Goal: Task Accomplishment & Management: Complete application form

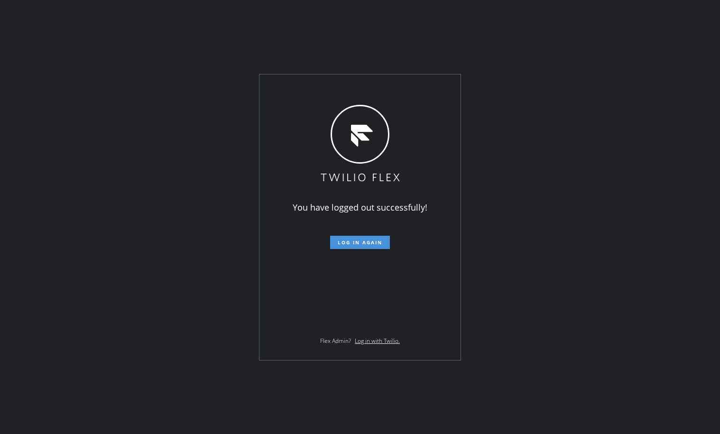
click at [343, 240] on span "Log in again" at bounding box center [360, 242] width 45 height 7
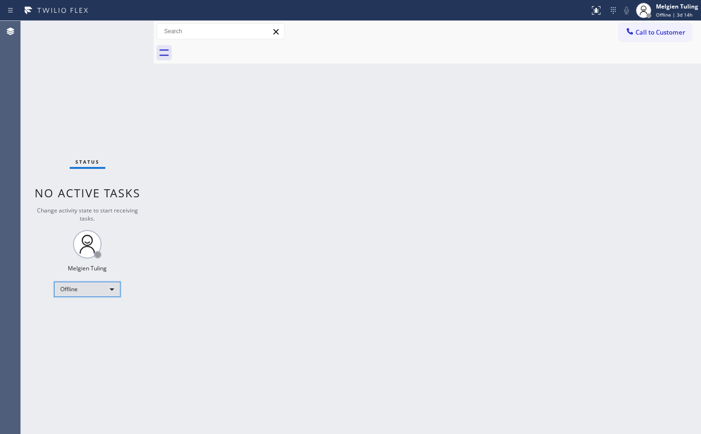
click at [109, 288] on div "Offline" at bounding box center [87, 289] width 66 height 15
click at [83, 317] on li "Available" at bounding box center [87, 314] width 64 height 11
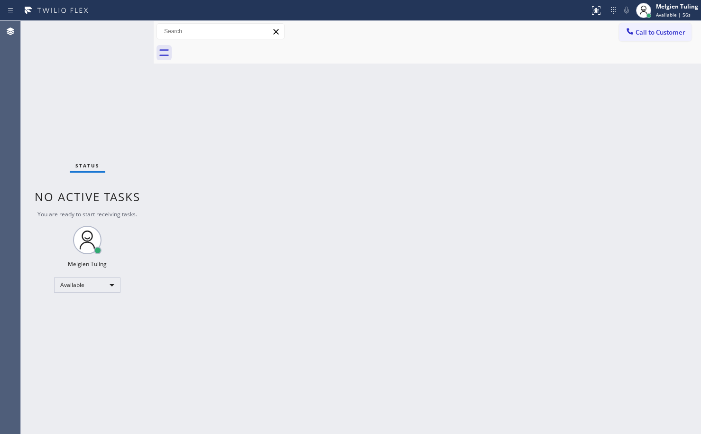
click at [384, 172] on div "Back to Dashboard Change Sender ID Customers Technicians Select a contact Outbo…" at bounding box center [427, 227] width 547 height 413
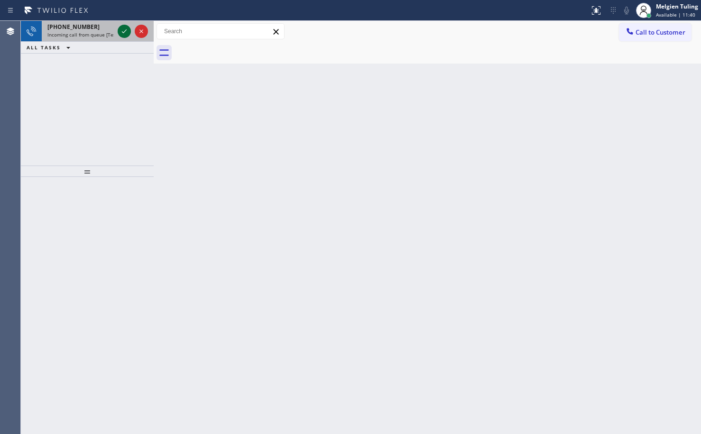
click at [126, 32] on icon at bounding box center [124, 31] width 11 height 11
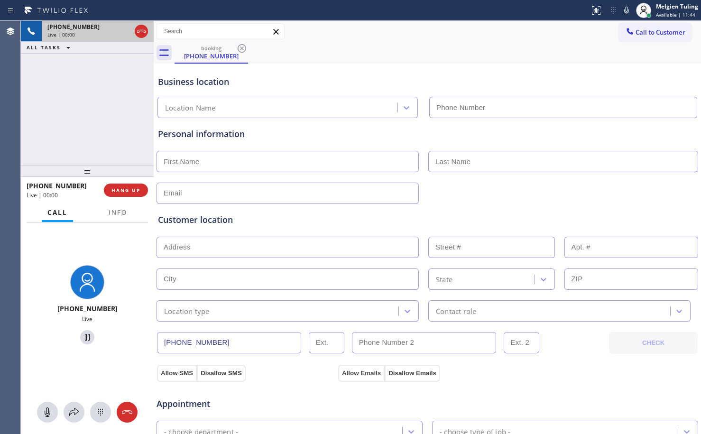
type input "[PHONE_NUMBER]"
click at [320, 153] on input "text" at bounding box center [287, 161] width 262 height 21
click at [358, 134] on div "Personal information" at bounding box center [427, 134] width 539 height 13
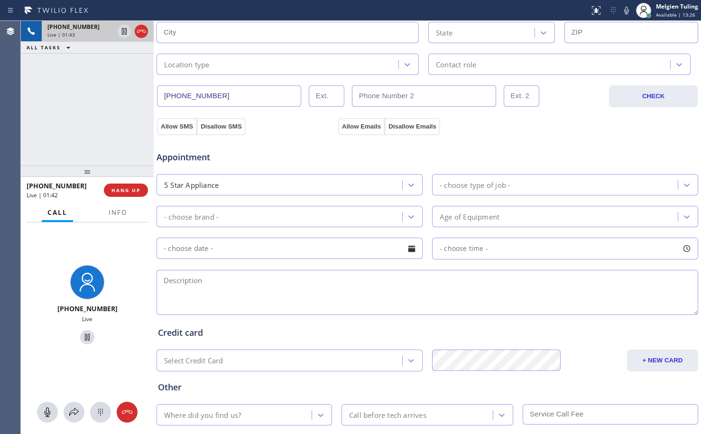
scroll to position [111, 0]
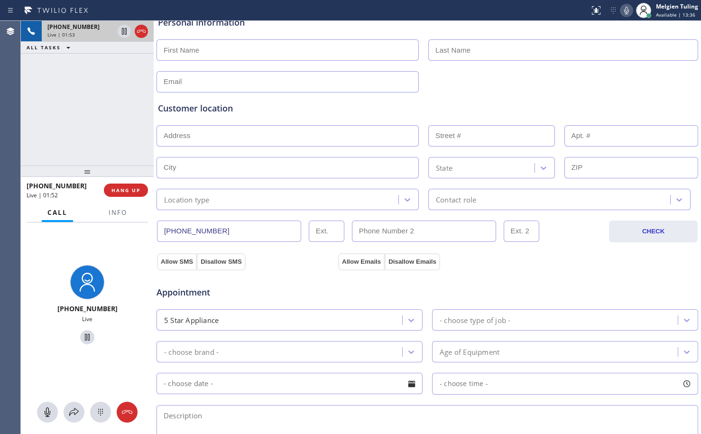
click at [627, 11] on icon at bounding box center [626, 11] width 5 height 8
click at [630, 11] on icon at bounding box center [626, 10] width 11 height 11
click at [121, 189] on span "HANG UP" at bounding box center [125, 190] width 29 height 7
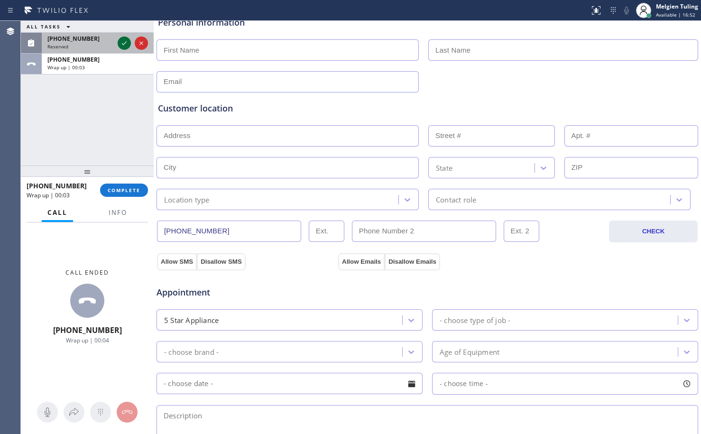
click at [121, 44] on icon at bounding box center [124, 42] width 11 height 11
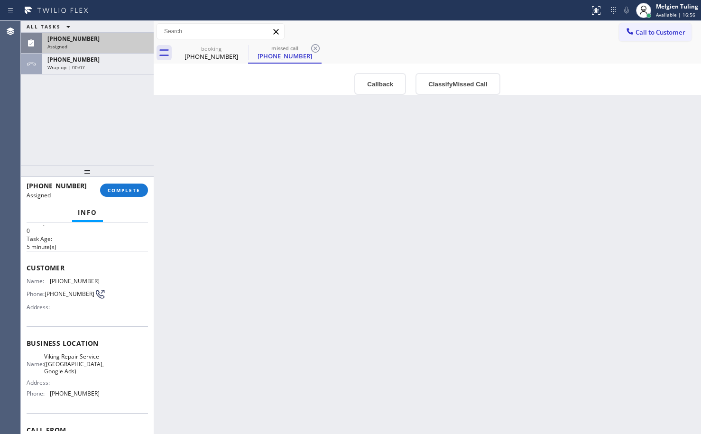
scroll to position [47, 0]
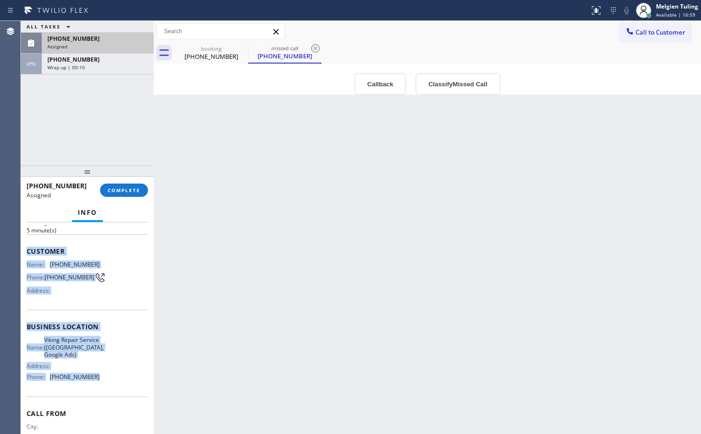
drag, startPoint x: 25, startPoint y: 251, endPoint x: 94, endPoint y: 386, distance: 151.2
click at [94, 386] on div "Context Queue: Appliance Repair High End Priority: 0 Task Age: [DEMOGRAPHIC_DAT…" at bounding box center [87, 327] width 133 height 211
copy div "Customer Name: [PHONE_NUMBER] Phone: [PHONE_NUMBER] Address: Business location …"
click at [128, 191] on span "COMPLETE" at bounding box center [124, 190] width 33 height 7
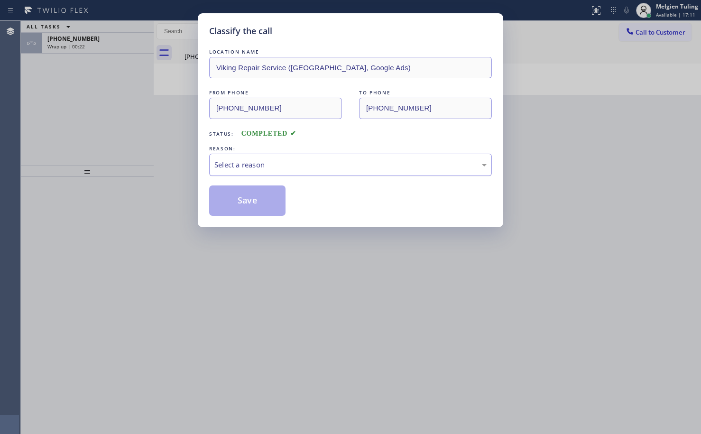
click at [221, 167] on div "Select a reason" at bounding box center [350, 164] width 272 height 11
click at [226, 198] on button "Save" at bounding box center [247, 200] width 76 height 30
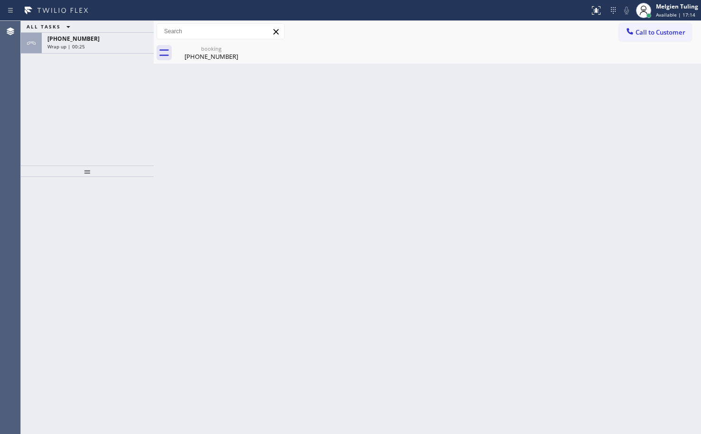
click at [126, 100] on div "ALL TASKS ALL TASKS ACTIVE TASKS TASKS IN WRAP UP [PHONE_NUMBER] Wrap up | 00:25" at bounding box center [87, 93] width 133 height 145
click at [106, 45] on div "Wrap up | 00:26" at bounding box center [97, 46] width 101 height 7
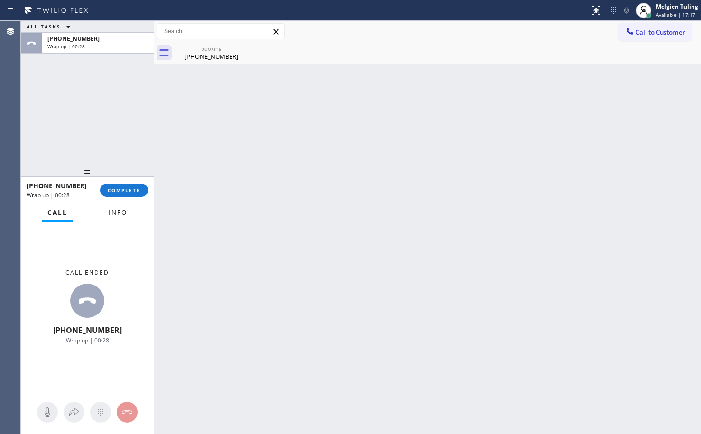
click at [112, 211] on span "Info" at bounding box center [118, 212] width 18 height 9
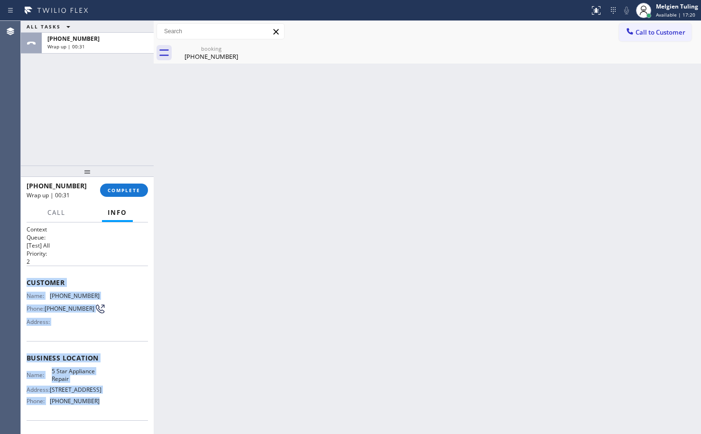
drag, startPoint x: 27, startPoint y: 280, endPoint x: 100, endPoint y: 404, distance: 143.5
click at [100, 404] on div "Context Queue: [Test] All Priority: 2 Customer Name: [PHONE_NUMBER] Phone: [PHO…" at bounding box center [87, 358] width 121 height 267
click at [100, 404] on div "Name: 5 Star Appliance Repair Address: [STREET_ADDRESS] Phone: [PHONE_NUMBER]" at bounding box center [87, 387] width 121 height 41
drag, startPoint x: 31, startPoint y: 285, endPoint x: 102, endPoint y: 414, distance: 147.5
click at [102, 414] on div "Context Queue: [Test] All Priority: 2 Customer Name: [PHONE_NUMBER] Phone: [PHO…" at bounding box center [87, 327] width 133 height 211
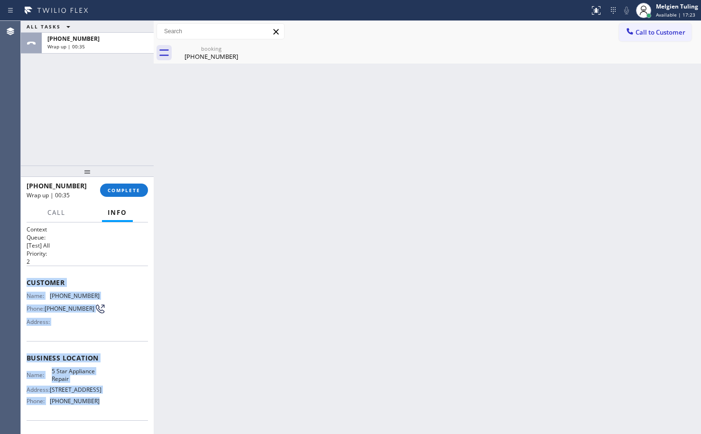
copy div "Customer Name: [PHONE_NUMBER] Phone: [PHONE_NUMBER] Address: Business location …"
click at [98, 263] on p "2" at bounding box center [87, 261] width 121 height 8
drag, startPoint x: 25, startPoint y: 281, endPoint x: 106, endPoint y: 402, distance: 145.3
click at [106, 402] on div "Context Queue: [Test] All Priority: 2 Customer Name: [PHONE_NUMBER] Phone: [PHO…" at bounding box center [87, 327] width 133 height 211
click at [106, 402] on div "Name: 5 Star Appliance Repair Address: [STREET_ADDRESS] Phone: [PHONE_NUMBER]" at bounding box center [87, 387] width 121 height 41
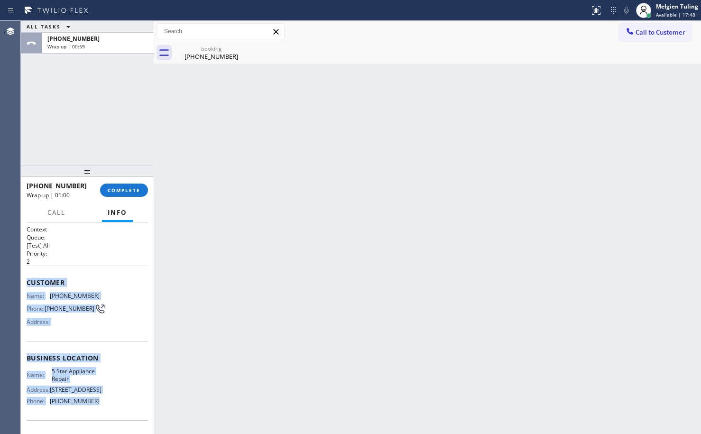
drag, startPoint x: 24, startPoint y: 282, endPoint x: 99, endPoint y: 405, distance: 144.3
click at [99, 405] on div "Context Queue: [Test] All Priority: 2 Customer Name: [PHONE_NUMBER] Phone: [PHO…" at bounding box center [87, 327] width 133 height 211
copy div "Customer Name: [PHONE_NUMBER] Phone: [PHONE_NUMBER] Address: Business location …"
click at [116, 189] on span "COMPLETE" at bounding box center [124, 190] width 33 height 7
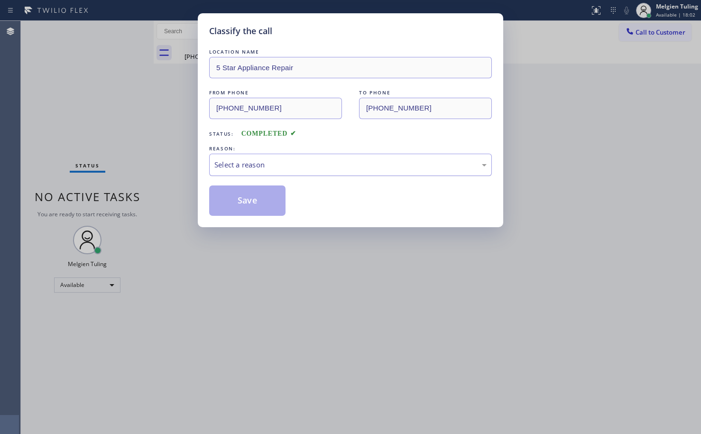
click at [248, 165] on div "Select a reason" at bounding box center [350, 164] width 272 height 11
click at [236, 202] on button "Save" at bounding box center [247, 200] width 76 height 30
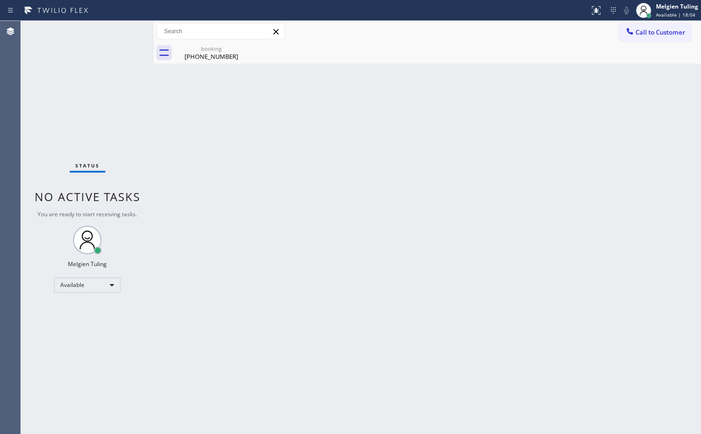
click at [236, 202] on div "Back to Dashboard Change Sender ID Customers Technicians Select a contact Outbo…" at bounding box center [427, 227] width 547 height 413
click at [248, 199] on div "Back to Dashboard Change Sender ID Customers Technicians Select a contact Outbo…" at bounding box center [427, 227] width 547 height 413
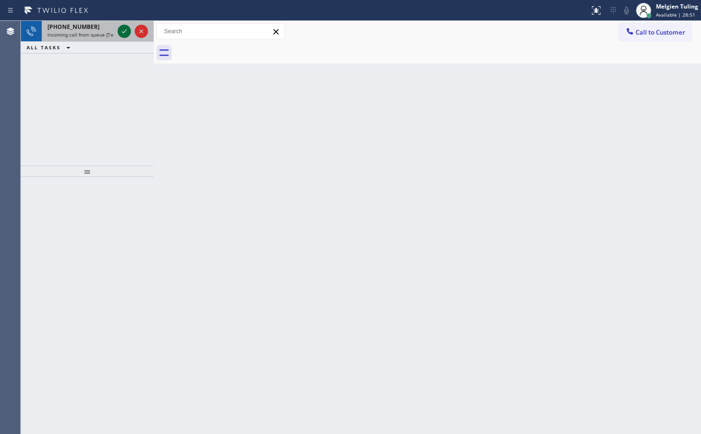
click at [126, 32] on icon at bounding box center [124, 31] width 11 height 11
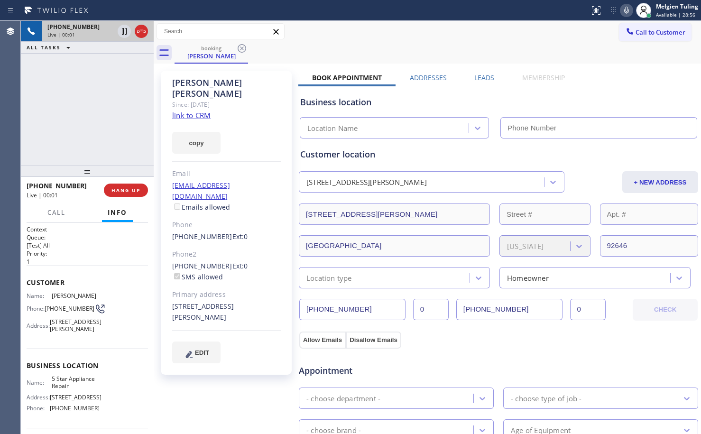
type input "[PHONE_NUMBER]"
click at [185, 110] on link "link to CRM" at bounding box center [191, 114] width 38 height 9
click at [627, 11] on icon at bounding box center [626, 10] width 11 height 11
click at [125, 30] on icon at bounding box center [124, 31] width 5 height 7
click at [113, 119] on div "[PHONE_NUMBER] Live | 02:08 ALL TASKS ALL TASKS ACTIVE TASKS TASKS IN WRAP UP" at bounding box center [87, 93] width 133 height 145
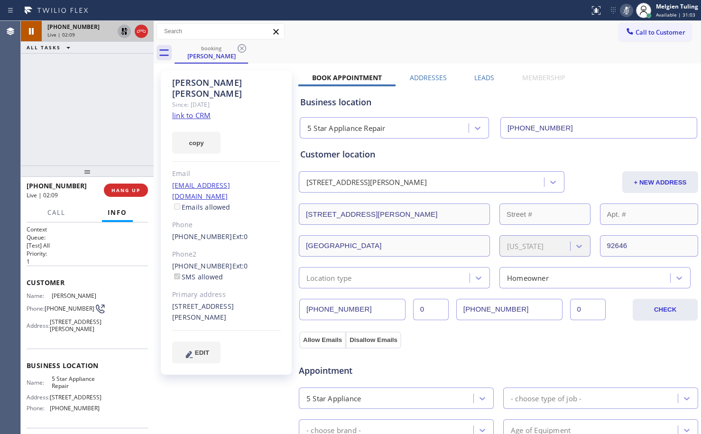
click at [127, 30] on icon at bounding box center [124, 31] width 11 height 11
click at [627, 12] on icon at bounding box center [626, 10] width 11 height 11
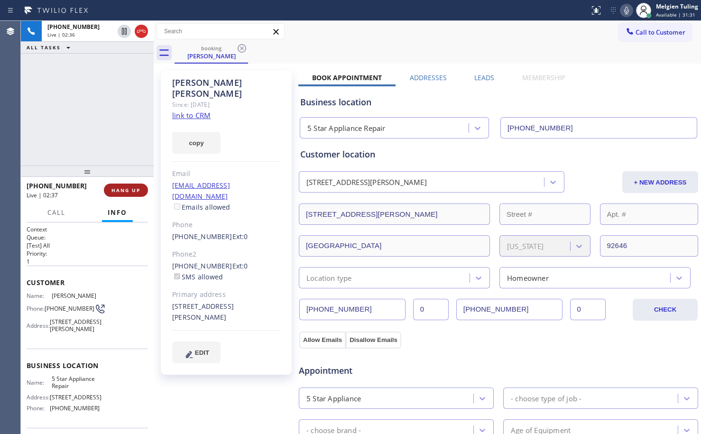
click at [120, 192] on span "HANG UP" at bounding box center [125, 190] width 29 height 7
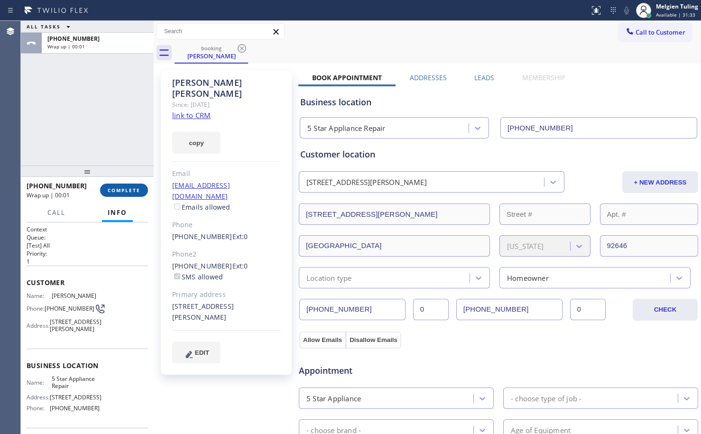
click at [120, 191] on span "COMPLETE" at bounding box center [124, 190] width 33 height 7
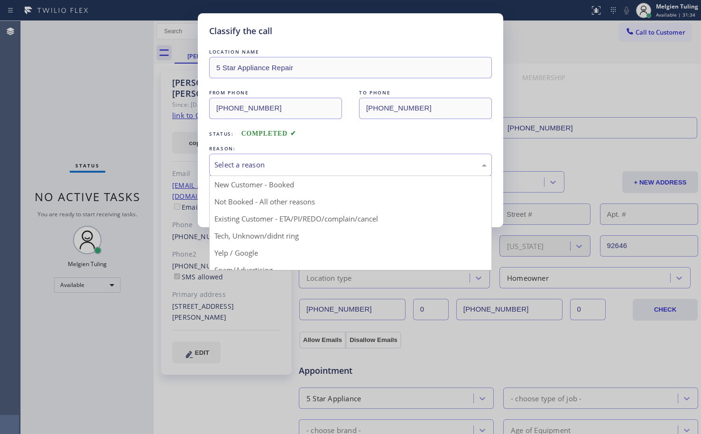
click at [235, 166] on div "Select a reason" at bounding box center [350, 164] width 272 height 11
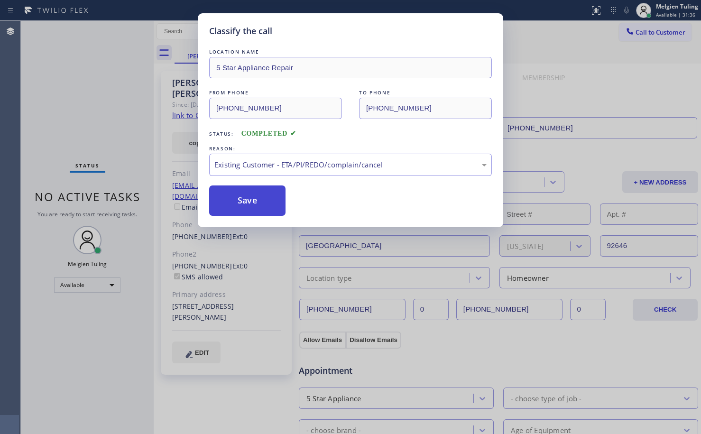
click at [244, 204] on button "Save" at bounding box center [247, 200] width 76 height 30
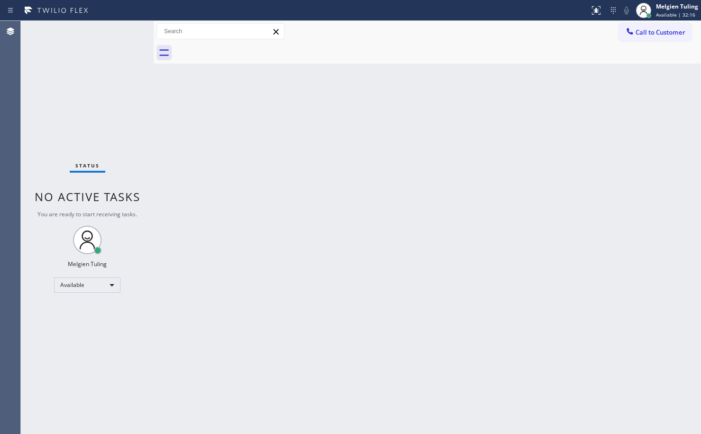
drag, startPoint x: 276, startPoint y: 189, endPoint x: 58, endPoint y: 22, distance: 274.6
click at [264, 178] on div "Back to Dashboard Change Sender ID Customers Technicians Select a contact Outbo…" at bounding box center [427, 227] width 547 height 413
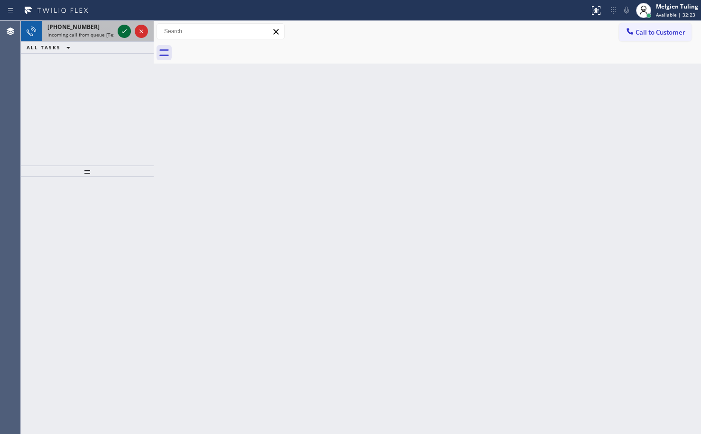
click at [123, 33] on icon at bounding box center [124, 31] width 11 height 11
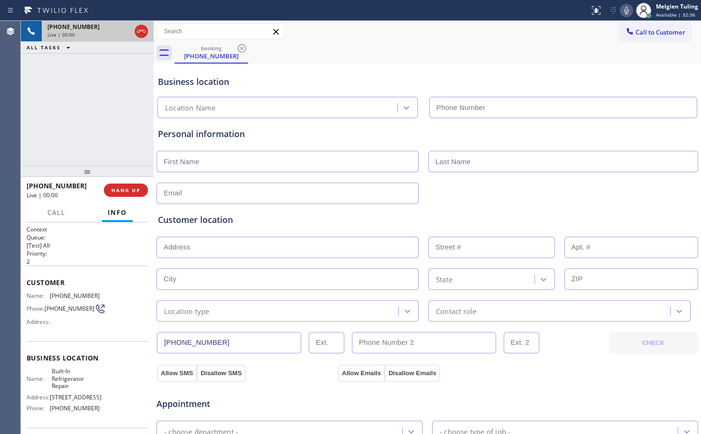
type input "[PHONE_NUMBER]"
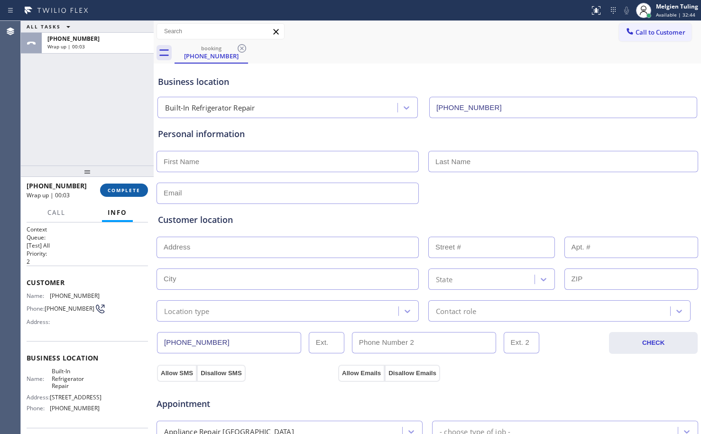
click at [118, 191] on span "COMPLETE" at bounding box center [124, 190] width 33 height 7
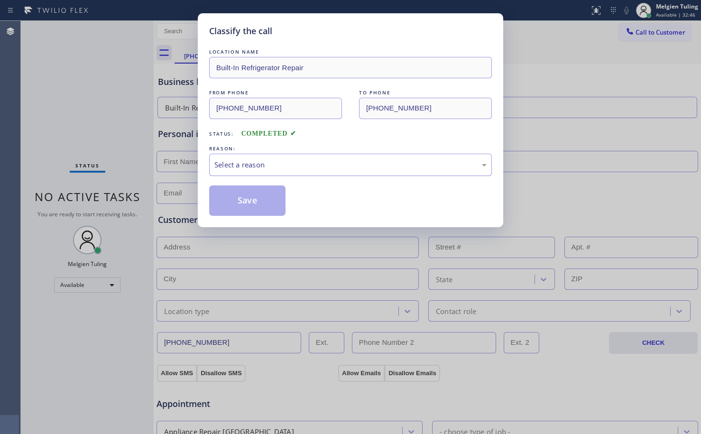
click at [222, 159] on div "Select a reason" at bounding box center [350, 164] width 272 height 11
click at [238, 201] on button "Save" at bounding box center [247, 200] width 76 height 30
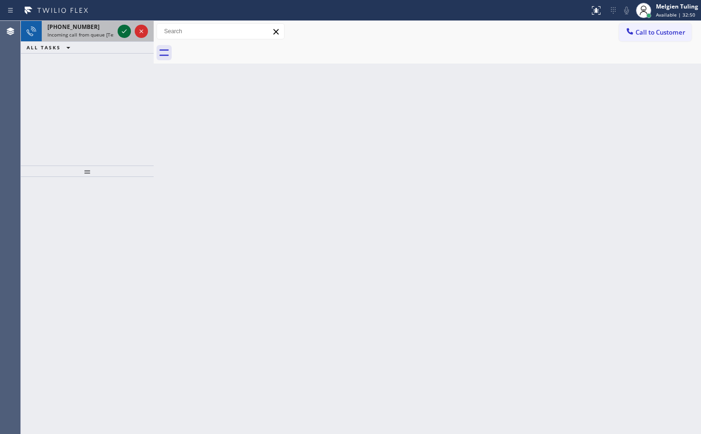
click at [124, 31] on icon at bounding box center [124, 31] width 11 height 11
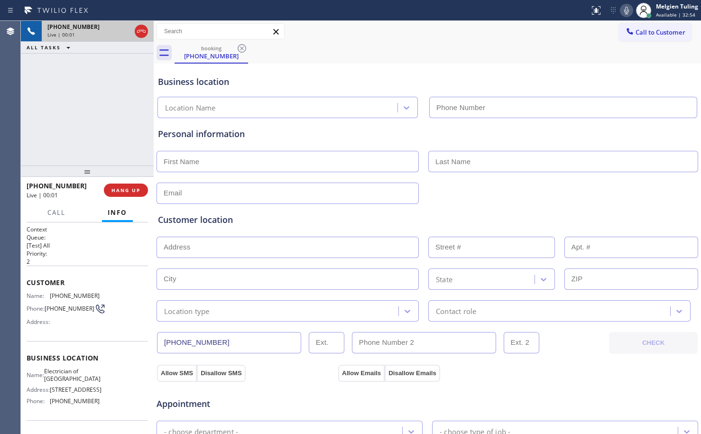
type input "[PHONE_NUMBER]"
click at [132, 193] on span "HANG UP" at bounding box center [125, 190] width 29 height 7
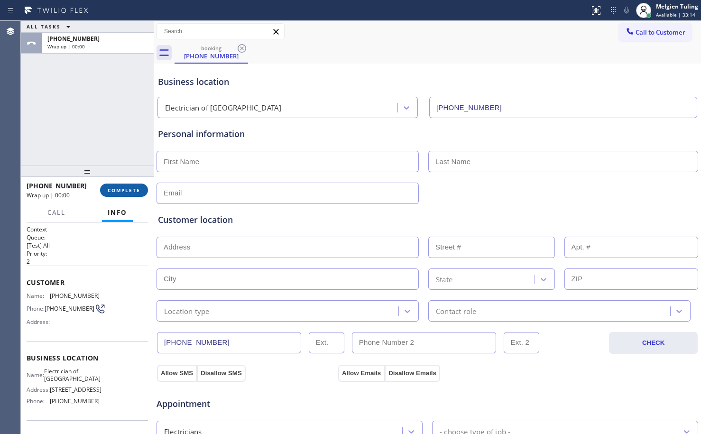
click at [132, 190] on span "COMPLETE" at bounding box center [124, 190] width 33 height 7
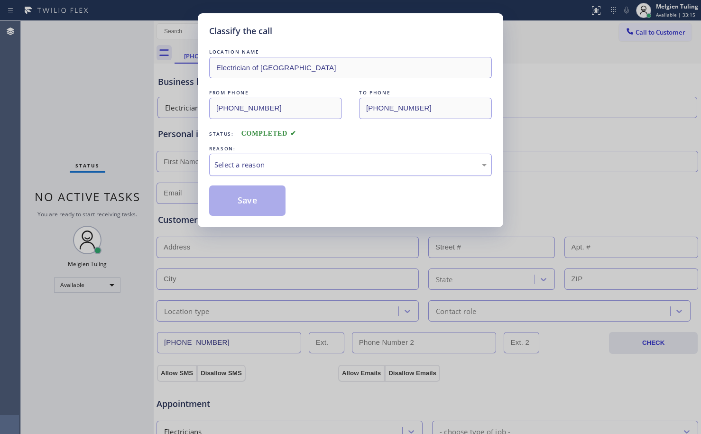
click at [244, 158] on div "Select a reason" at bounding box center [350, 165] width 283 height 22
click at [229, 202] on button "Save" at bounding box center [247, 200] width 76 height 30
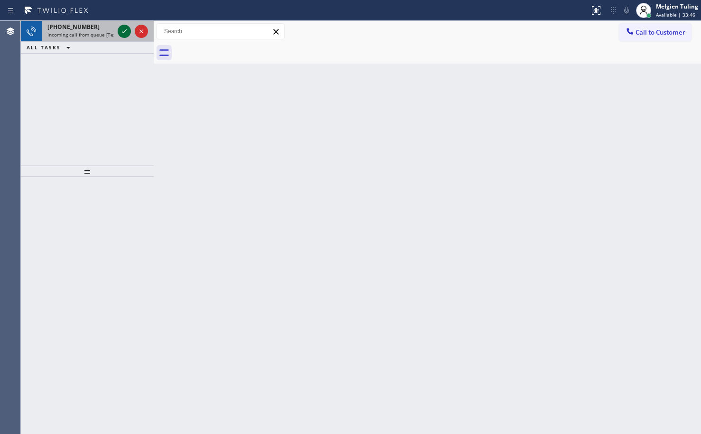
click at [120, 29] on icon at bounding box center [124, 31] width 11 height 11
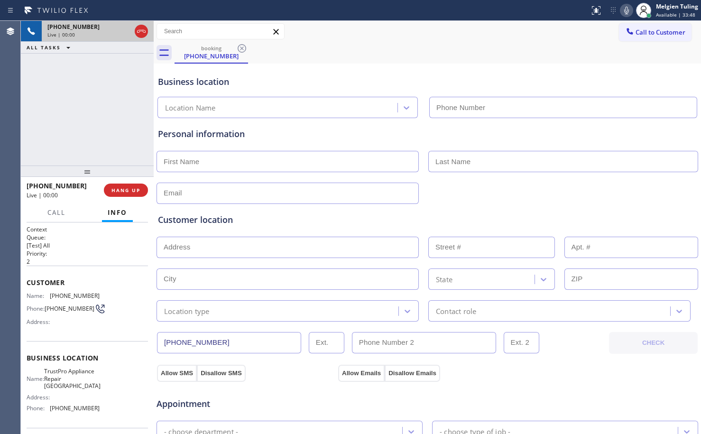
type input "[PHONE_NUMBER]"
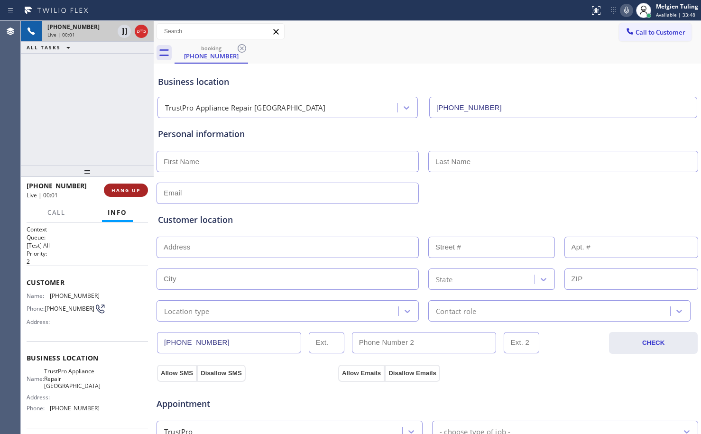
click at [118, 188] on span "HANG UP" at bounding box center [125, 190] width 29 height 7
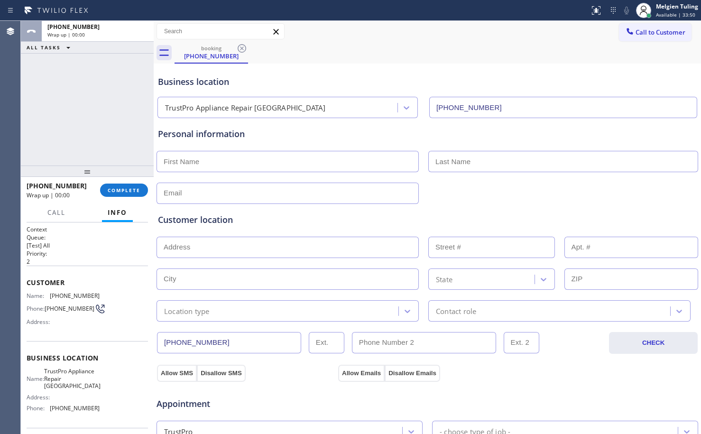
click at [138, 174] on div at bounding box center [87, 170] width 133 height 11
click at [130, 191] on span "COMPLETE" at bounding box center [124, 190] width 33 height 7
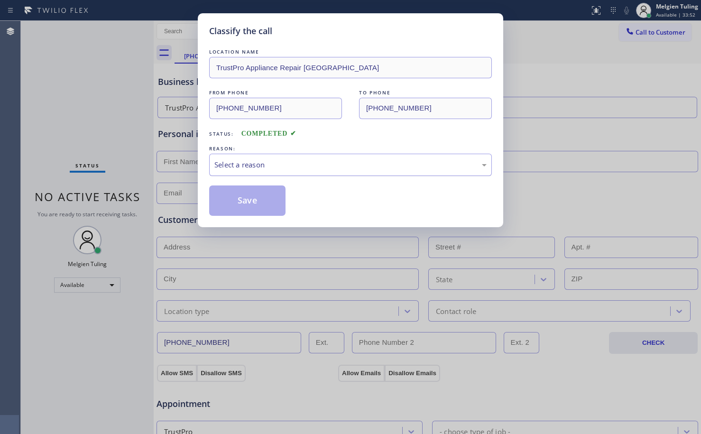
click at [244, 158] on div "Select a reason" at bounding box center [350, 165] width 283 height 22
click at [238, 195] on button "Save" at bounding box center [247, 200] width 76 height 30
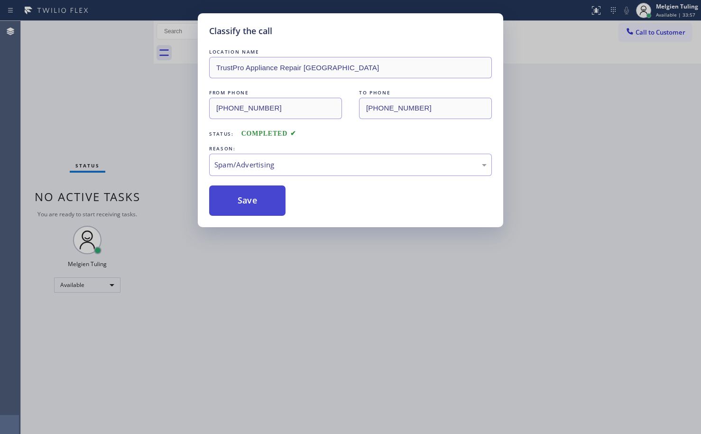
click at [238, 194] on button "Save" at bounding box center [247, 200] width 76 height 30
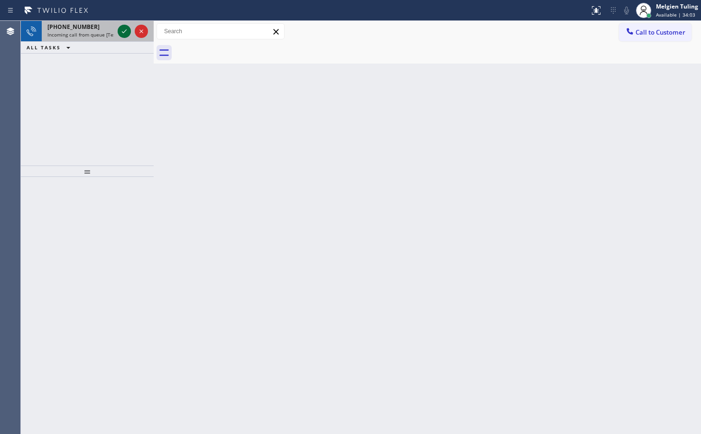
click at [122, 25] on button at bounding box center [124, 31] width 13 height 13
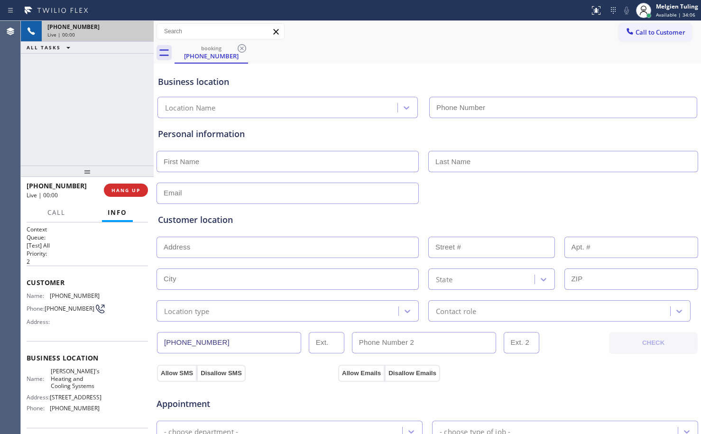
type input "[PHONE_NUMBER]"
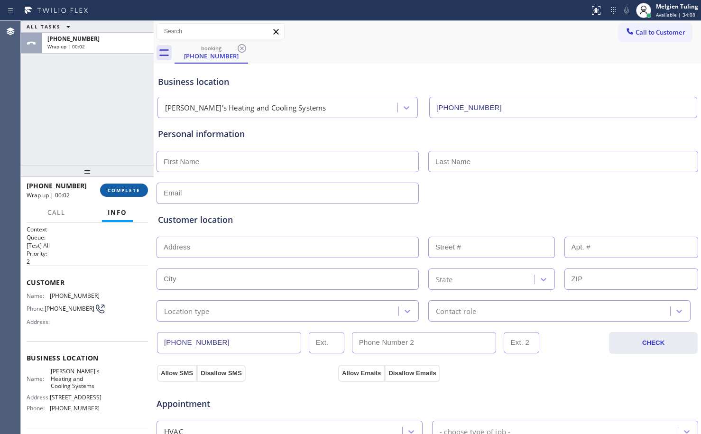
click at [126, 190] on span "COMPLETE" at bounding box center [124, 190] width 33 height 7
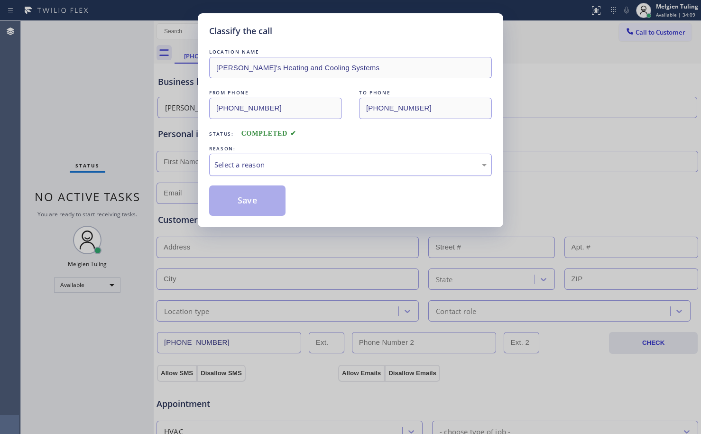
click at [241, 162] on div "Select a reason" at bounding box center [350, 164] width 272 height 11
click at [257, 210] on button "Save" at bounding box center [247, 200] width 76 height 30
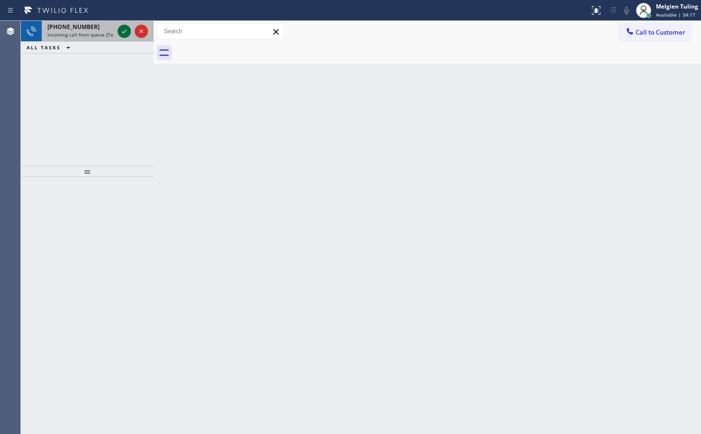
click at [126, 30] on icon at bounding box center [124, 31] width 11 height 11
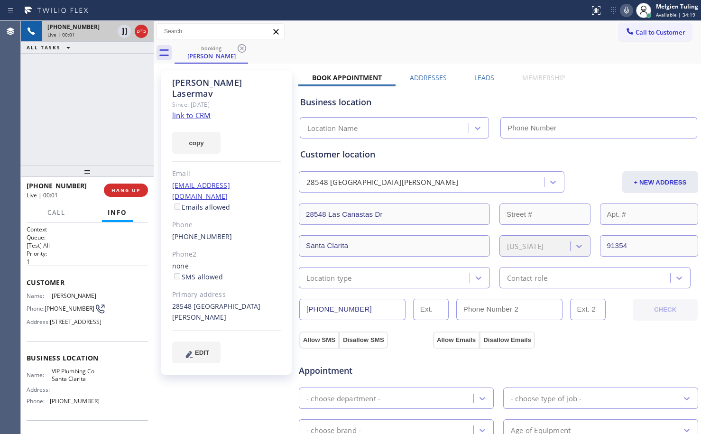
type input "[PHONE_NUMBER]"
click at [188, 110] on link "link to CRM" at bounding box center [191, 114] width 38 height 9
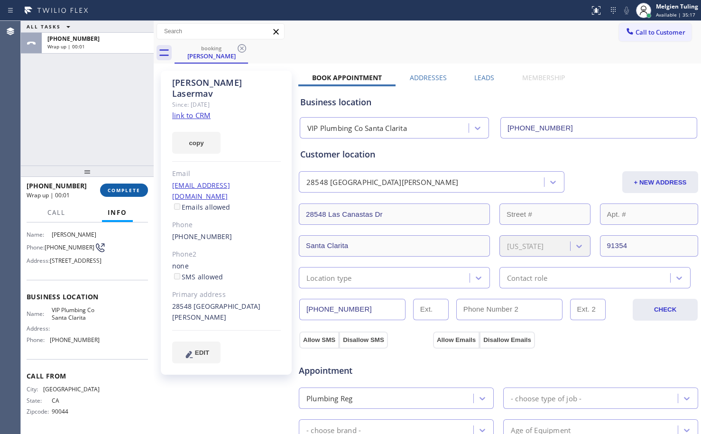
click at [128, 193] on span "COMPLETE" at bounding box center [124, 190] width 33 height 7
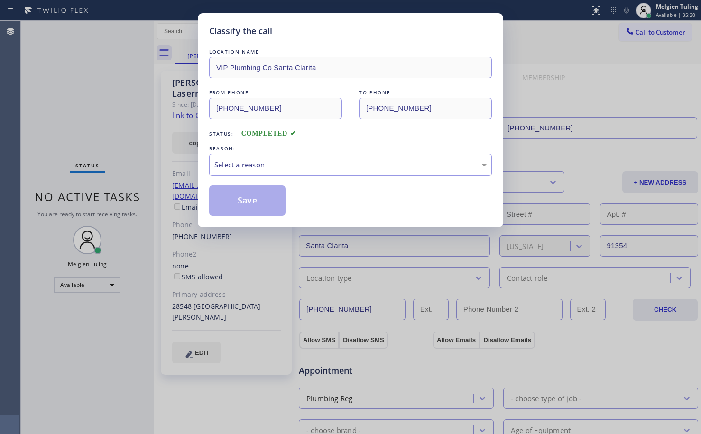
click at [244, 162] on div "Select a reason" at bounding box center [350, 164] width 272 height 11
click at [259, 202] on button "Save" at bounding box center [247, 200] width 76 height 30
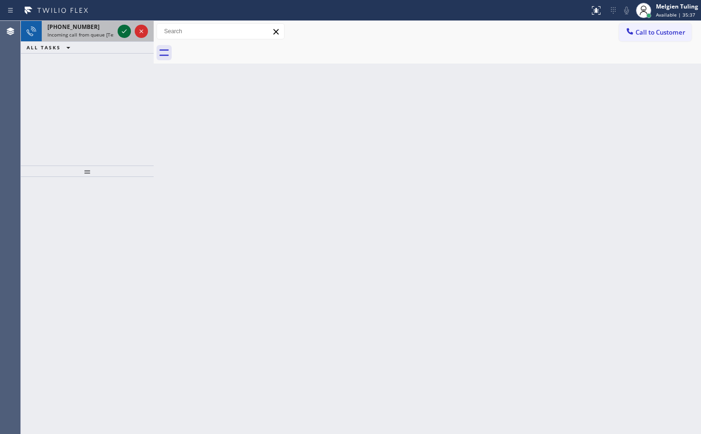
click at [123, 32] on icon at bounding box center [124, 31] width 5 height 4
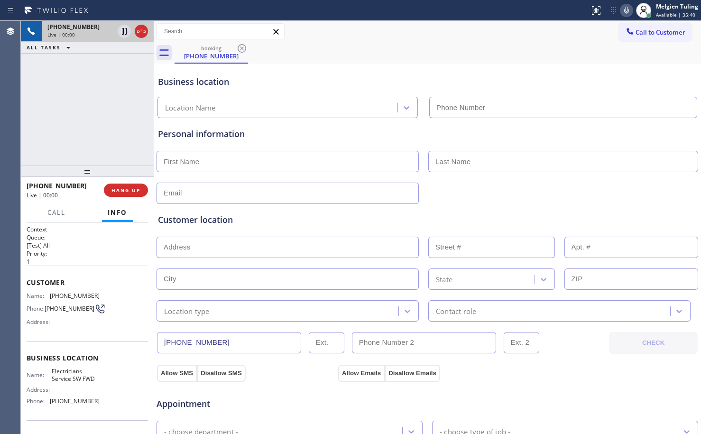
type input "[PHONE_NUMBER]"
click at [129, 187] on span "HANG UP" at bounding box center [125, 190] width 29 height 7
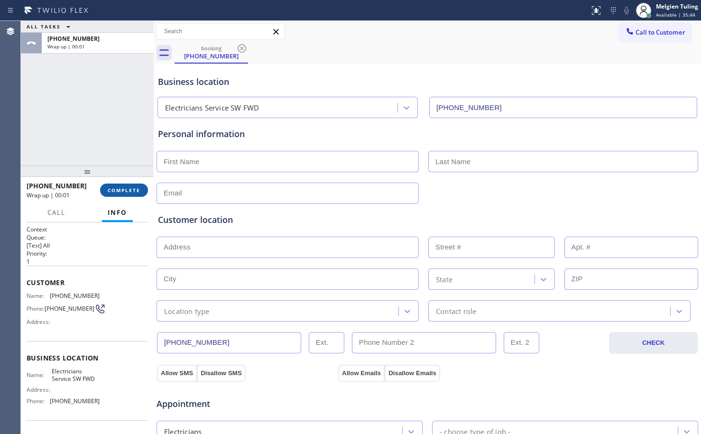
click at [129, 187] on span "COMPLETE" at bounding box center [124, 190] width 33 height 7
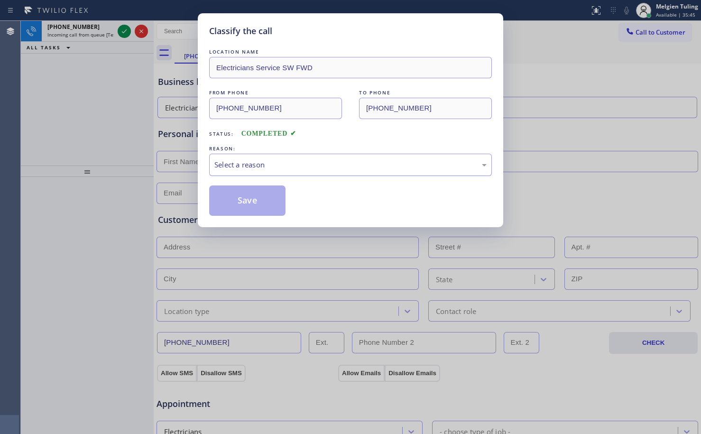
click at [281, 164] on div "Select a reason" at bounding box center [350, 164] width 272 height 11
click at [252, 199] on button "Save" at bounding box center [247, 200] width 76 height 30
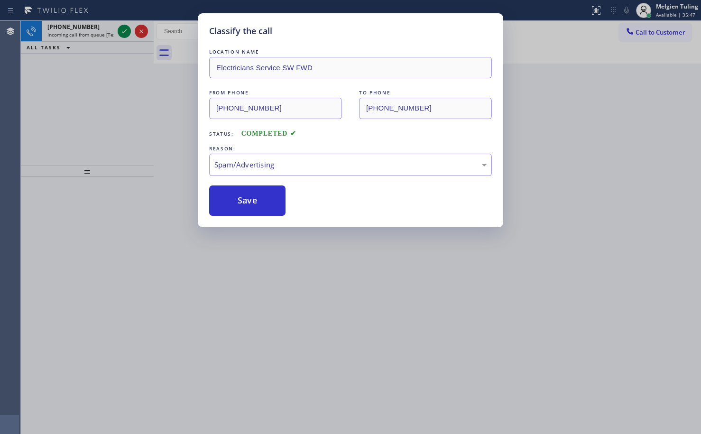
click at [155, 105] on div "Classify the call LOCATION NAME Electricians Service SW FWD FROM PHONE [PHONE_N…" at bounding box center [350, 217] width 701 height 434
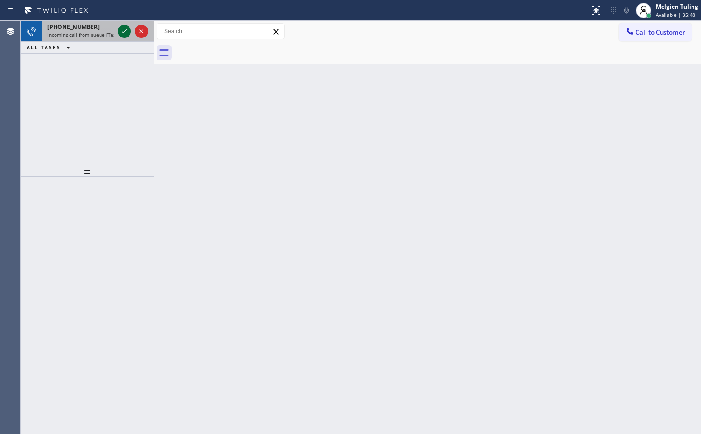
click at [124, 32] on icon at bounding box center [124, 31] width 5 height 4
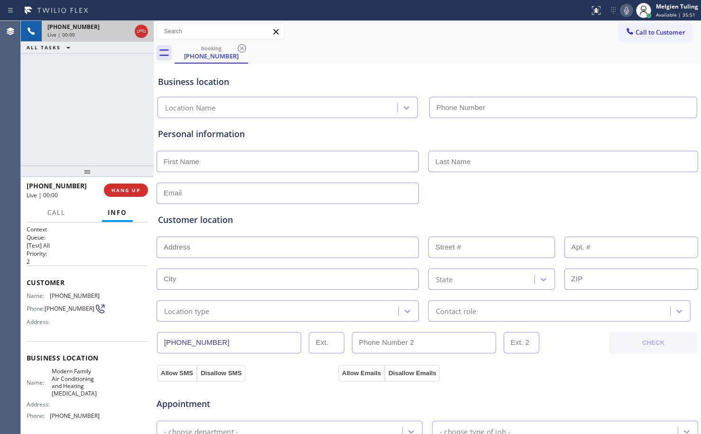
type input "[PHONE_NUMBER]"
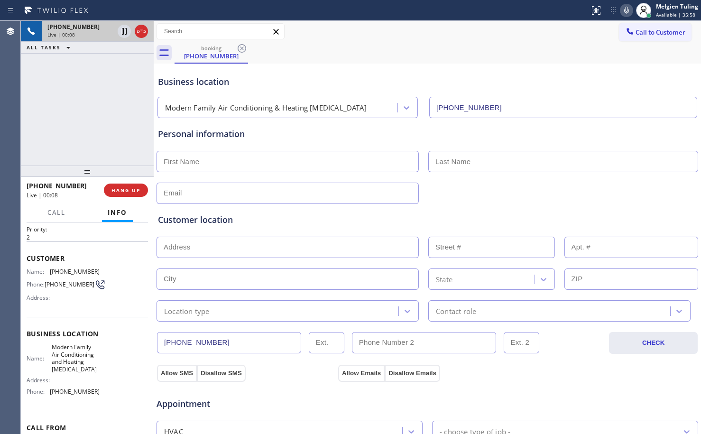
scroll to position [47, 0]
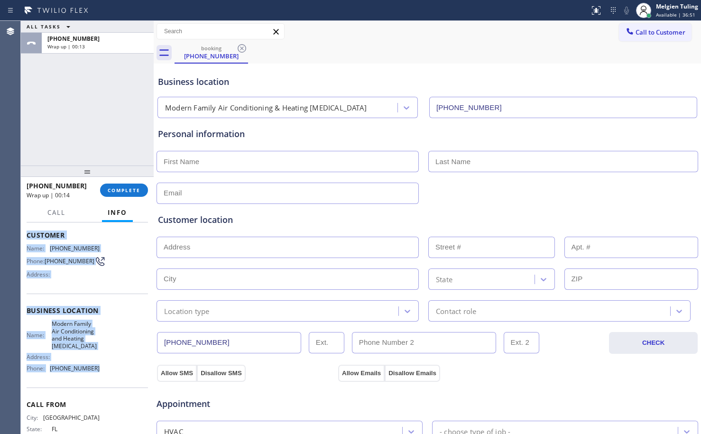
drag, startPoint x: 27, startPoint y: 234, endPoint x: 101, endPoint y: 371, distance: 155.8
click at [101, 371] on div "Context Queue: [Test] All Priority: 2 Customer Name: [PHONE_NUMBER] Phone: [PHO…" at bounding box center [87, 319] width 121 height 282
copy div "Customer Name: [PHONE_NUMBER] Phone: [PHONE_NUMBER] Address: Business location …"
click at [130, 192] on span "COMPLETE" at bounding box center [124, 190] width 33 height 7
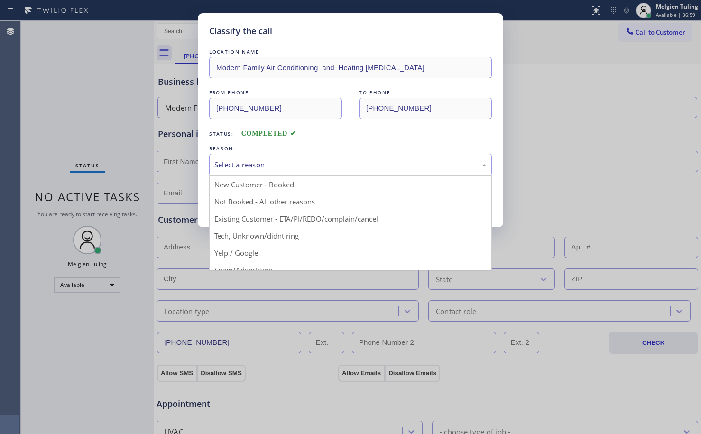
click at [222, 160] on div "Select a reason" at bounding box center [350, 164] width 272 height 11
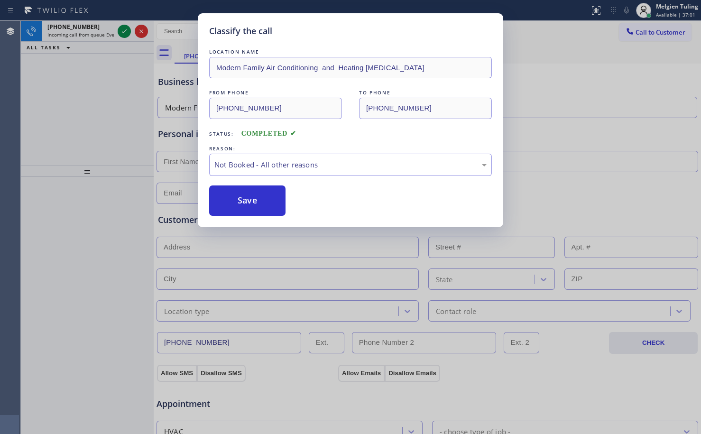
click at [252, 205] on button "Save" at bounding box center [247, 200] width 76 height 30
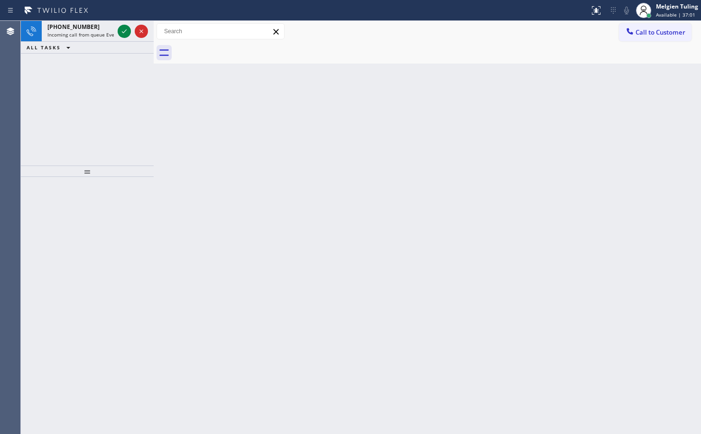
drag, startPoint x: 167, startPoint y: 129, endPoint x: 133, endPoint y: 71, distance: 66.9
click at [167, 128] on div "Back to Dashboard Change Sender ID Customers Technicians Select a contact Outbo…" at bounding box center [427, 227] width 547 height 413
click at [123, 29] on icon at bounding box center [124, 31] width 11 height 11
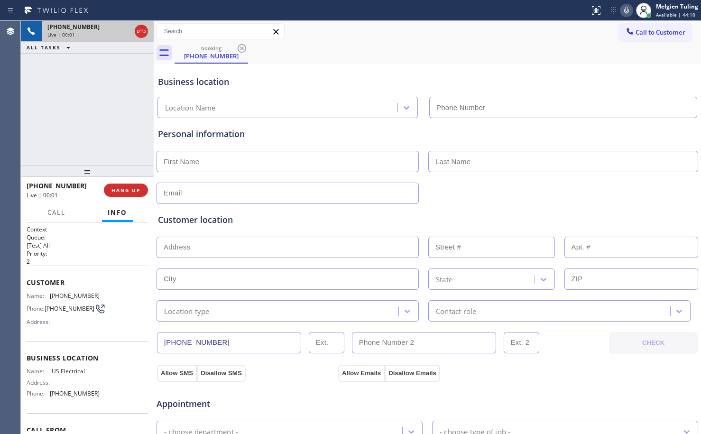
type input "[PHONE_NUMBER]"
click at [125, 189] on span "HANG UP" at bounding box center [125, 190] width 29 height 7
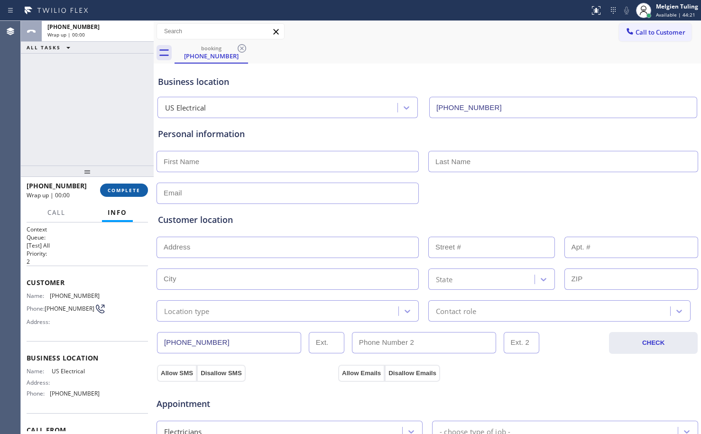
click at [125, 189] on span "COMPLETE" at bounding box center [124, 190] width 33 height 7
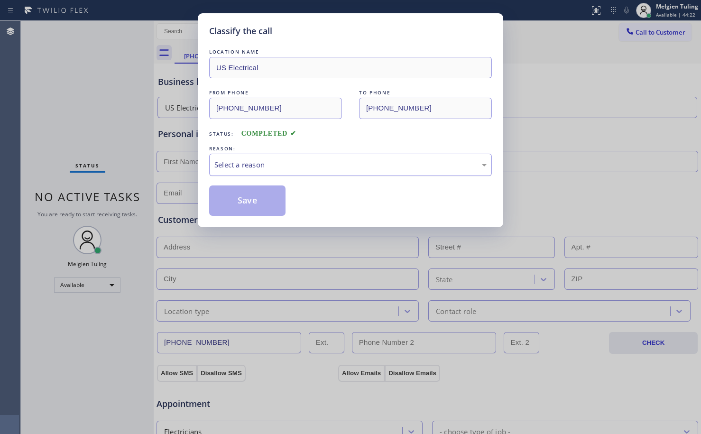
click at [235, 169] on div "Select a reason" at bounding box center [350, 164] width 272 height 11
click at [273, 197] on button "Save" at bounding box center [247, 200] width 76 height 30
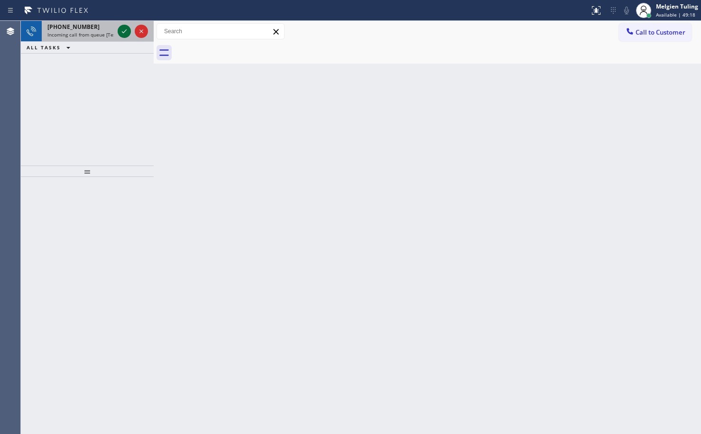
click at [118, 29] on div at bounding box center [124, 31] width 13 height 11
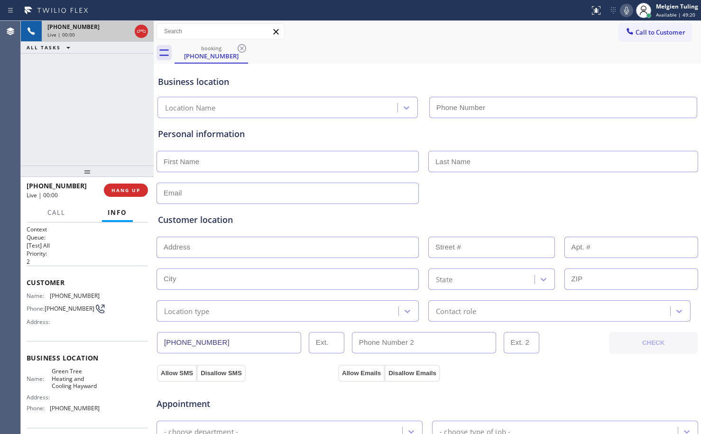
type input "[PHONE_NUMBER]"
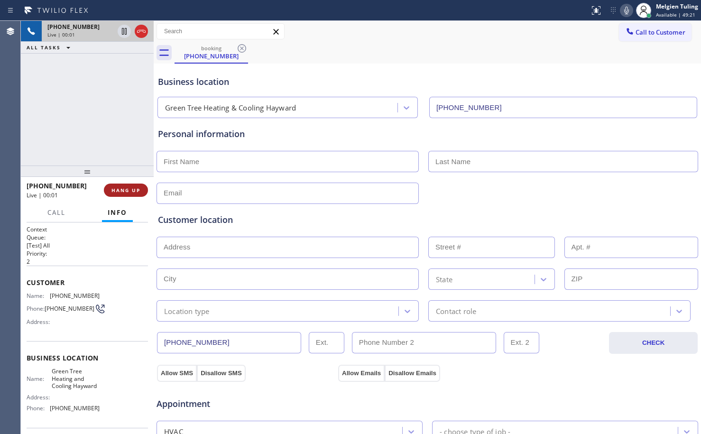
click at [119, 189] on span "HANG UP" at bounding box center [125, 190] width 29 height 7
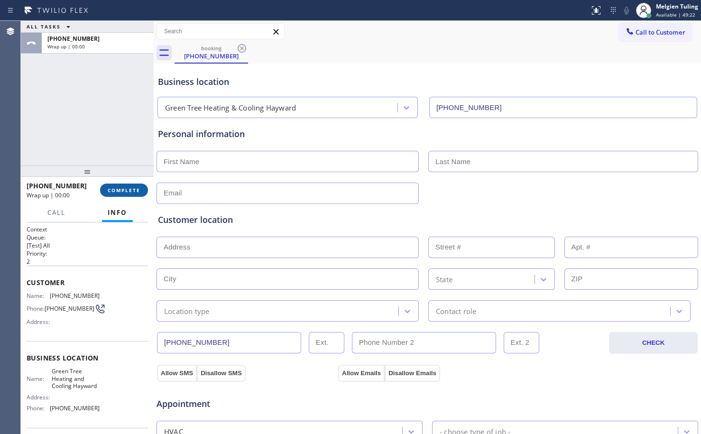
click at [129, 189] on span "COMPLETE" at bounding box center [124, 190] width 33 height 7
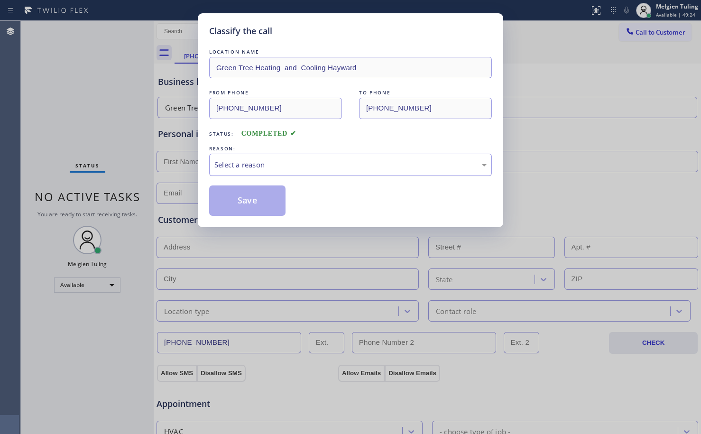
click at [222, 165] on div "Select a reason" at bounding box center [350, 164] width 272 height 11
click at [266, 180] on div "LOCATION NAME Green Tree Heating and Cooling Hayward FROM PHONE [PHONE_NUMBER] …" at bounding box center [350, 131] width 283 height 169
click at [256, 198] on button "Save" at bounding box center [247, 200] width 76 height 30
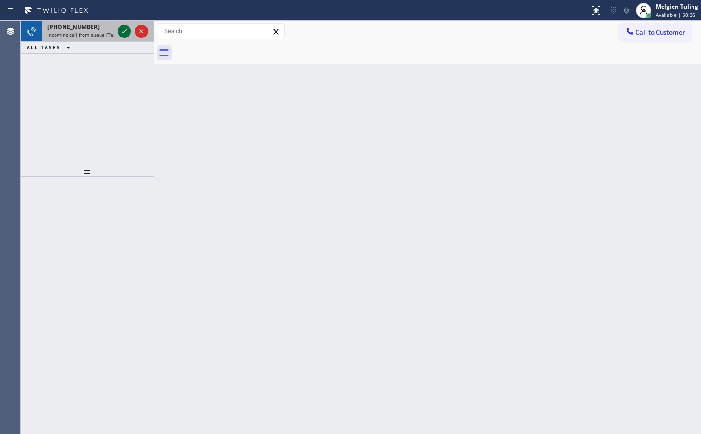
click at [127, 33] on icon at bounding box center [124, 31] width 11 height 11
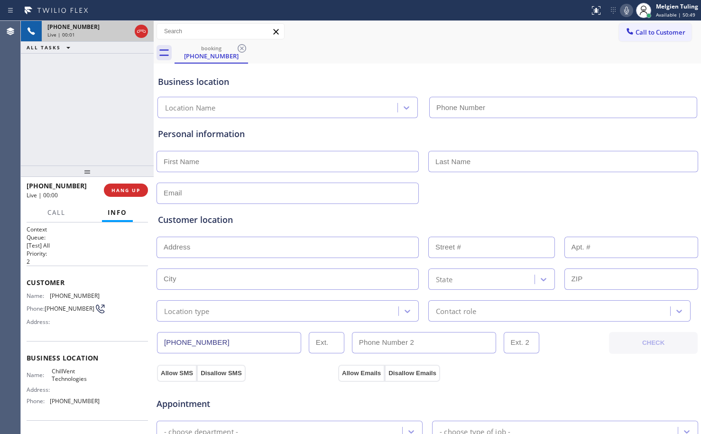
type input "[PHONE_NUMBER]"
click at [121, 192] on span "HANG UP" at bounding box center [125, 190] width 29 height 7
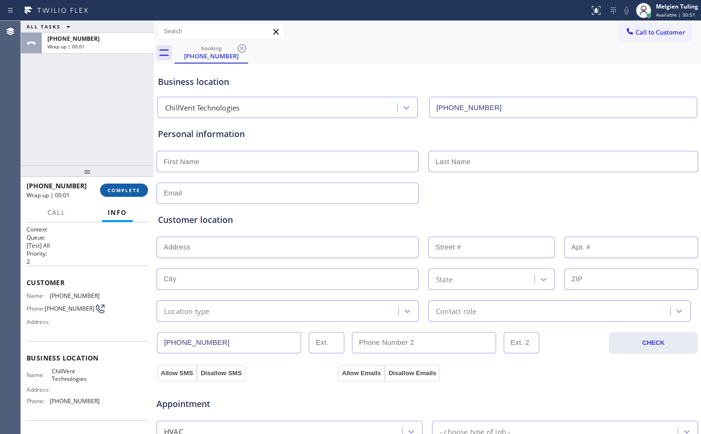
click at [124, 191] on span "COMPLETE" at bounding box center [124, 190] width 33 height 7
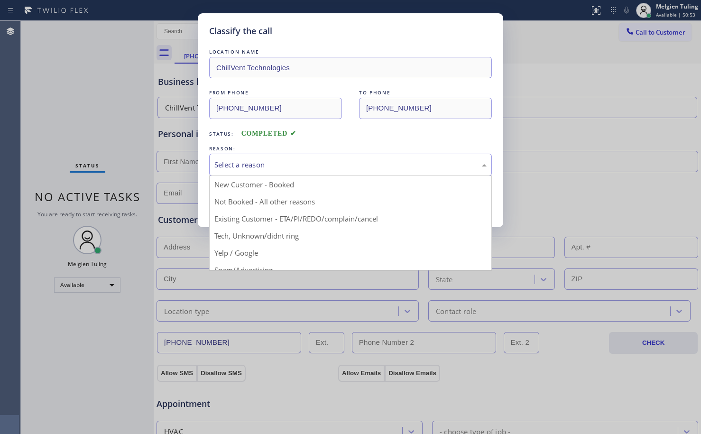
click at [253, 167] on div "Select a reason" at bounding box center [350, 164] width 272 height 11
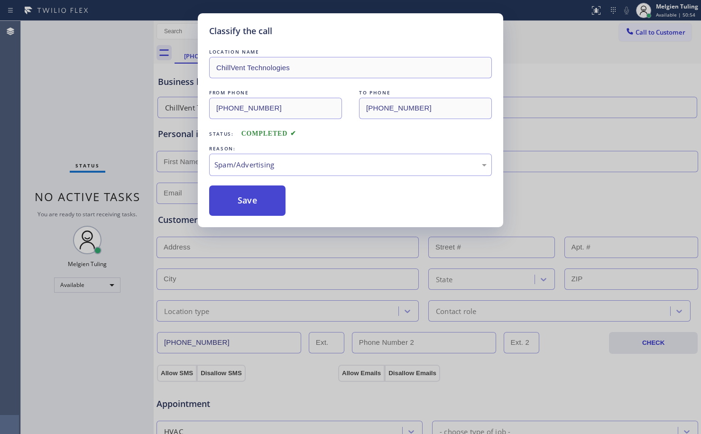
click at [259, 202] on button "Save" at bounding box center [247, 200] width 76 height 30
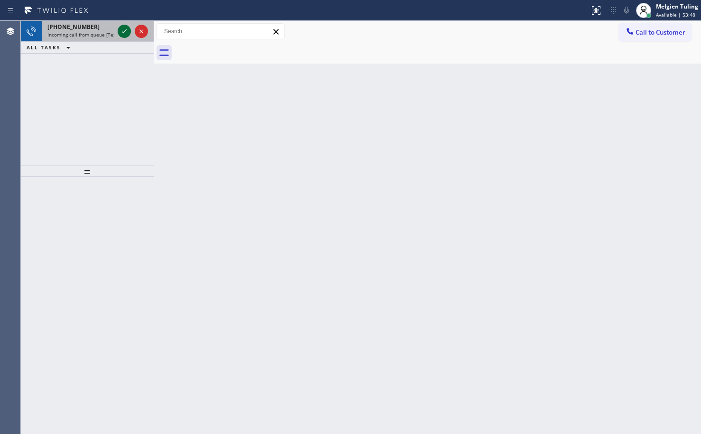
click at [124, 31] on icon at bounding box center [124, 31] width 11 height 11
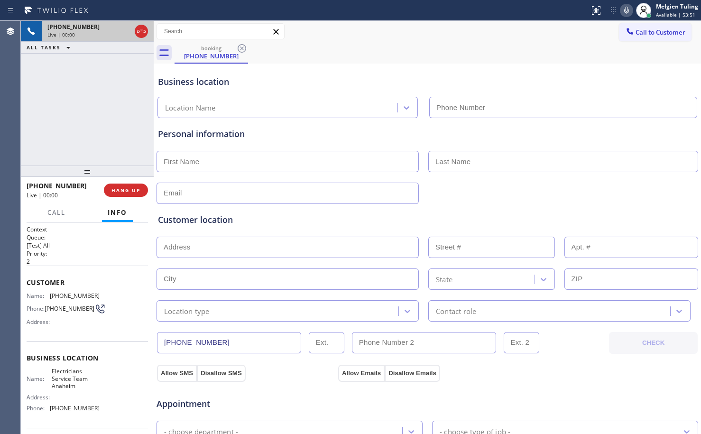
type input "[PHONE_NUMBER]"
click at [128, 190] on span "HANG UP" at bounding box center [125, 190] width 29 height 7
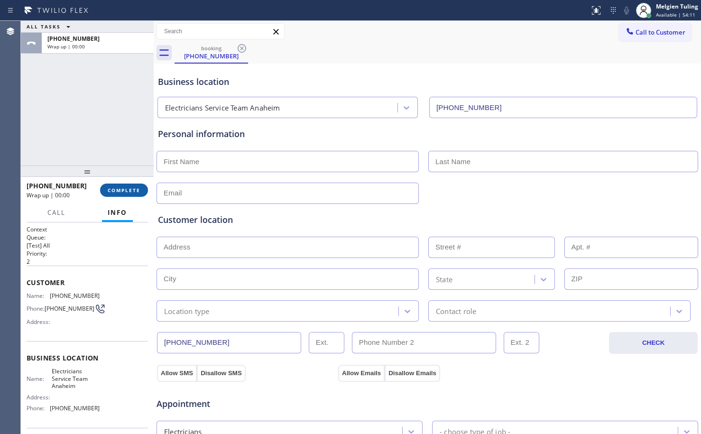
click at [128, 190] on span "COMPLETE" at bounding box center [124, 190] width 33 height 7
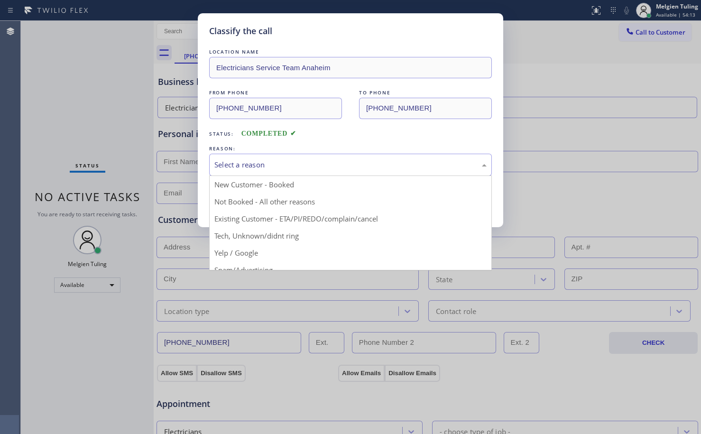
click at [231, 164] on div "Select a reason" at bounding box center [350, 164] width 272 height 11
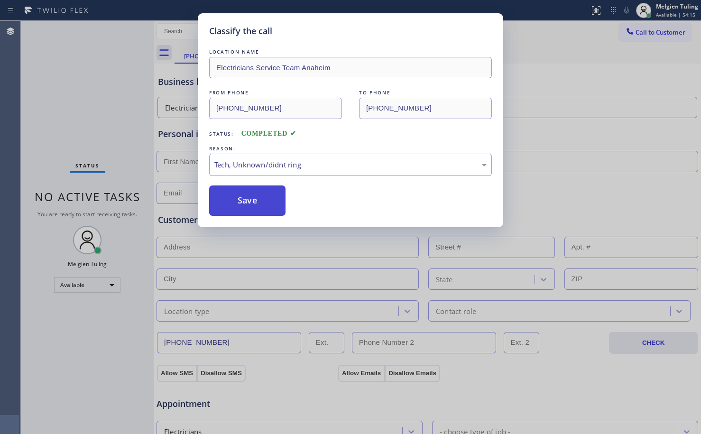
click at [260, 203] on button "Save" at bounding box center [247, 200] width 76 height 30
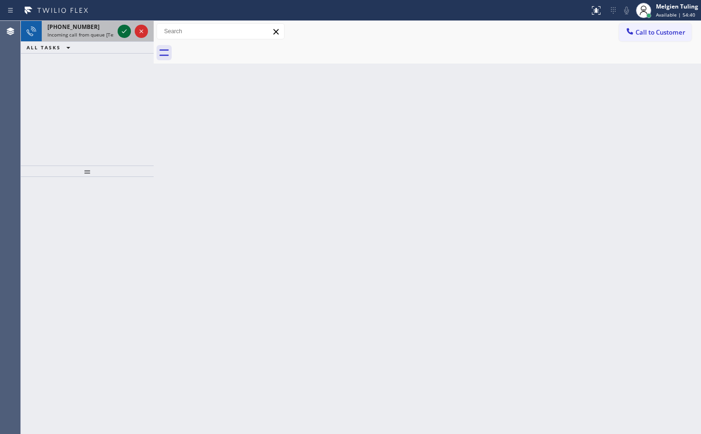
click at [123, 32] on icon at bounding box center [124, 31] width 5 height 4
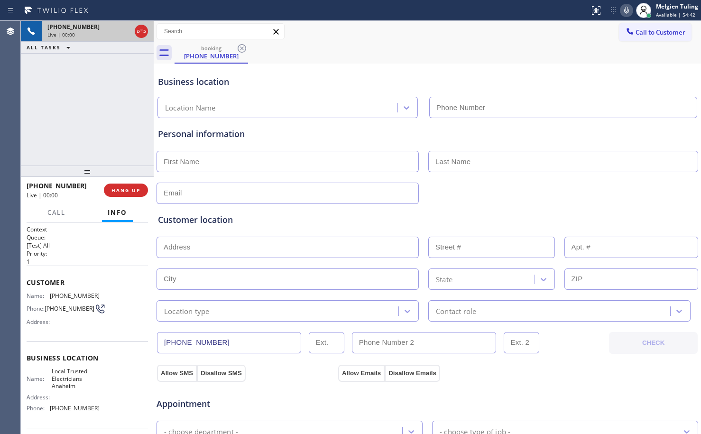
type input "[PHONE_NUMBER]"
click at [126, 191] on span "HANG UP" at bounding box center [125, 190] width 29 height 7
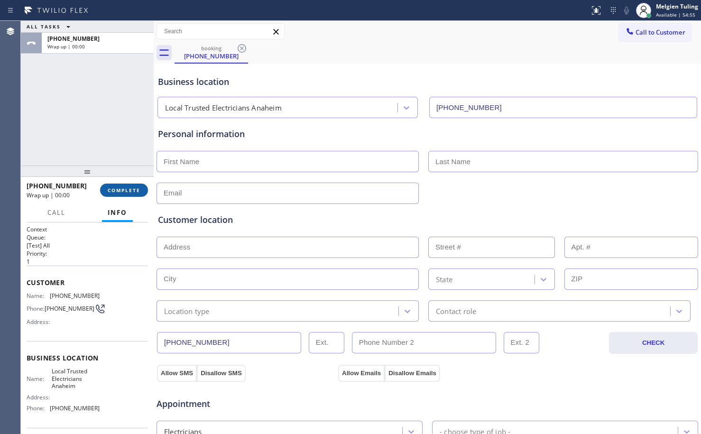
click at [126, 189] on span "COMPLETE" at bounding box center [124, 190] width 33 height 7
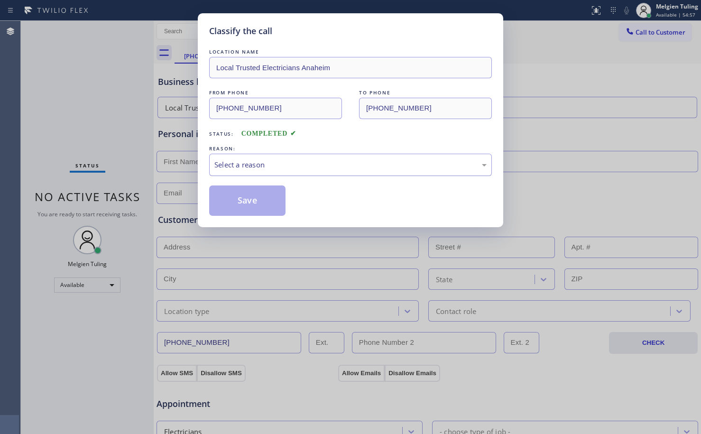
click at [239, 158] on div "Select a reason" at bounding box center [350, 165] width 283 height 22
click at [246, 198] on button "Save" at bounding box center [247, 200] width 76 height 30
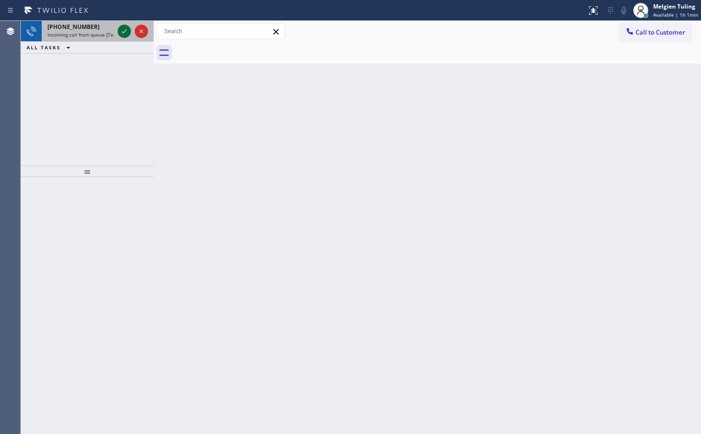
click at [126, 30] on icon at bounding box center [124, 31] width 11 height 11
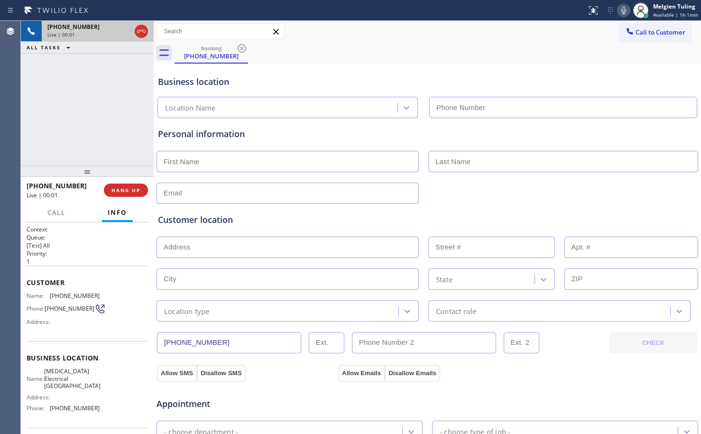
type input "[PHONE_NUMBER]"
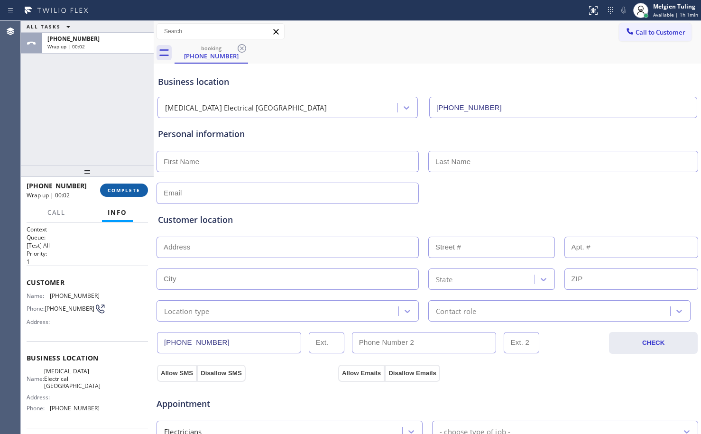
click at [138, 190] on span "COMPLETE" at bounding box center [124, 190] width 33 height 7
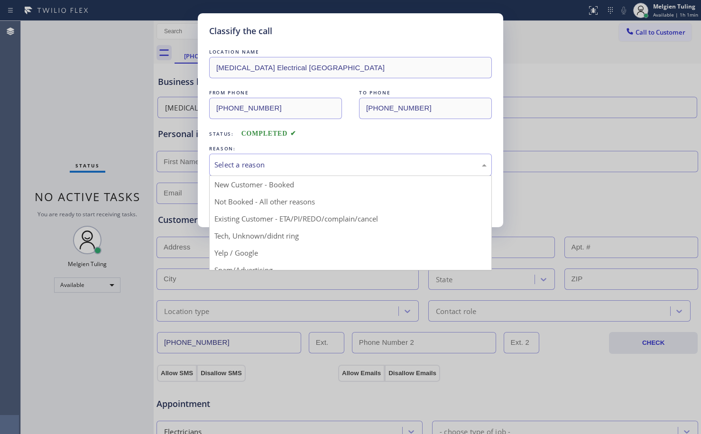
click at [246, 167] on div "Select a reason" at bounding box center [350, 164] width 272 height 11
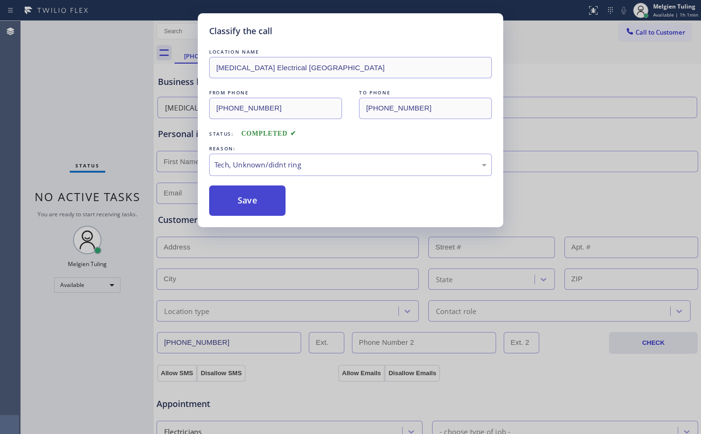
click at [247, 200] on button "Save" at bounding box center [247, 200] width 76 height 30
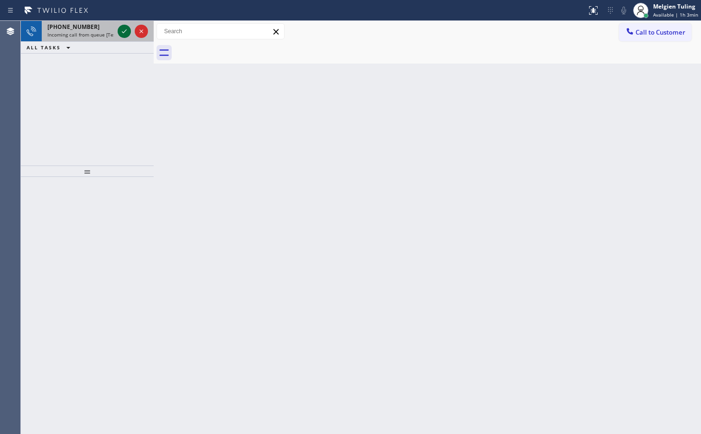
click at [121, 32] on icon at bounding box center [124, 31] width 11 height 11
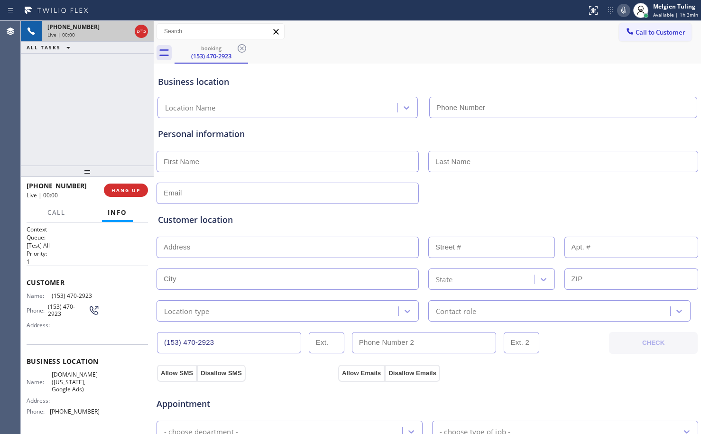
type input "[PHONE_NUMBER]"
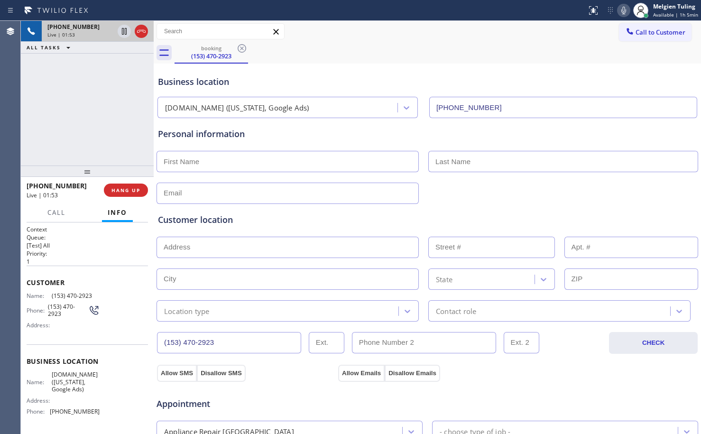
click at [624, 12] on icon at bounding box center [623, 10] width 11 height 11
click at [73, 107] on div "[PHONE_NUMBER] Live | 02:10 ALL TASKS ALL TASKS ACTIVE TASKS TASKS IN WRAP UP" at bounding box center [87, 93] width 133 height 145
click at [626, 9] on icon at bounding box center [623, 10] width 11 height 11
click at [285, 232] on div "Customer location >> ADD NEW ADDRESS << + NEW ADDRESS State Location type Conta…" at bounding box center [427, 267] width 539 height 108
click at [124, 193] on span "HANG UP" at bounding box center [125, 190] width 29 height 7
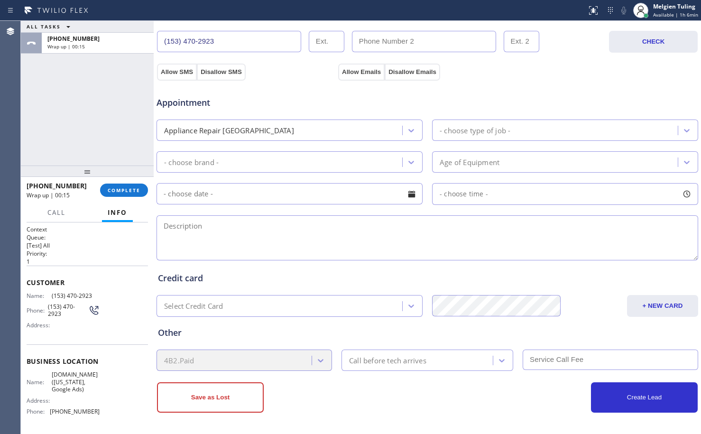
scroll to position [47, 0]
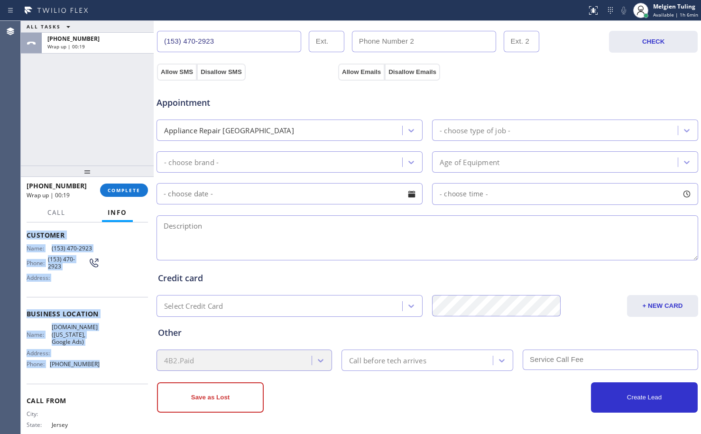
drag, startPoint x: 27, startPoint y: 236, endPoint x: 97, endPoint y: 363, distance: 145.6
click at [97, 363] on div "Context Queue: [Test] All Priority: 1 Customer Name: [PHONE_NUMBER] Phone: [PHO…" at bounding box center [87, 317] width 121 height 278
copy div "Customer Name: [PHONE_NUMBER] Phone: [PHONE_NUMBER] Address: Business location …"
click at [110, 191] on span "COMPLETE" at bounding box center [124, 190] width 33 height 7
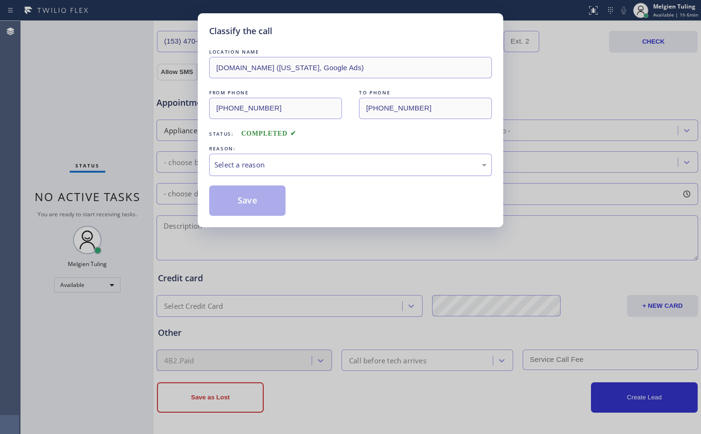
click at [240, 159] on div "Select a reason" at bounding box center [350, 164] width 272 height 11
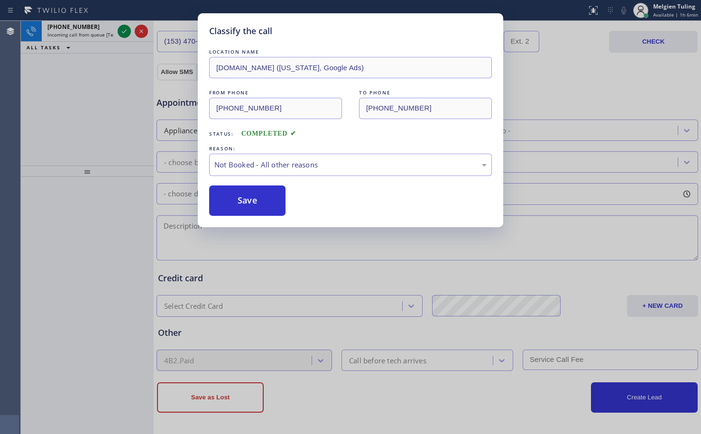
click at [240, 202] on button "Save" at bounding box center [247, 200] width 76 height 30
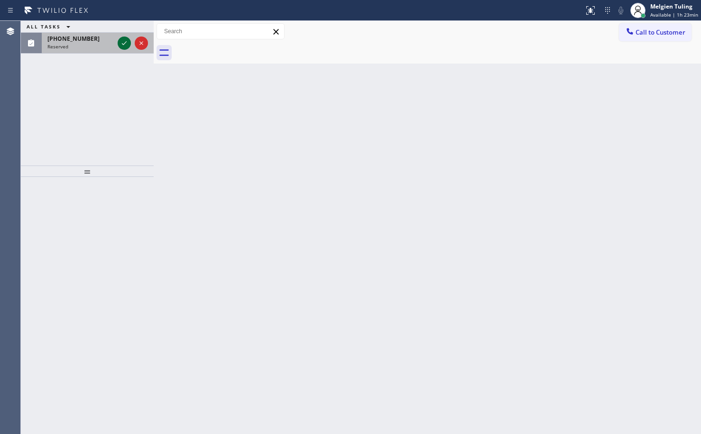
click at [122, 39] on icon at bounding box center [124, 42] width 11 height 11
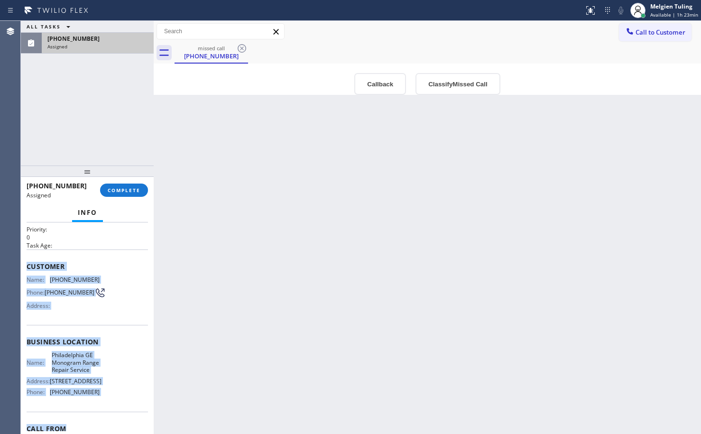
scroll to position [50, 0]
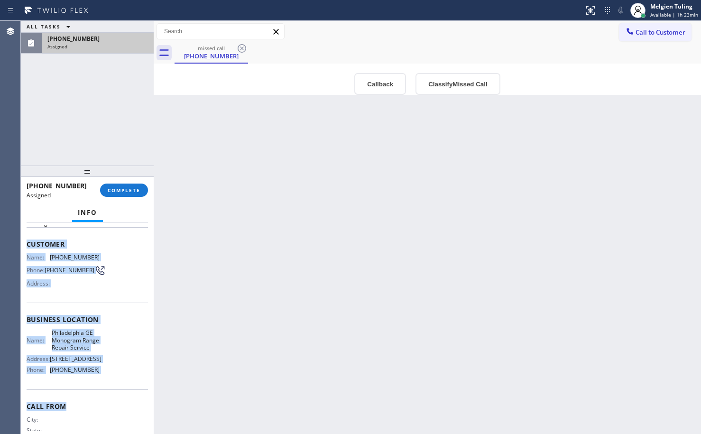
drag, startPoint x: 25, startPoint y: 287, endPoint x: 97, endPoint y: 424, distance: 154.8
click at [97, 424] on div "Context Queue: Appliance Repair High End Priority: 0 Task Age: Customer Name: […" at bounding box center [87, 327] width 133 height 211
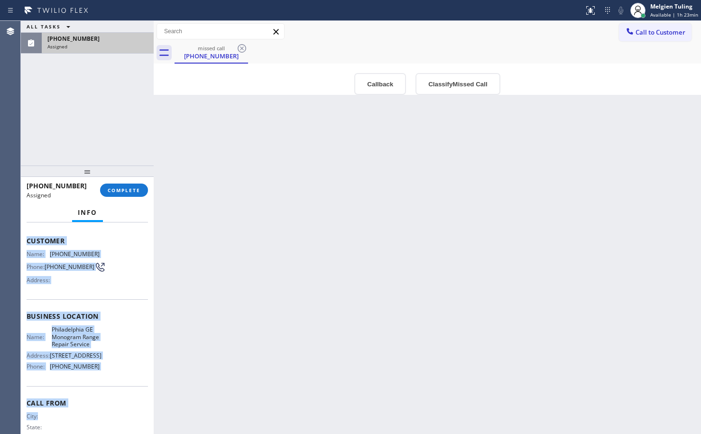
click at [103, 374] on div "Name: [GEOGRAPHIC_DATA] GE Monogram Range Repair Service Address: [STREET_ADDRE…" at bounding box center [87, 350] width 121 height 48
drag, startPoint x: 101, startPoint y: 381, endPoint x: 26, endPoint y: 241, distance: 159.1
click at [26, 241] on div "Context Queue: Appliance Repair High End Priority: 0 Task Age: Customer Name: […" at bounding box center [87, 327] width 133 height 211
drag, startPoint x: 28, startPoint y: 238, endPoint x: 90, endPoint y: 376, distance: 151.7
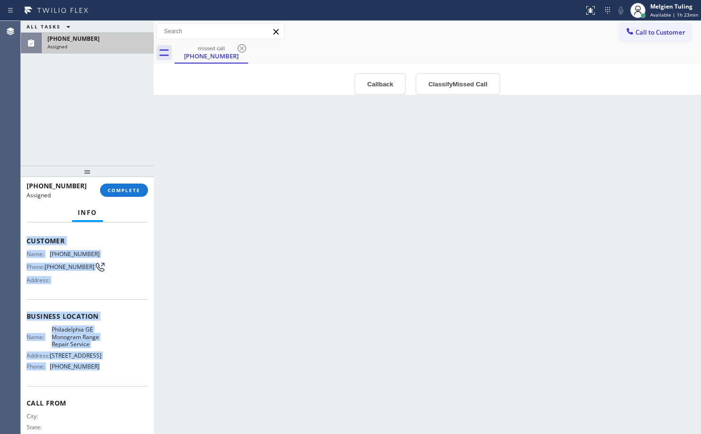
click at [90, 376] on div "Context Queue: Appliance Repair High End Priority: 0 Task Age: Customer Name: […" at bounding box center [87, 316] width 121 height 283
click at [90, 370] on span "[PHONE_NUMBER]" at bounding box center [75, 366] width 50 height 7
drag, startPoint x: 28, startPoint y: 242, endPoint x: 97, endPoint y: 387, distance: 160.1
click at [97, 387] on div "Context Queue: Appliance Repair High End Priority: 0 Task Age: Customer Name: […" at bounding box center [87, 316] width 121 height 283
click at [97, 385] on div "Business location Name: [GEOGRAPHIC_DATA] GE Monogram Range Repair Service Addr…" at bounding box center [87, 342] width 121 height 86
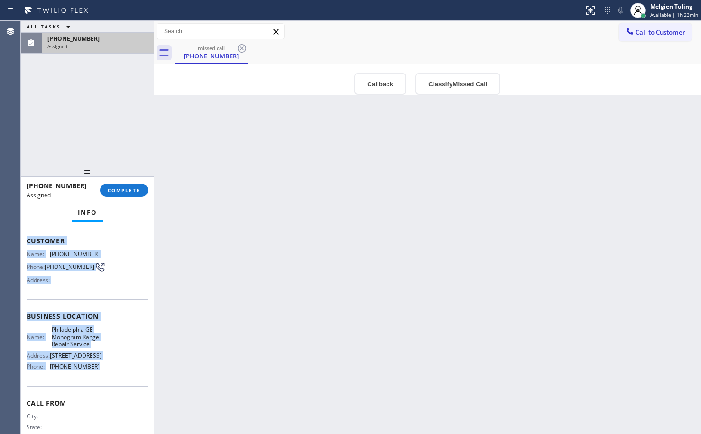
drag, startPoint x: 21, startPoint y: 242, endPoint x: 96, endPoint y: 374, distance: 151.9
click at [96, 374] on div "Context Queue: Appliance Repair High End Priority: 0 Task Age: Customer Name: […" at bounding box center [87, 327] width 133 height 211
click at [96, 374] on div "Name: [GEOGRAPHIC_DATA] GE Monogram Range Repair Service Address: [STREET_ADDRE…" at bounding box center [87, 350] width 121 height 48
copy div "Customer Name: [PHONE_NUMBER] Phone: [PHONE_NUMBER] Address: Business location …"
click at [124, 195] on button "COMPLETE" at bounding box center [124, 189] width 48 height 13
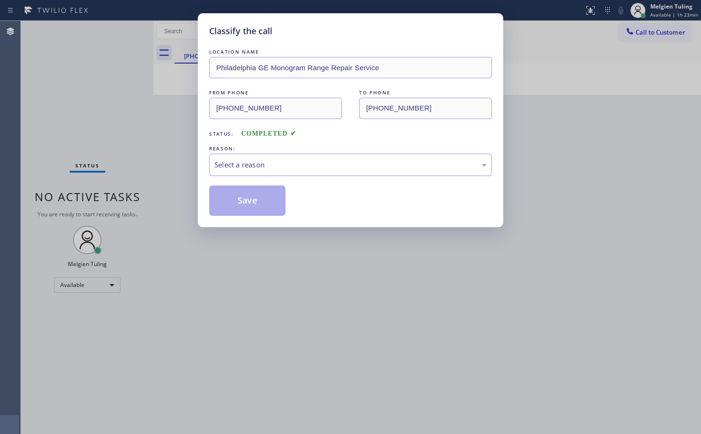
click at [229, 167] on div "Select a reason" at bounding box center [350, 164] width 272 height 11
click at [249, 199] on button "Save" at bounding box center [247, 200] width 76 height 30
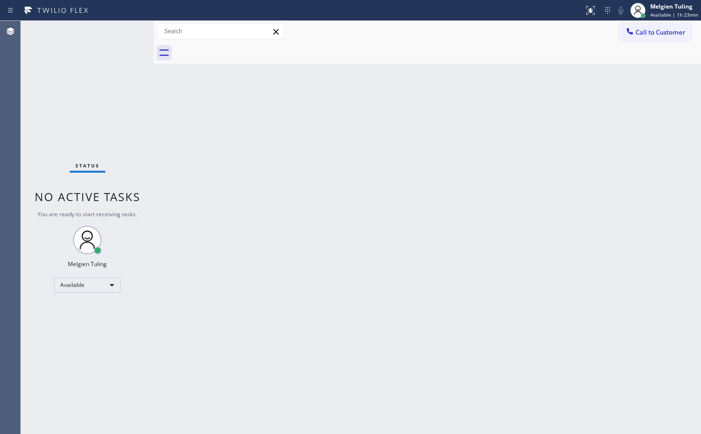
click at [253, 194] on div "Back to Dashboard Change Sender ID Customers Technicians Select a contact Outbo…" at bounding box center [427, 227] width 547 height 413
click at [121, 31] on div "Status No active tasks You are ready to start receiving tasks. Melgien Tuling A…" at bounding box center [87, 227] width 133 height 413
click at [124, 31] on div "Status No active tasks You are ready to start receiving tasks. Melgien Tuling A…" at bounding box center [87, 227] width 133 height 413
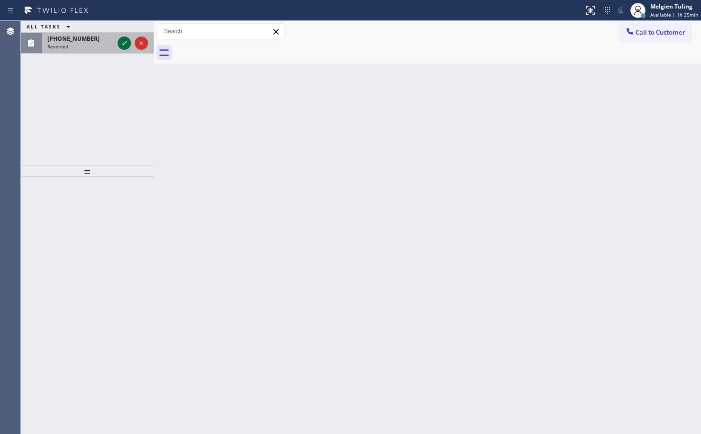
click at [121, 43] on icon at bounding box center [124, 42] width 11 height 11
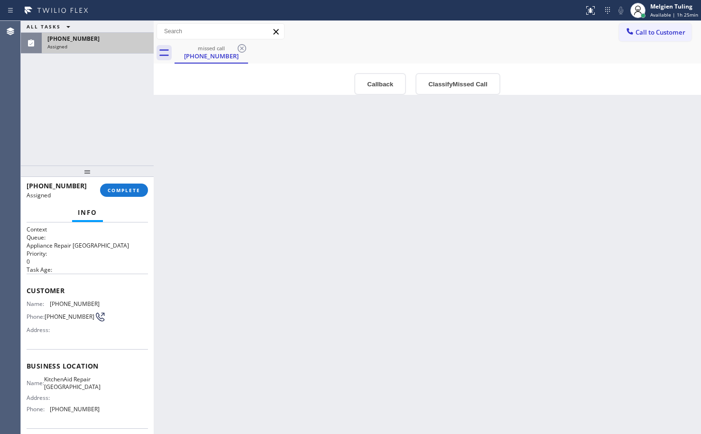
click at [27, 287] on span "Customer" at bounding box center [87, 290] width 121 height 9
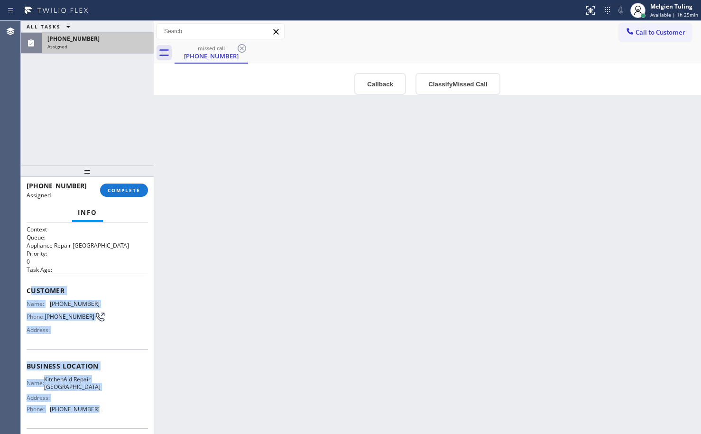
drag, startPoint x: 57, startPoint y: 299, endPoint x: 98, endPoint y: 418, distance: 125.4
click at [98, 418] on div "Context Queue: Appliance Repair High End Priority: 0 Task Age: Customer Name: […" at bounding box center [87, 362] width 121 height 275
copy div "ustomer Name: [PHONE_NUMBER] Phone: [PHONE_NUMBER] Address: Business location N…"
click at [121, 193] on span "COMPLETE" at bounding box center [124, 190] width 33 height 7
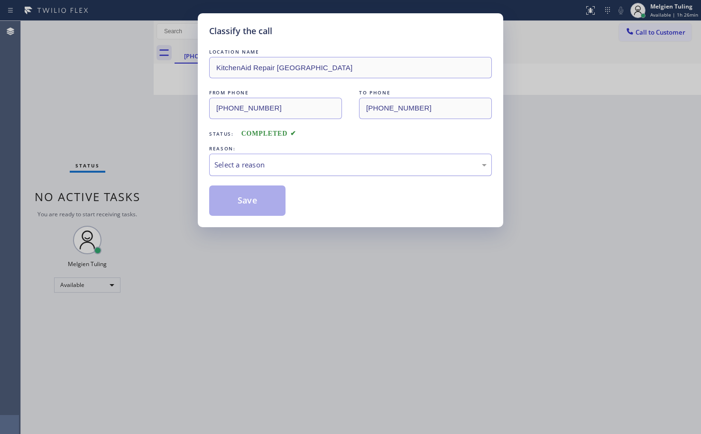
click at [262, 166] on div "Select a reason" at bounding box center [350, 164] width 272 height 11
click at [248, 199] on button "Save" at bounding box center [247, 200] width 76 height 30
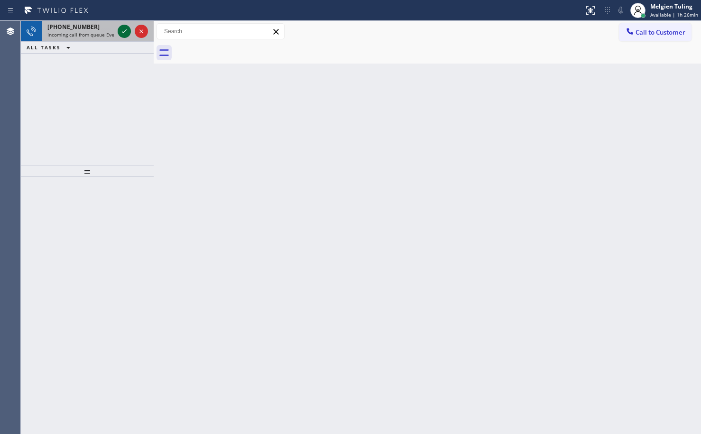
click at [123, 32] on icon at bounding box center [124, 31] width 11 height 11
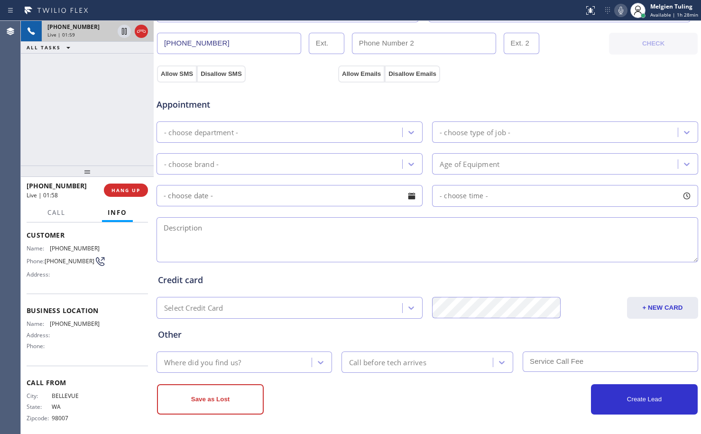
scroll to position [301, 0]
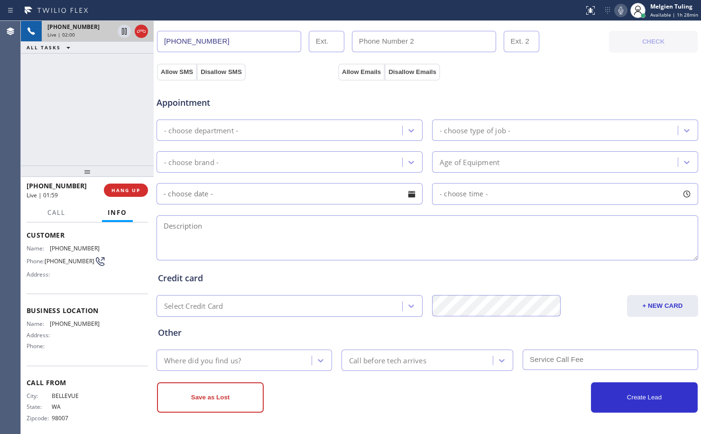
click at [275, 209] on div "Appointment - choose department - - choose type of job - - choose brand - Age o…" at bounding box center [427, 173] width 539 height 177
drag, startPoint x: 275, startPoint y: 206, endPoint x: 286, endPoint y: 191, distance: 18.8
click at [276, 205] on div "Appointment - choose department - - choose type of job - - choose brand - Age o…" at bounding box center [427, 173] width 539 height 177
click at [339, 142] on div "Appointment - choose department - - choose type of job - - choose brand - Age o…" at bounding box center [427, 173] width 539 height 177
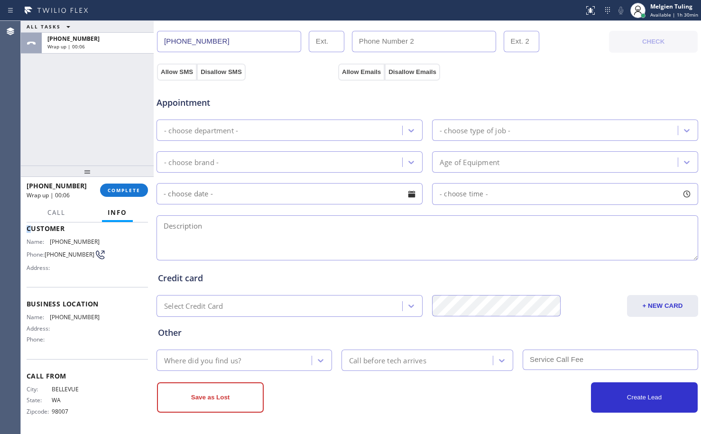
scroll to position [53, 0]
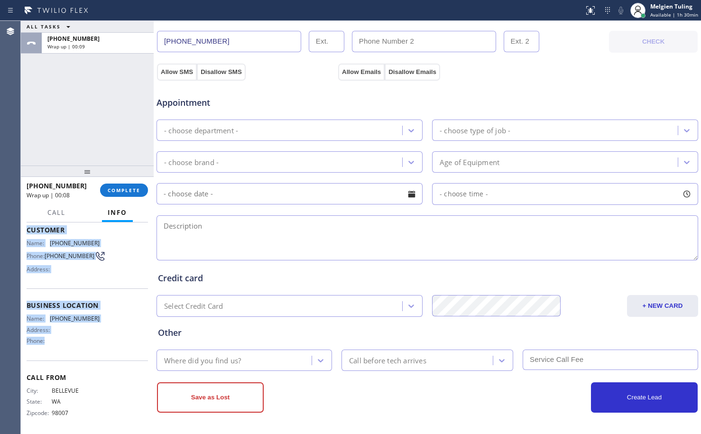
drag, startPoint x: 28, startPoint y: 229, endPoint x: 97, endPoint y: 349, distance: 138.5
click at [97, 349] on div "Context Queue: Everybody Priority: 1 Customer Name: [PHONE_NUMBER] Phone: [PHON…" at bounding box center [87, 303] width 121 height 260
copy div "Customer Name: [PHONE_NUMBER] Phone: [PHONE_NUMBER] Address: Business location …"
click at [105, 190] on button "COMPLETE" at bounding box center [124, 189] width 48 height 13
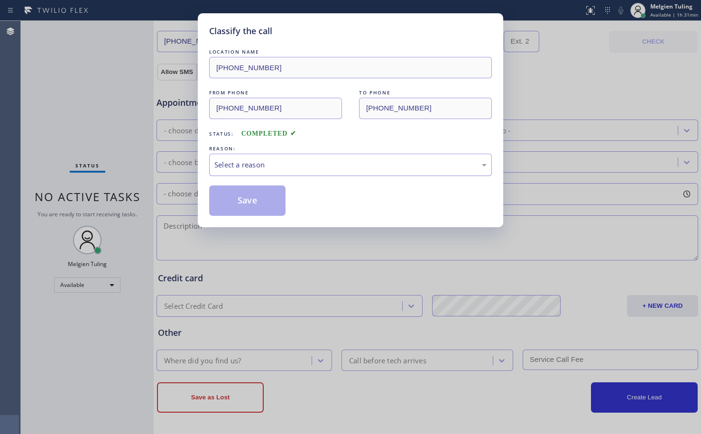
click at [229, 160] on div "Select a reason" at bounding box center [350, 164] width 272 height 11
click at [248, 200] on button "Save" at bounding box center [247, 200] width 76 height 30
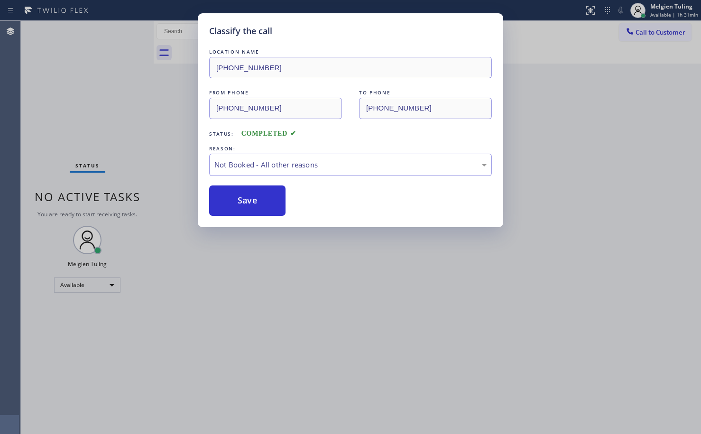
drag, startPoint x: 98, startPoint y: 78, endPoint x: 92, endPoint y: 62, distance: 16.8
click at [98, 77] on div "Classify the call LOCATION NAME [PHONE_NUMBER] FROM PHONE [PHONE_NUMBER] TO PHO…" at bounding box center [350, 217] width 701 height 434
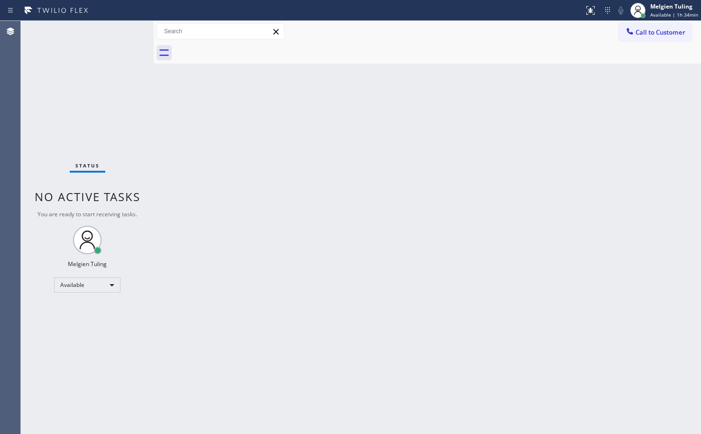
click at [323, 169] on div "Back to Dashboard Change Sender ID Customers Technicians Select a contact Outbo…" at bounding box center [427, 227] width 547 height 413
click at [82, 80] on div "Status No active tasks You are ready to start receiving tasks. Melgien Tuling A…" at bounding box center [87, 227] width 133 height 413
click at [119, 31] on div "Status No active tasks You are ready to start receiving tasks. Melgien Tuling A…" at bounding box center [87, 227] width 133 height 413
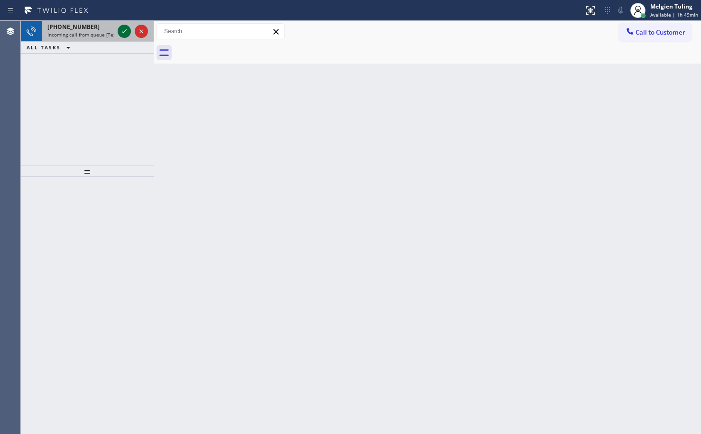
click at [119, 31] on icon at bounding box center [124, 31] width 11 height 11
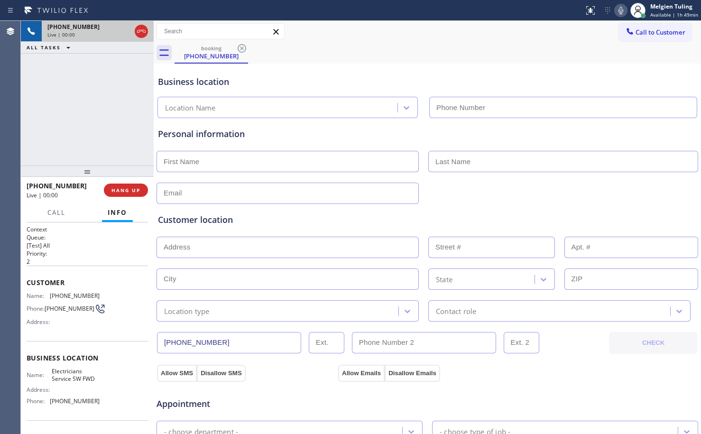
type input "[PHONE_NUMBER]"
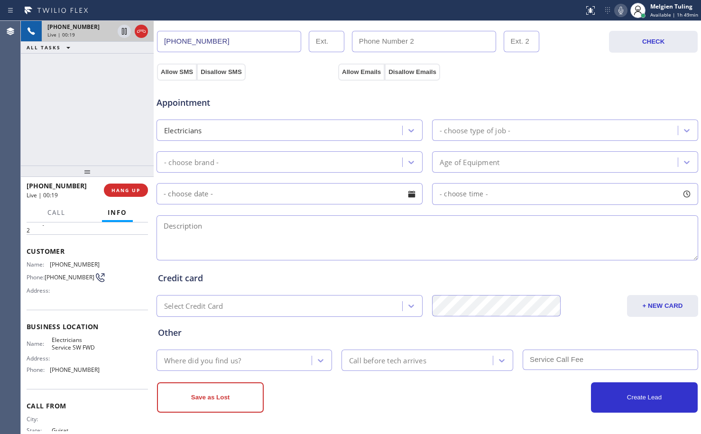
scroll to position [47, 0]
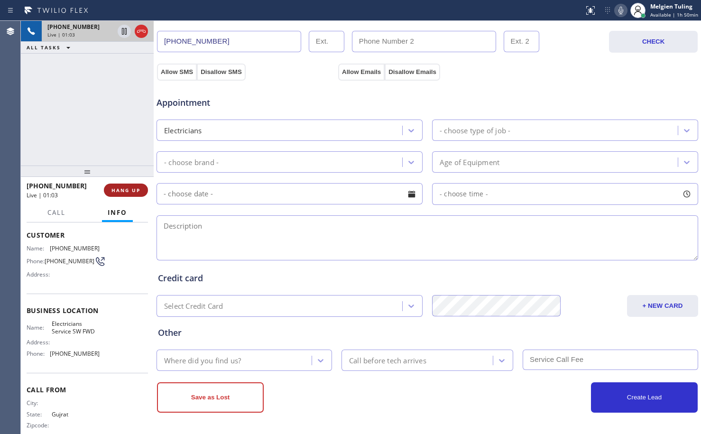
click at [113, 191] on span "HANG UP" at bounding box center [125, 190] width 29 height 7
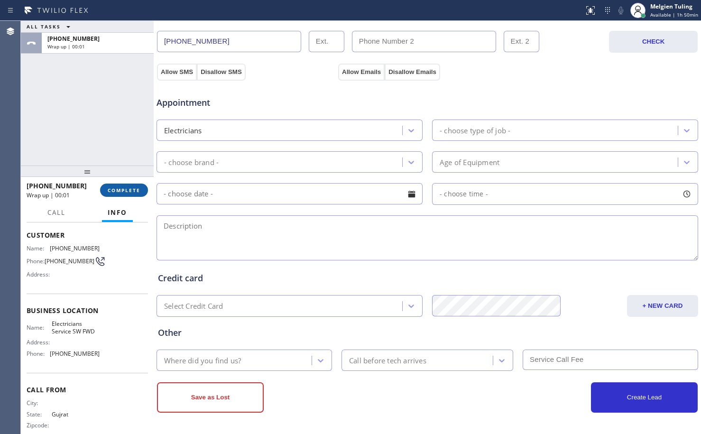
click at [116, 191] on span "COMPLETE" at bounding box center [124, 190] width 33 height 7
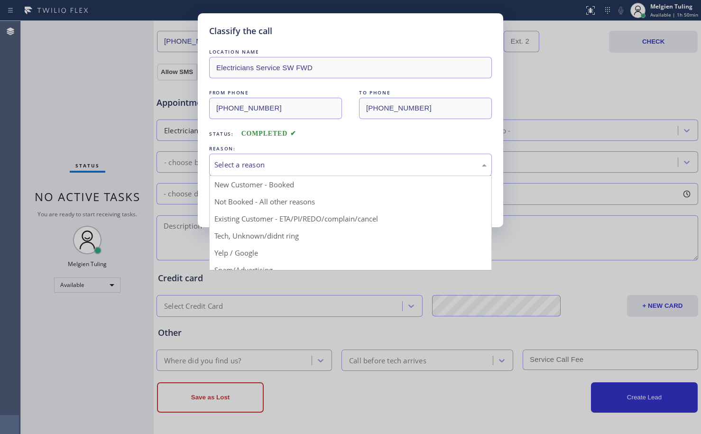
click at [241, 164] on div "Select a reason" at bounding box center [350, 164] width 272 height 11
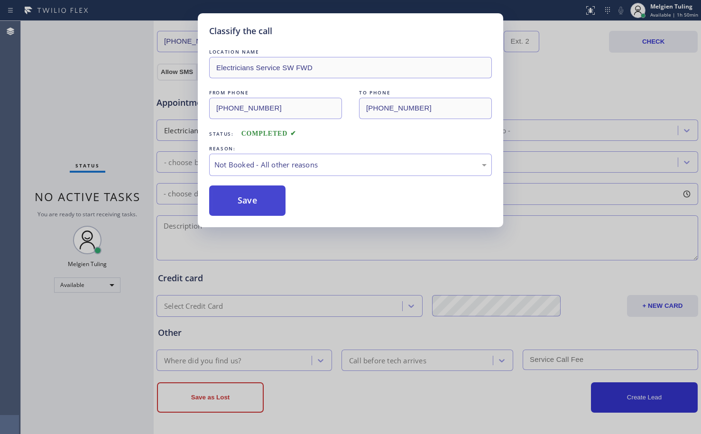
click at [248, 202] on button "Save" at bounding box center [247, 200] width 76 height 30
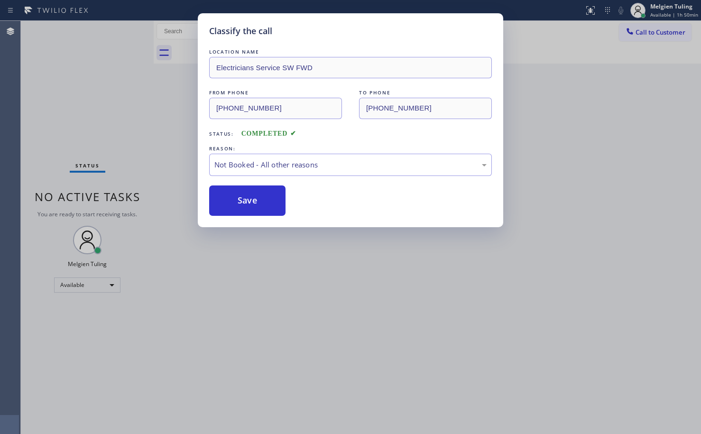
click at [411, 360] on div "Classify the call LOCATION NAME Electricians Service SW FWD FROM PHONE [PHONE_N…" at bounding box center [350, 217] width 701 height 434
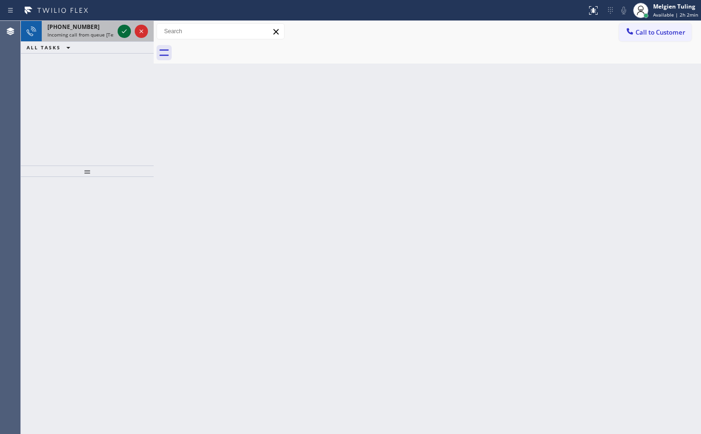
click at [121, 31] on icon at bounding box center [124, 31] width 11 height 11
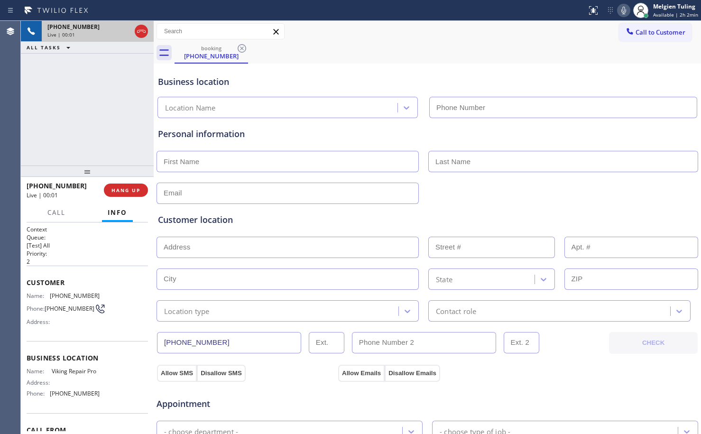
type input "[PHONE_NUMBER]"
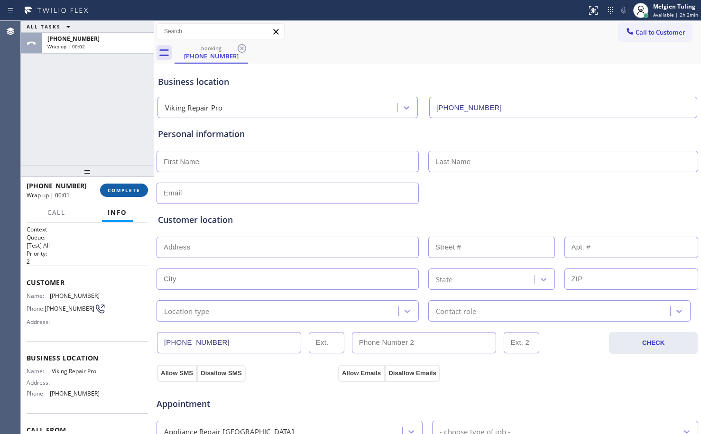
click at [127, 189] on span "COMPLETE" at bounding box center [124, 190] width 33 height 7
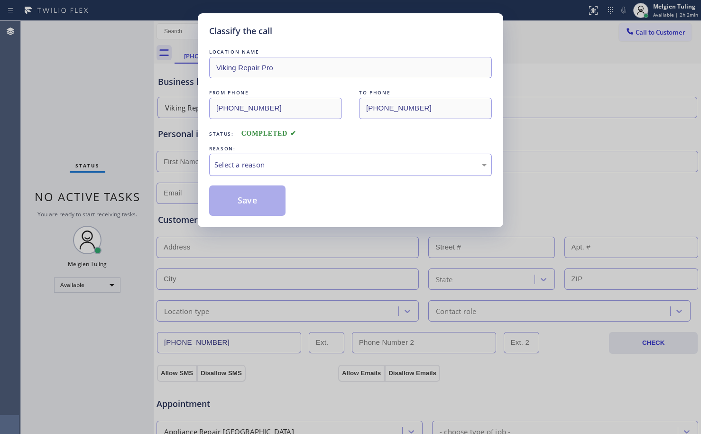
click at [241, 160] on div "Select a reason" at bounding box center [350, 164] width 272 height 11
click at [265, 199] on button "Save" at bounding box center [247, 200] width 76 height 30
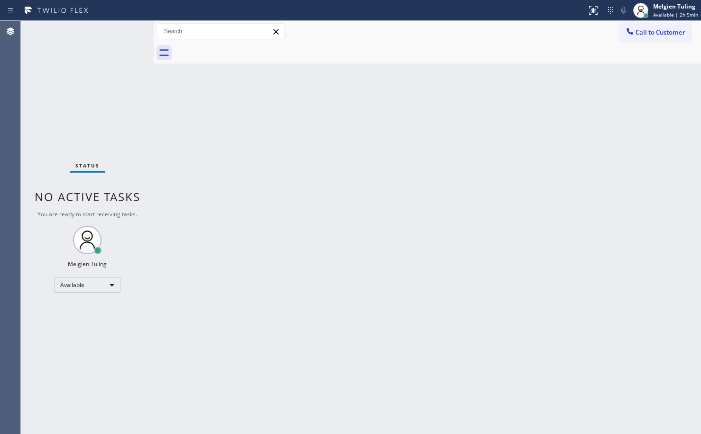
click at [125, 32] on div "Status No active tasks You are ready to start receiving tasks. Melgien Tuling A…" at bounding box center [87, 227] width 133 height 413
click at [126, 31] on div "Status No active tasks You are ready to start receiving tasks. Melgien Tuling A…" at bounding box center [87, 227] width 133 height 413
click at [234, 299] on div "Back to Dashboard Change Sender ID Customers Technicians Select a contact Outbo…" at bounding box center [427, 227] width 547 height 413
click at [113, 283] on div "Available" at bounding box center [87, 284] width 66 height 15
click at [77, 334] on li "Break" at bounding box center [87, 333] width 64 height 11
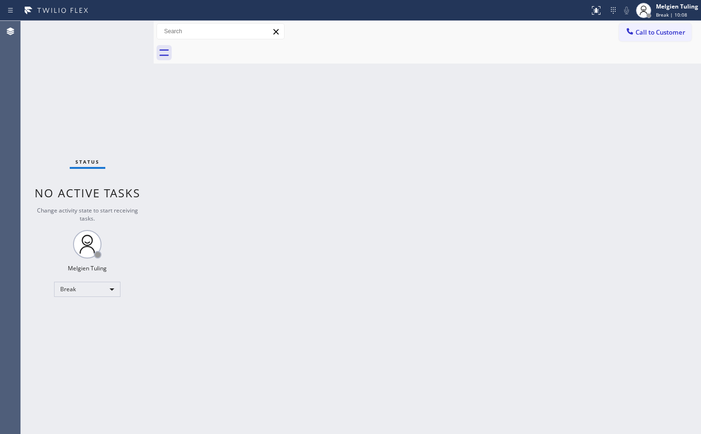
drag, startPoint x: 513, startPoint y: 217, endPoint x: 411, endPoint y: 96, distance: 158.5
click at [513, 215] on div "Back to Dashboard Change Sender ID Customers Technicians Select a contact Outbo…" at bounding box center [427, 227] width 547 height 413
click at [107, 291] on div "Break" at bounding box center [87, 289] width 66 height 15
click at [75, 310] on li "Available" at bounding box center [87, 314] width 64 height 11
click at [327, 268] on div "Back to Dashboard Change Sender ID Customers Technicians Select a contact Outbo…" at bounding box center [427, 227] width 547 height 413
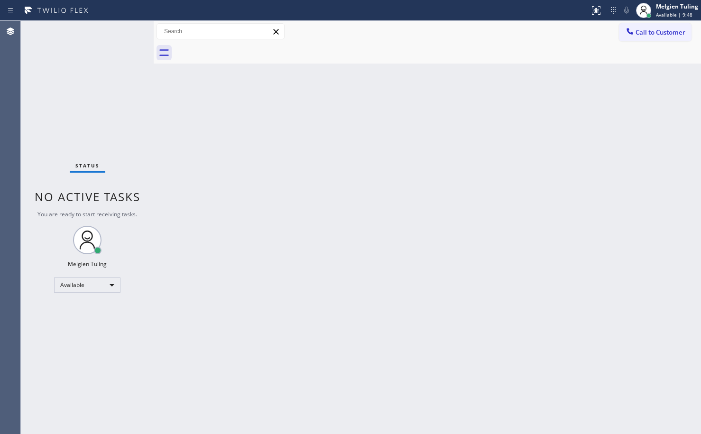
click at [119, 86] on div "Status No active tasks You are ready to start receiving tasks. Melgien Tuling A…" at bounding box center [87, 227] width 133 height 413
click at [125, 31] on div "Status No active tasks You are ready to start receiving tasks. Melgien Tuling A…" at bounding box center [87, 227] width 133 height 413
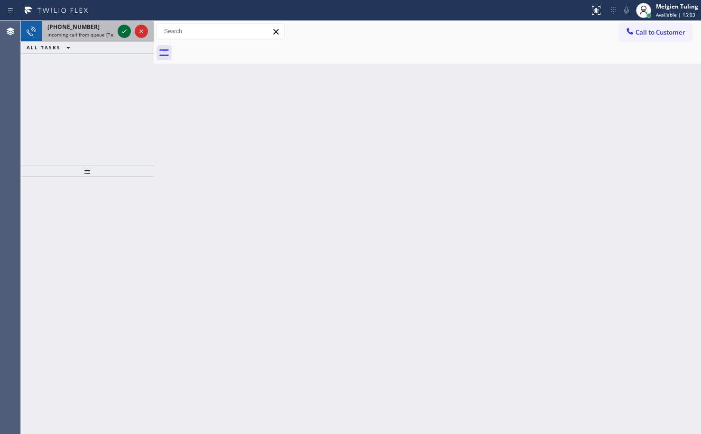
click at [125, 31] on icon at bounding box center [124, 31] width 11 height 11
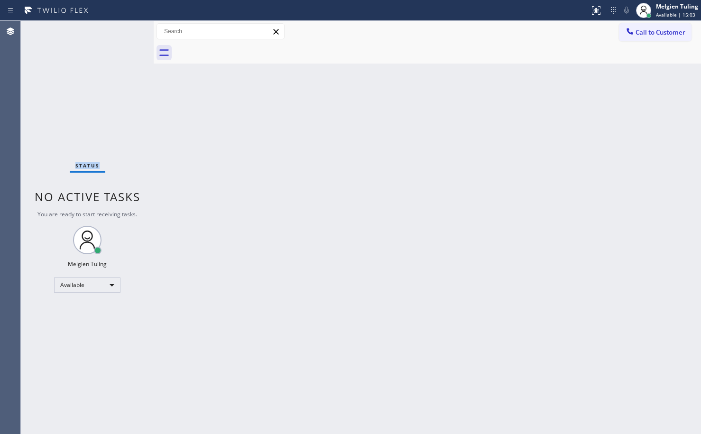
click at [125, 31] on div "Status No active tasks You are ready to start receiving tasks. Melgien Tuling A…" at bounding box center [87, 227] width 133 height 413
click at [223, 314] on div "Back to Dashboard Change Sender ID Customers Technicians Select a contact Outbo…" at bounding box center [427, 227] width 547 height 413
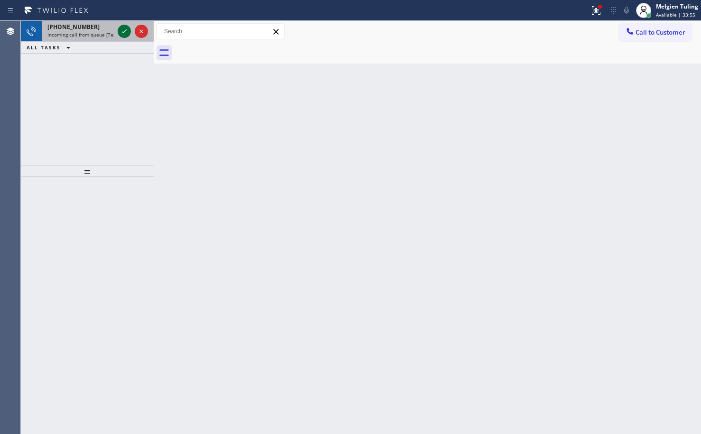
click at [124, 29] on icon at bounding box center [124, 31] width 11 height 11
click at [122, 27] on icon at bounding box center [124, 31] width 11 height 11
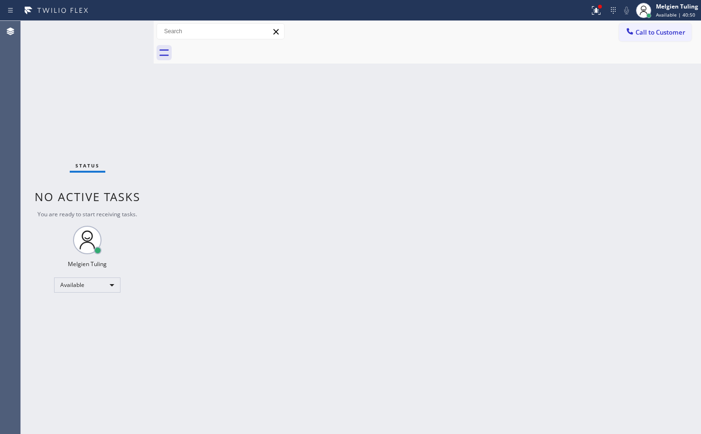
click at [176, 131] on div "Back to Dashboard Change Sender ID Customers Technicians Select a contact Outbo…" at bounding box center [427, 227] width 547 height 413
drag, startPoint x: 306, startPoint y: 208, endPoint x: 412, endPoint y: 133, distance: 129.5
click at [415, 127] on div "Back to Dashboard Change Sender ID Customers Technicians Select a contact Outbo…" at bounding box center [427, 227] width 547 height 413
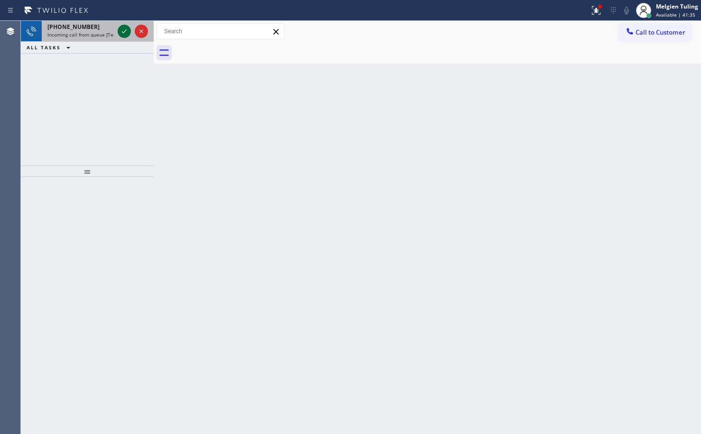
click at [124, 31] on icon at bounding box center [124, 31] width 11 height 11
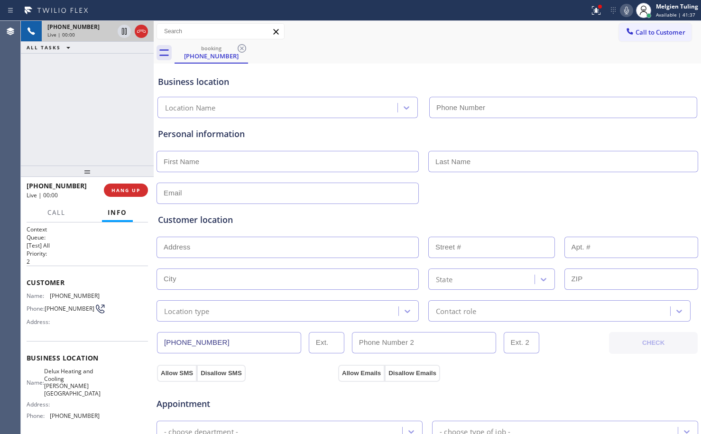
type input "[PHONE_NUMBER]"
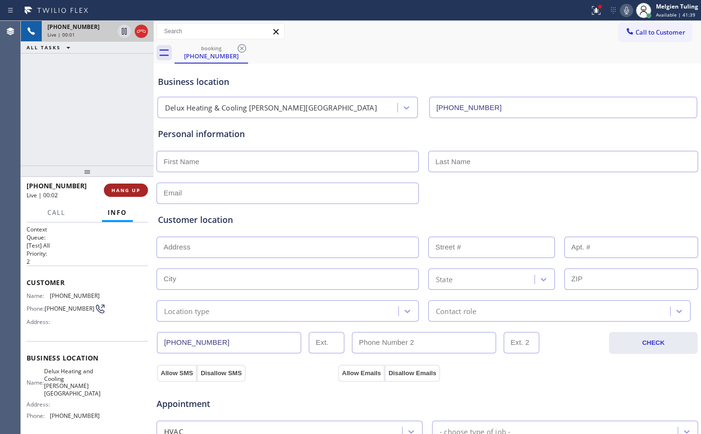
click at [122, 190] on span "HANG UP" at bounding box center [125, 190] width 29 height 7
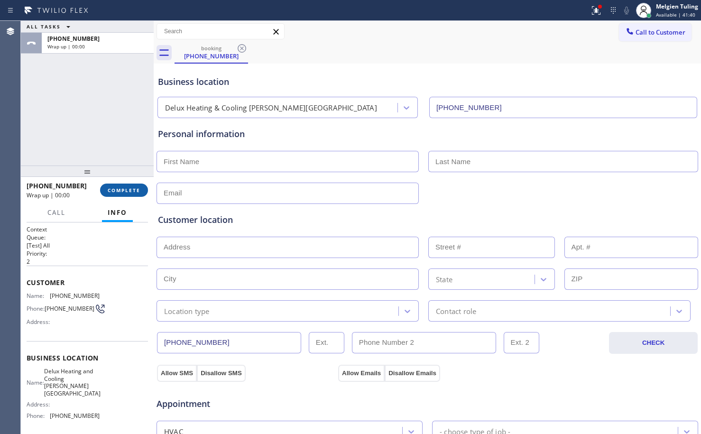
click at [128, 193] on span "COMPLETE" at bounding box center [124, 190] width 33 height 7
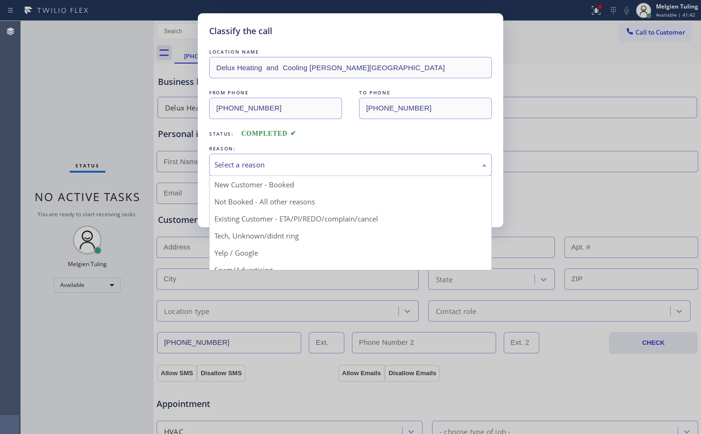
click at [271, 162] on div "Select a reason" at bounding box center [350, 164] width 272 height 11
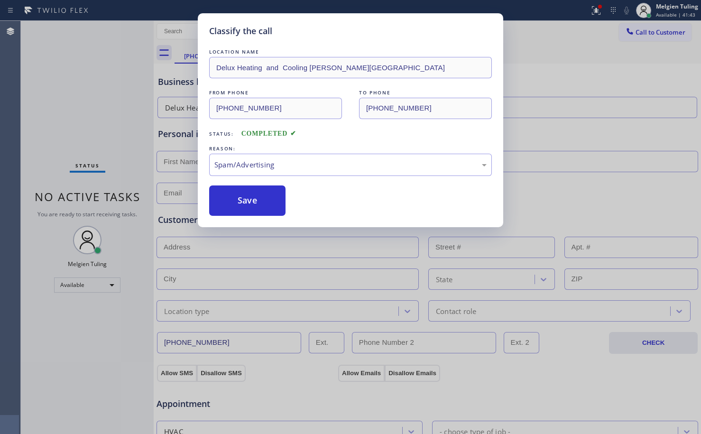
click at [255, 184] on div "LOCATION NAME Delux Heating and Cooling [PERSON_NAME][GEOGRAPHIC_DATA] FROM PHO…" at bounding box center [350, 131] width 283 height 169
click at [239, 200] on button "Save" at bounding box center [247, 200] width 76 height 30
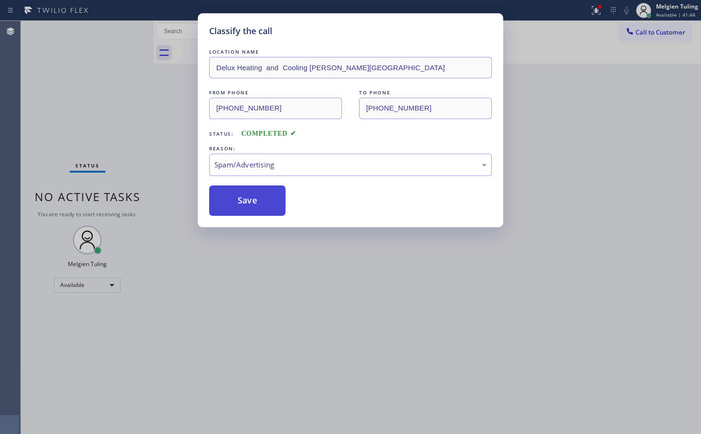
click at [250, 211] on button "Save" at bounding box center [247, 200] width 76 height 30
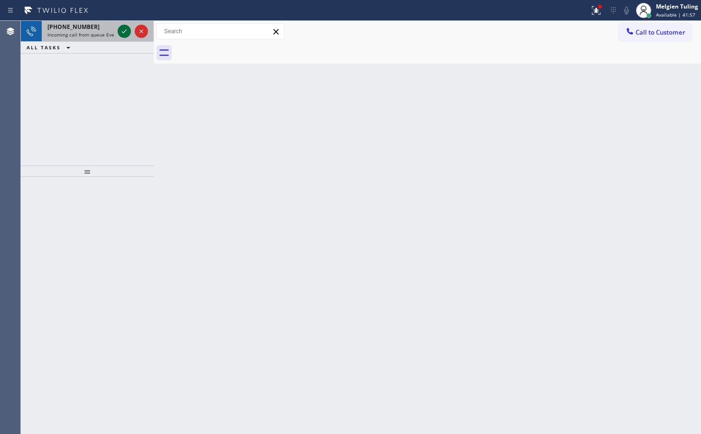
click at [124, 29] on icon at bounding box center [124, 31] width 11 height 11
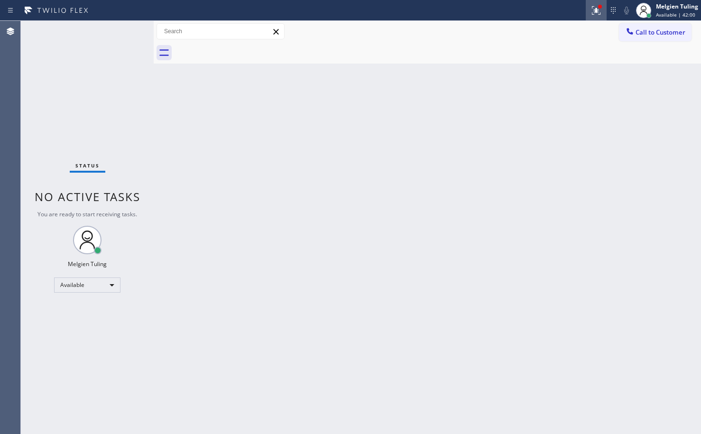
click at [596, 12] on icon at bounding box center [595, 10] width 11 height 11
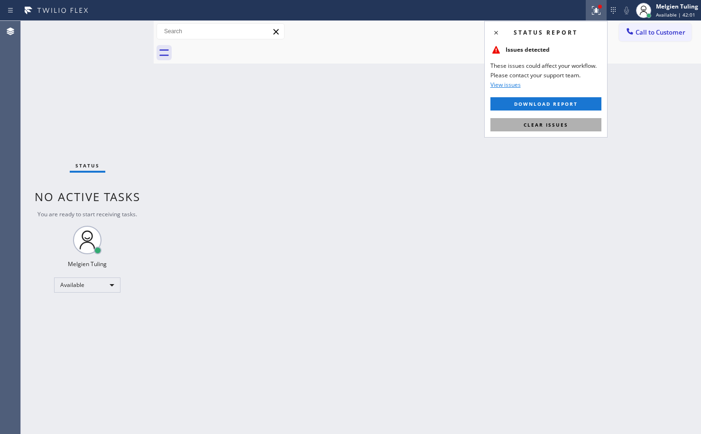
click at [526, 122] on span "Clear issues" at bounding box center [545, 124] width 45 height 7
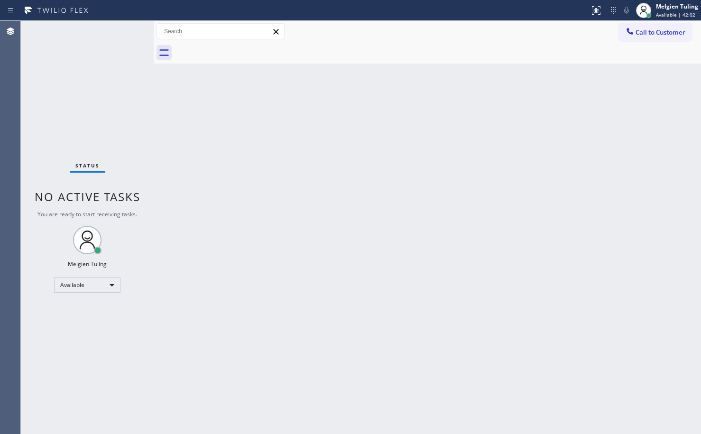
click at [526, 122] on div "Back to Dashboard Change Sender ID Customers Technicians Select a contact Outbo…" at bounding box center [427, 227] width 547 height 413
click at [125, 32] on div "Status No active tasks You are ready to start receiving tasks. Melgien Tuling A…" at bounding box center [87, 227] width 133 height 413
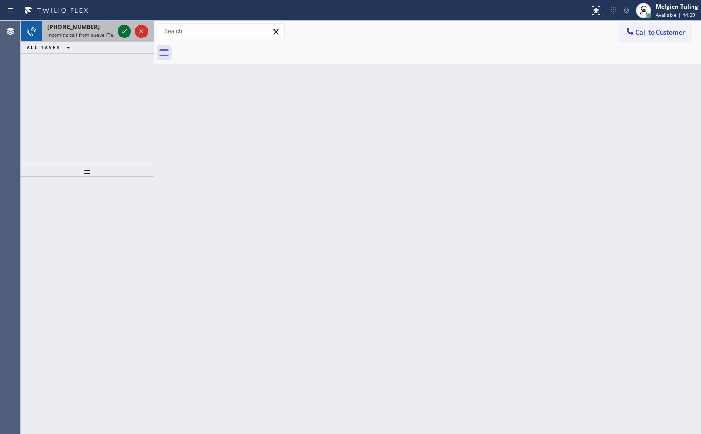
click at [125, 32] on icon at bounding box center [124, 31] width 11 height 11
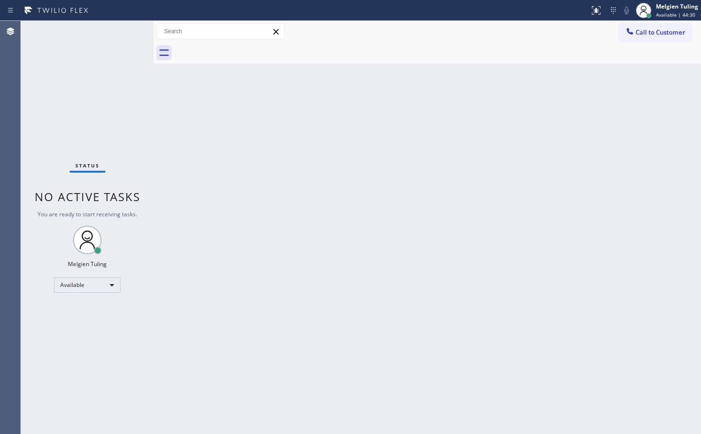
click at [125, 32] on div "Status No active tasks You are ready to start receiving tasks. Melgien Tuling A…" at bounding box center [87, 227] width 133 height 413
click at [600, 15] on icon at bounding box center [595, 10] width 11 height 11
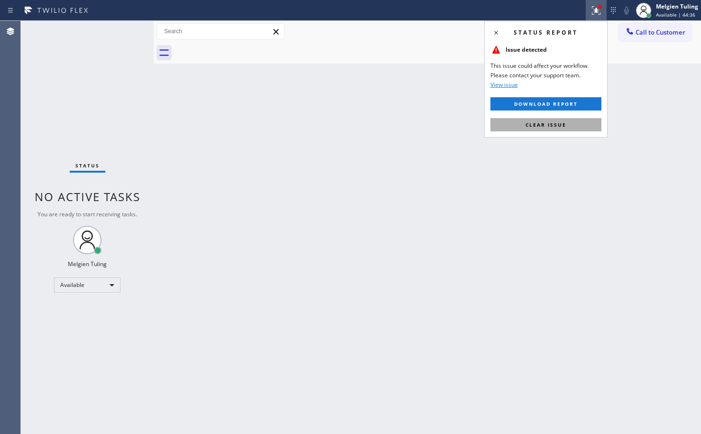
click at [543, 128] on button "Clear issue" at bounding box center [545, 124] width 111 height 13
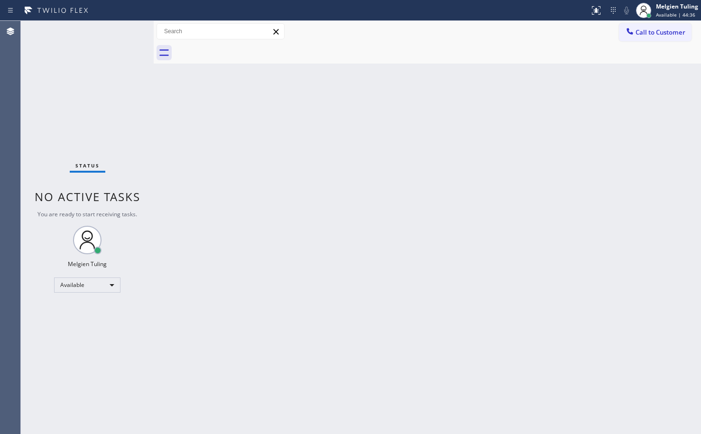
click at [544, 125] on div "Back to Dashboard Change Sender ID Customers Technicians Select a contact Outbo…" at bounding box center [427, 227] width 547 height 413
click at [321, 188] on div "Back to Dashboard Change Sender ID Customers Technicians Select a contact Outbo…" at bounding box center [427, 227] width 547 height 413
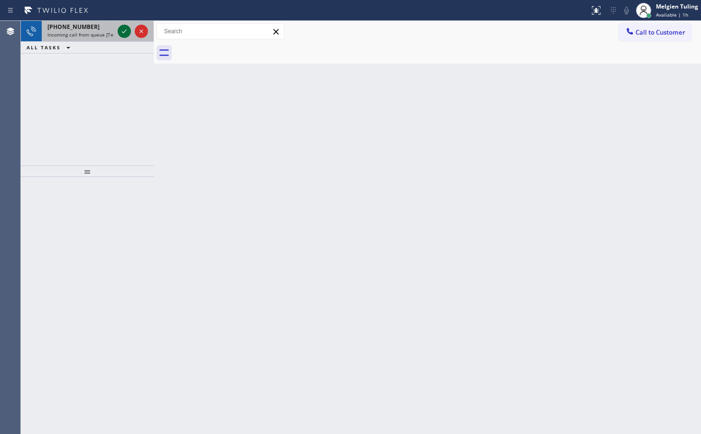
click at [126, 37] on button at bounding box center [124, 31] width 13 height 13
click at [126, 29] on icon at bounding box center [124, 31] width 11 height 11
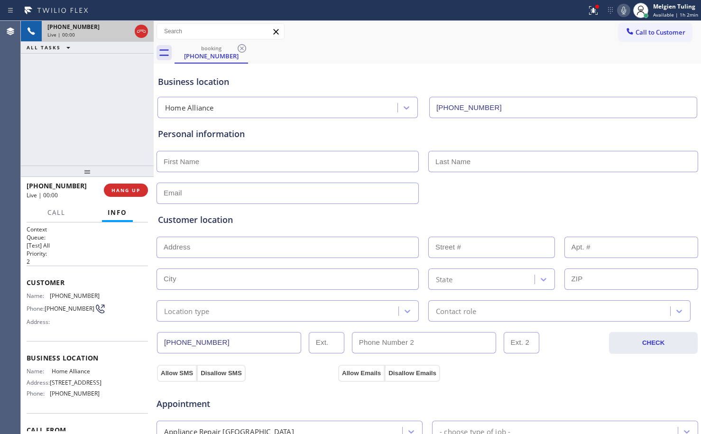
type input "[PHONE_NUMBER]"
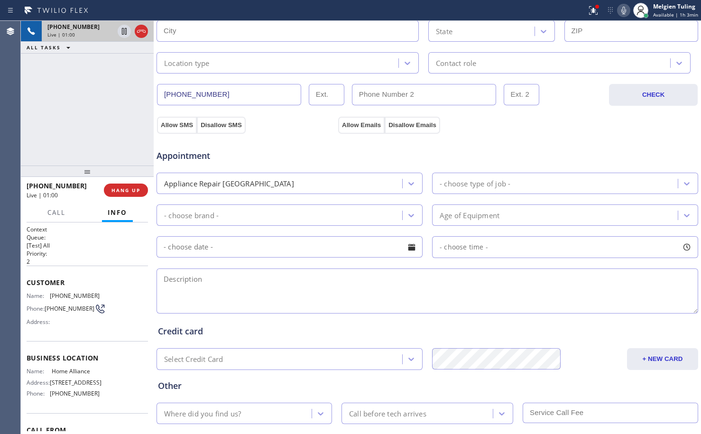
scroll to position [254, 0]
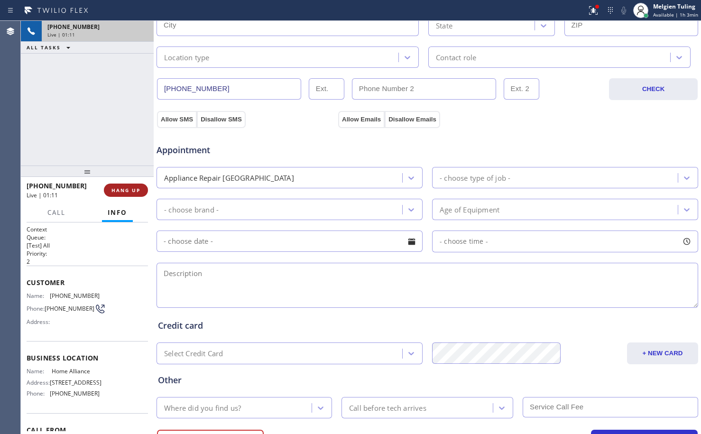
click at [122, 191] on span "HANG UP" at bounding box center [125, 190] width 29 height 7
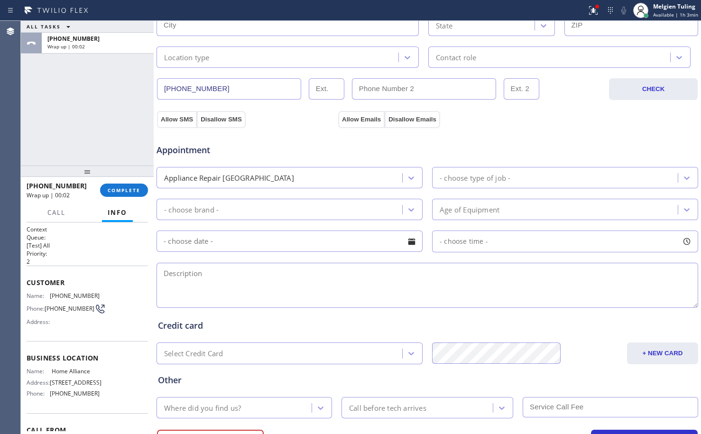
click at [118, 182] on div "[PHONE_NUMBER] Wrap up | 00:02 COMPLETE" at bounding box center [87, 190] width 121 height 25
click at [113, 189] on span "COMPLETE" at bounding box center [124, 190] width 33 height 7
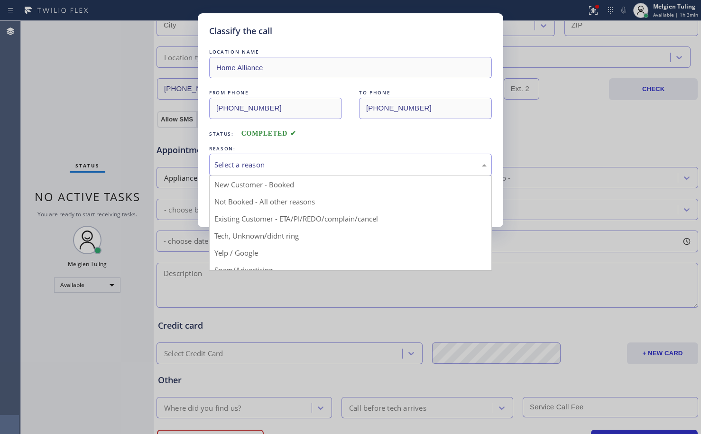
click at [260, 168] on div "Select a reason" at bounding box center [350, 164] width 272 height 11
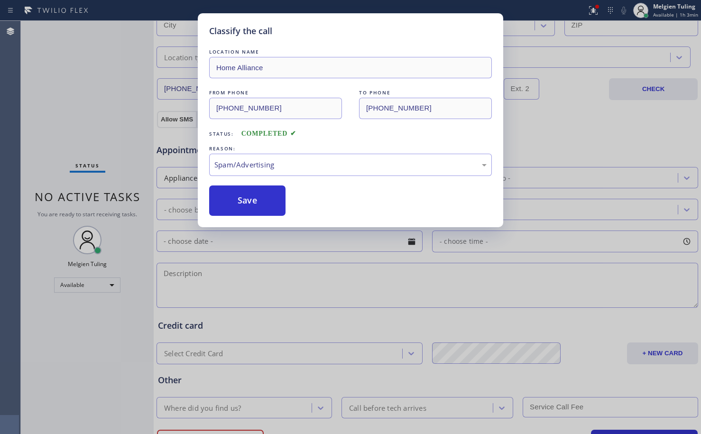
click at [226, 263] on div "Classify the call LOCATION NAME Home Alliance FROM PHONE [PHONE_NUMBER] TO PHON…" at bounding box center [350, 217] width 701 height 434
click at [231, 208] on button "Save" at bounding box center [247, 200] width 76 height 30
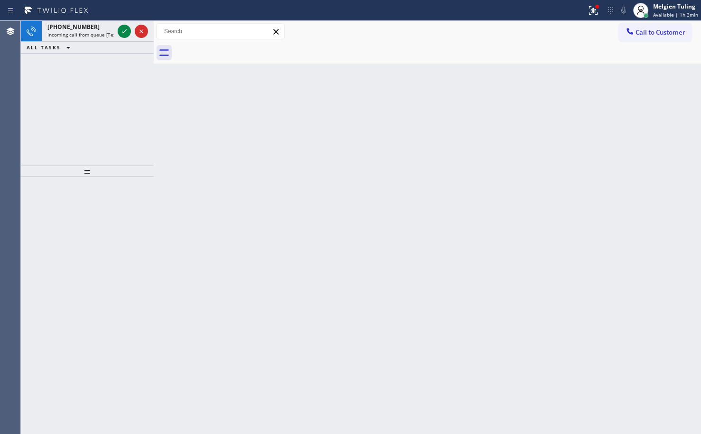
click at [231, 208] on div "Back to Dashboard Change Sender ID Customers Technicians Select a contact Outbo…" at bounding box center [427, 227] width 547 height 413
click at [128, 29] on icon at bounding box center [124, 31] width 11 height 11
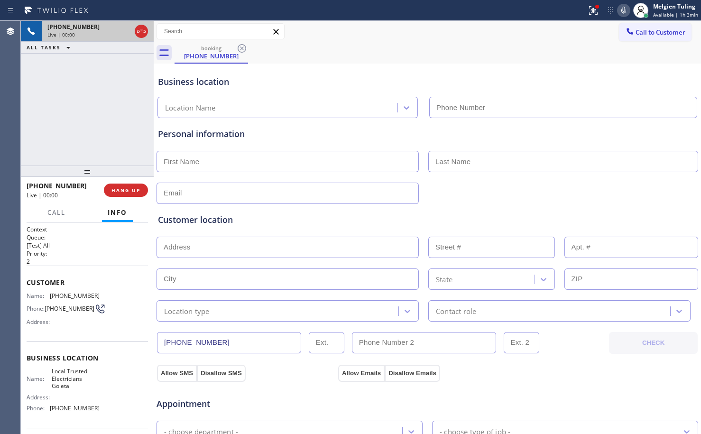
type input "[PHONE_NUMBER]"
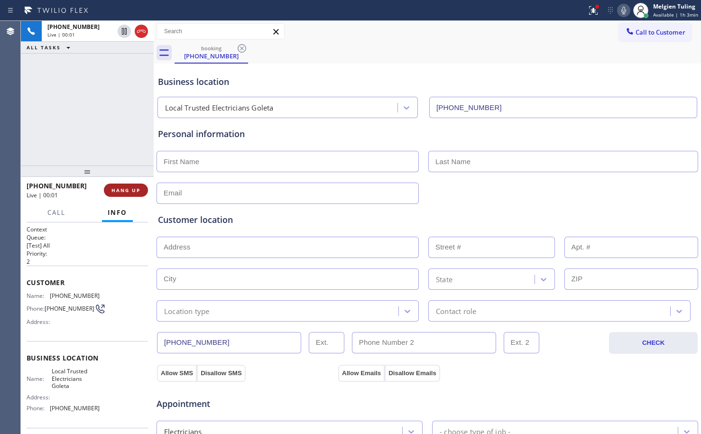
click at [127, 189] on span "HANG UP" at bounding box center [125, 190] width 29 height 7
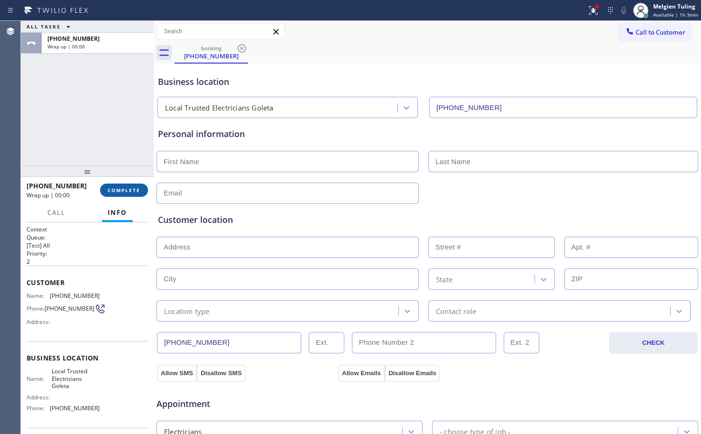
click at [128, 188] on span "COMPLETE" at bounding box center [124, 190] width 33 height 7
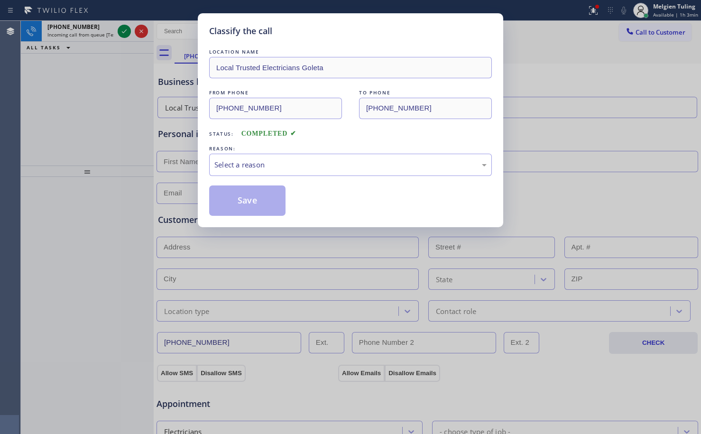
click at [128, 36] on div "Classify the call LOCATION NAME Local Trusted Electricians Goleta FROM PHONE [P…" at bounding box center [350, 217] width 701 height 434
click at [242, 165] on div "Select a reason" at bounding box center [350, 164] width 272 height 11
click at [236, 187] on button "Save" at bounding box center [247, 200] width 76 height 30
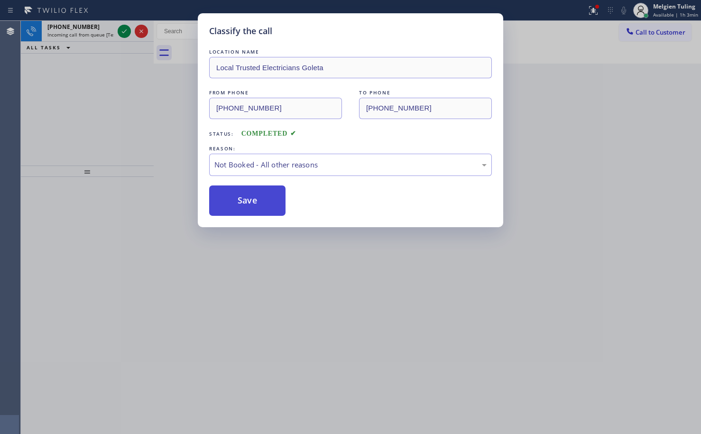
click at [233, 200] on button "Save" at bounding box center [247, 200] width 76 height 30
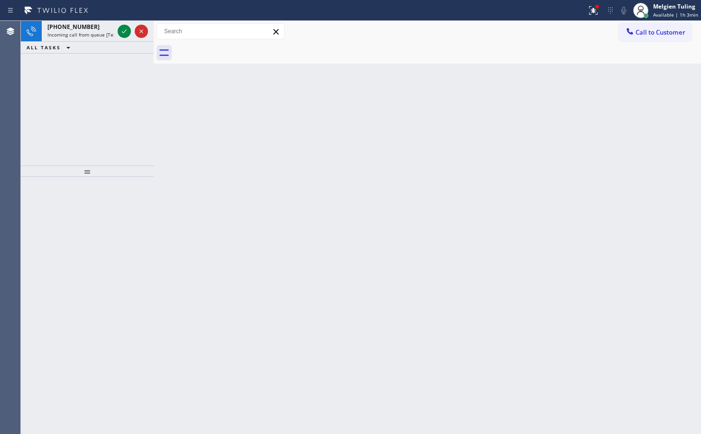
click at [146, 120] on div "[PHONE_NUMBER] Incoming call from queue [Test] All ALL TASKS ALL TASKS ACTIVE T…" at bounding box center [87, 93] width 133 height 145
click at [128, 29] on icon at bounding box center [124, 31] width 11 height 11
click at [125, 29] on icon at bounding box center [124, 31] width 11 height 11
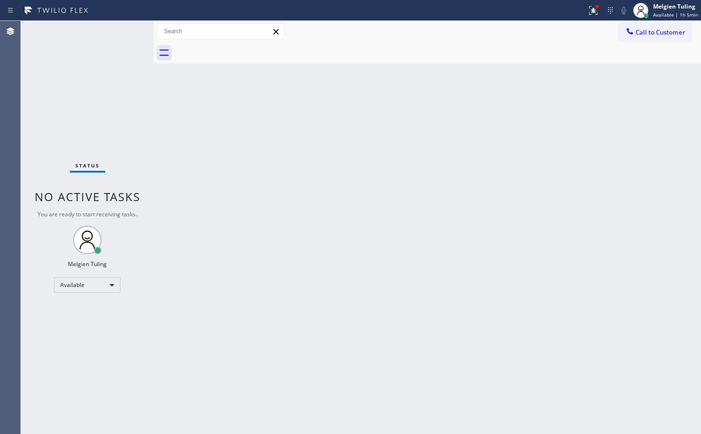
click at [125, 29] on div "Status No active tasks You are ready to start receiving tasks. Melgien Tuling A…" at bounding box center [87, 227] width 133 height 413
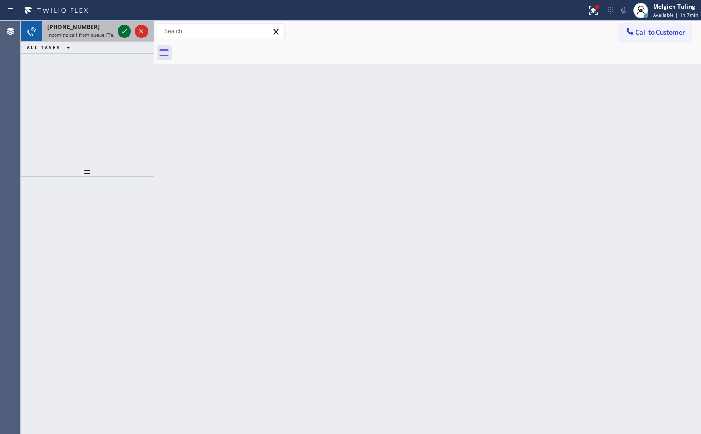
click at [128, 30] on icon at bounding box center [124, 31] width 11 height 11
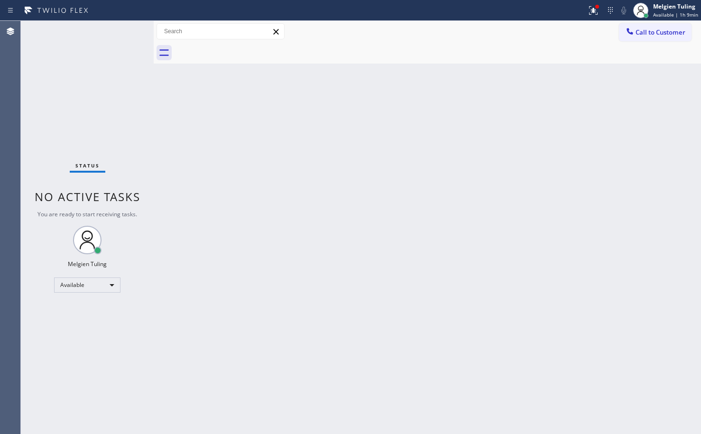
click at [280, 162] on div "Back to Dashboard Change Sender ID Customers Technicians Select a contact Outbo…" at bounding box center [427, 227] width 547 height 413
click at [504, 117] on div "Back to Dashboard Change Sender ID Customers Technicians Select a contact Outbo…" at bounding box center [427, 227] width 547 height 413
click at [265, 155] on div "Back to Dashboard Change Sender ID Customers Technicians Select a contact Outbo…" at bounding box center [427, 227] width 547 height 413
click at [593, 7] on icon at bounding box center [590, 10] width 11 height 11
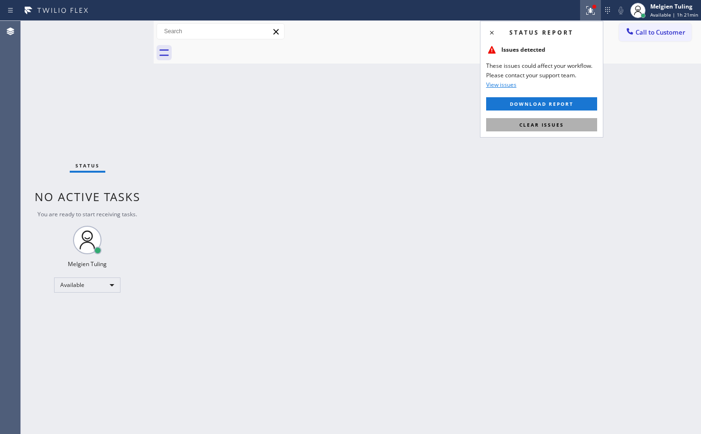
click at [516, 128] on button "Clear issues" at bounding box center [541, 124] width 111 height 13
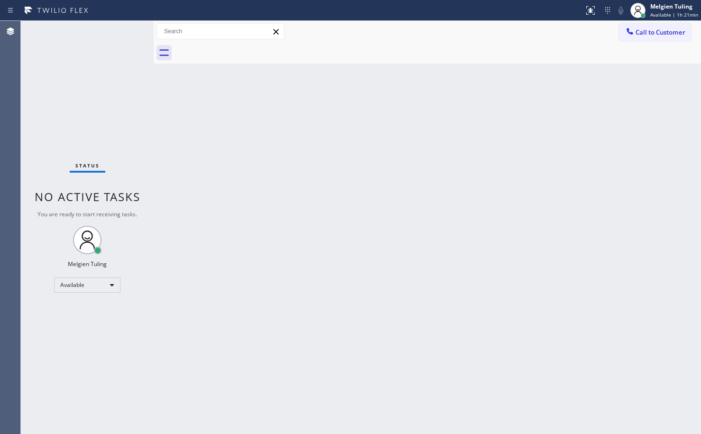
click at [516, 128] on div "Back to Dashboard Change Sender ID Customers Technicians Select a contact Outbo…" at bounding box center [427, 227] width 547 height 413
click at [124, 31] on div "Status No active tasks You are ready to start receiving tasks. Melgien Tuling A…" at bounding box center [87, 227] width 133 height 413
click at [126, 36] on div "Status No active tasks You are ready to start receiving tasks. Melgien Tuling A…" at bounding box center [87, 227] width 133 height 413
click at [121, 37] on div "Status No active tasks You are ready to start receiving tasks. Melgien Tuling A…" at bounding box center [87, 227] width 133 height 413
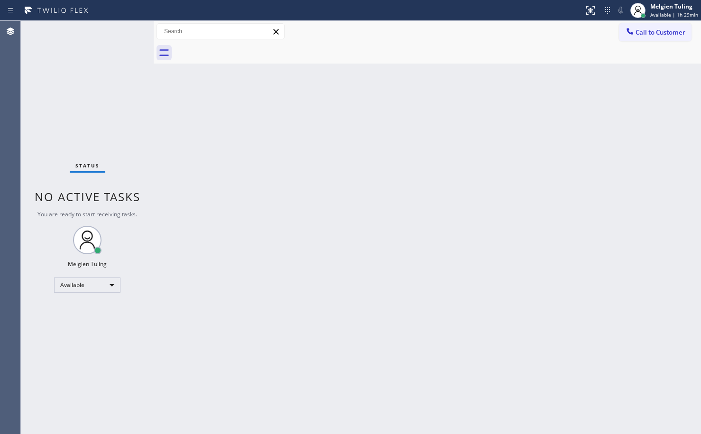
click at [124, 37] on div "Status No active tasks You are ready to start receiving tasks. Melgien Tuling A…" at bounding box center [87, 227] width 133 height 413
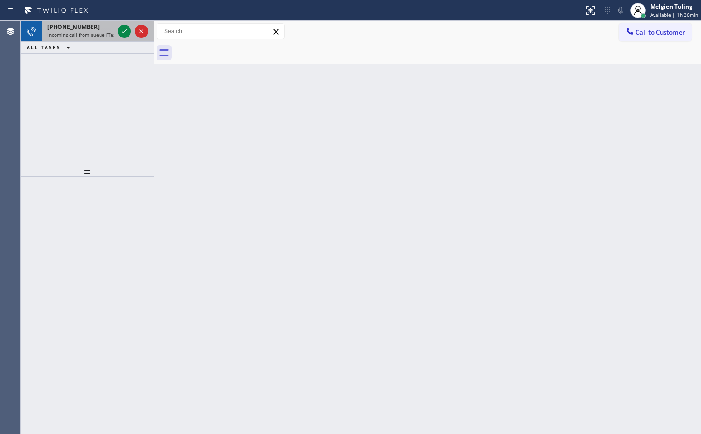
click at [134, 36] on div at bounding box center [133, 31] width 34 height 21
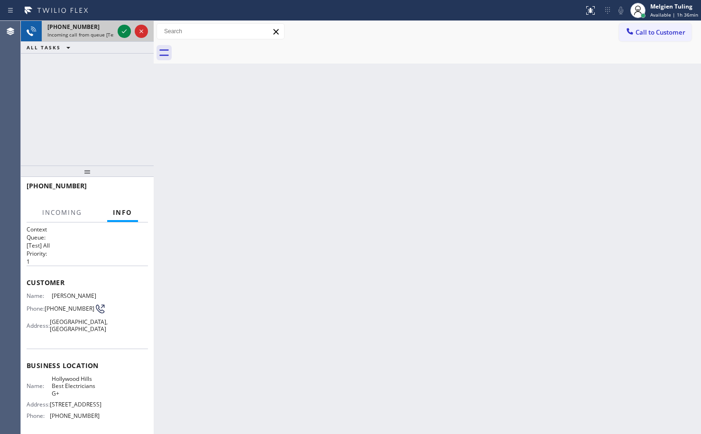
click at [134, 36] on div at bounding box center [133, 31] width 34 height 21
drag, startPoint x: 284, startPoint y: 174, endPoint x: 353, endPoint y: 181, distance: 69.6
click at [279, 181] on div "Back to Dashboard Change Sender ID Customers Technicians Select a contact Outbo…" at bounding box center [427, 227] width 547 height 413
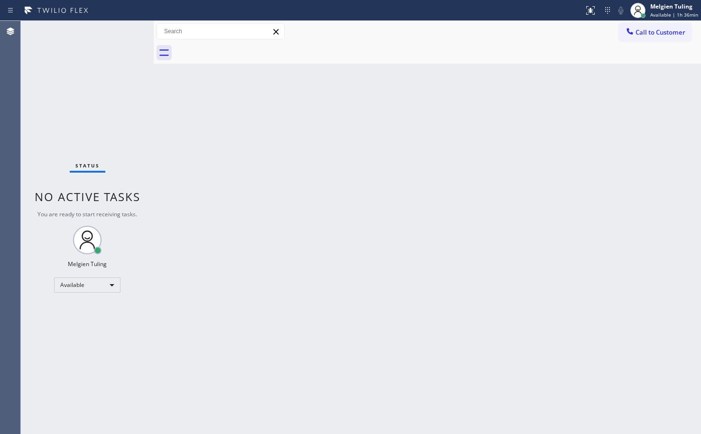
click at [116, 38] on div "Status No active tasks You are ready to start receiving tasks. Melgien Tuling A…" at bounding box center [87, 227] width 133 height 413
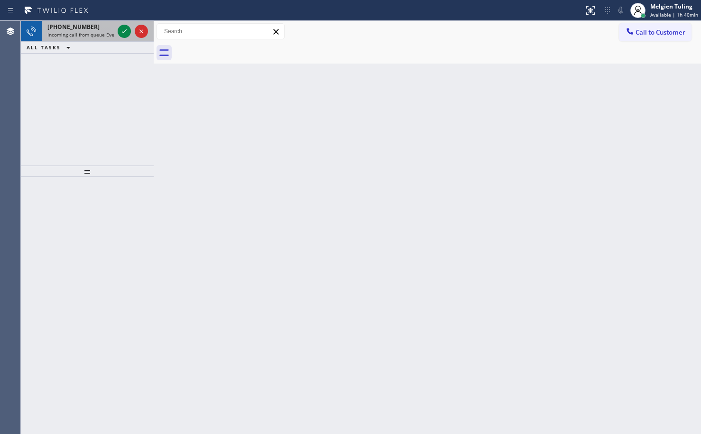
click at [116, 36] on div at bounding box center [133, 31] width 34 height 21
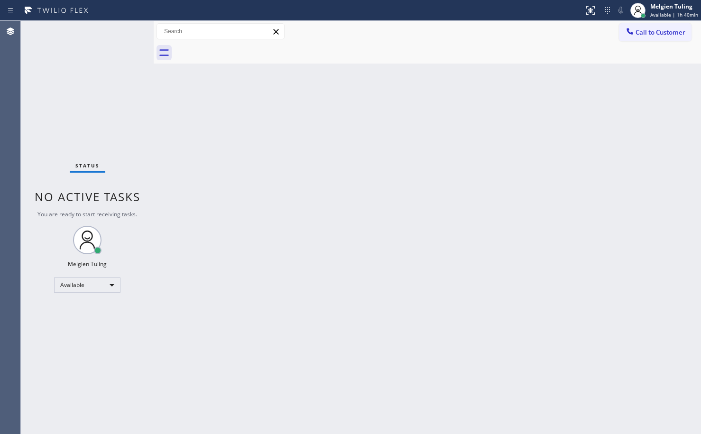
click at [438, 224] on div "Back to Dashboard Change Sender ID Customers Technicians Select a contact Outbo…" at bounding box center [427, 227] width 547 height 413
click at [121, 28] on div "Status No active tasks You are ready to start receiving tasks. Melgien Tuling A…" at bounding box center [87, 227] width 133 height 413
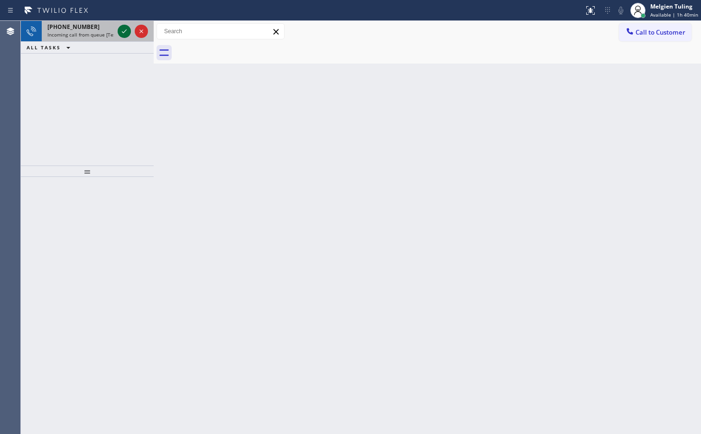
click at [121, 30] on icon at bounding box center [124, 31] width 11 height 11
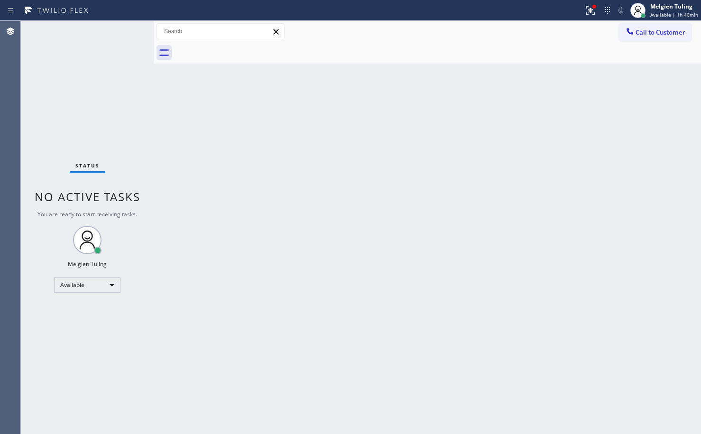
click at [66, 65] on div "Status No active tasks You are ready to start receiving tasks. Melgien Tuling A…" at bounding box center [87, 227] width 133 height 413
click at [591, 12] on icon at bounding box center [590, 10] width 11 height 11
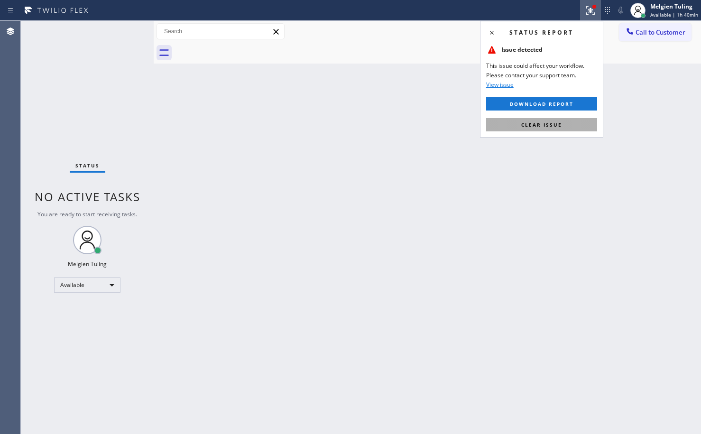
click at [537, 126] on span "Clear issue" at bounding box center [541, 124] width 41 height 7
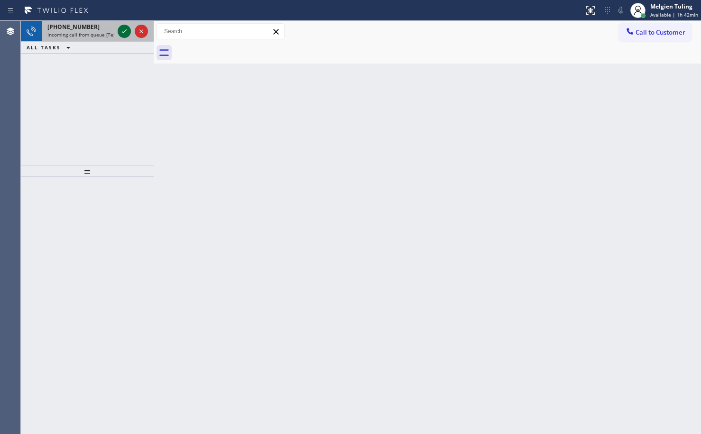
click at [125, 30] on icon at bounding box center [124, 31] width 11 height 11
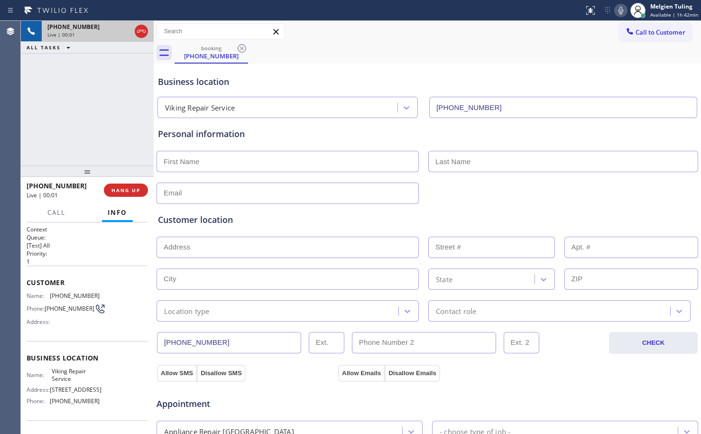
type input "[PHONE_NUMBER]"
click at [122, 31] on icon at bounding box center [124, 31] width 5 height 7
click at [626, 6] on icon at bounding box center [620, 10] width 11 height 11
click at [123, 31] on icon at bounding box center [124, 31] width 7 height 7
click at [625, 9] on icon at bounding box center [620, 10] width 11 height 11
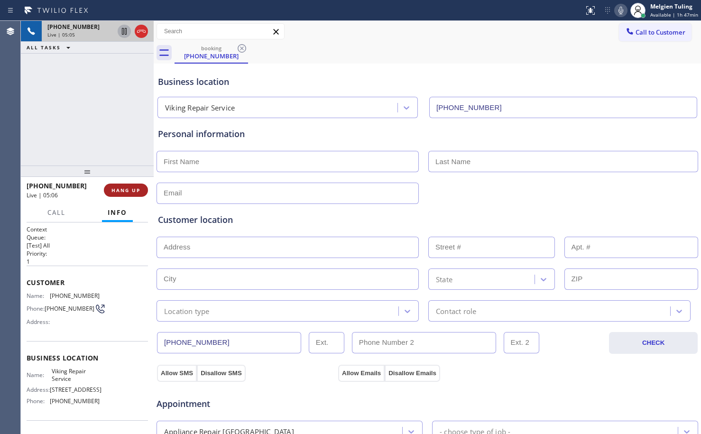
click at [122, 192] on span "HANG UP" at bounding box center [125, 190] width 29 height 7
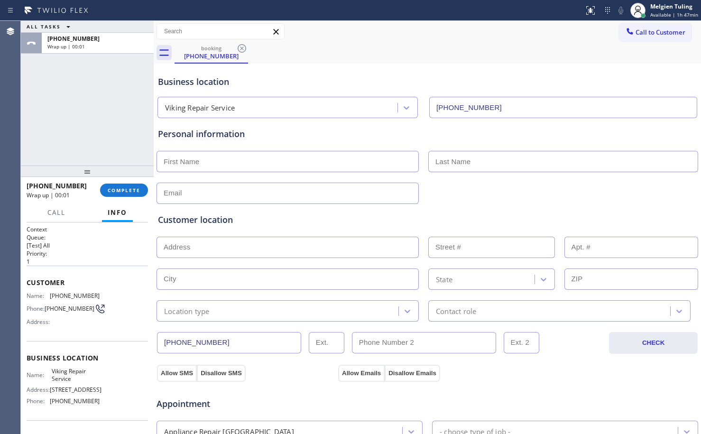
click at [185, 162] on input "text" at bounding box center [287, 161] width 262 height 21
type input "[PERSON_NAME]"
click at [459, 159] on input "text" at bounding box center [563, 161] width 270 height 21
click at [433, 158] on input "text" at bounding box center [563, 161] width 270 height 21
type input "[PERSON_NAME]"
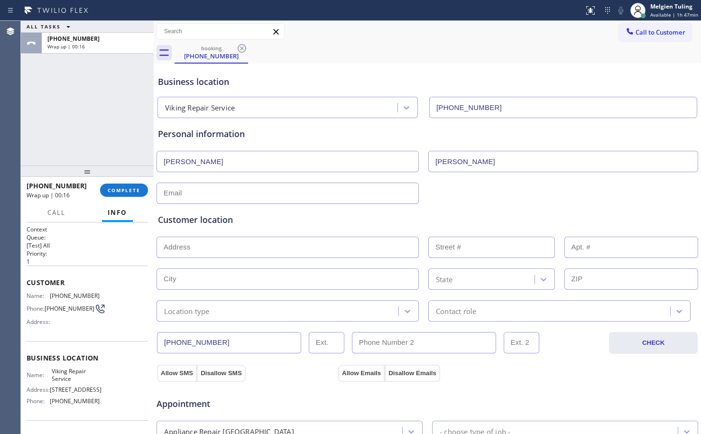
click at [269, 192] on input "text" at bounding box center [287, 193] width 262 height 21
type input "[EMAIL_ADDRESS][DOMAIN_NAME]"
click at [231, 247] on input "text" at bounding box center [287, 247] width 262 height 21
paste input "[STREET_ADDRESS]"
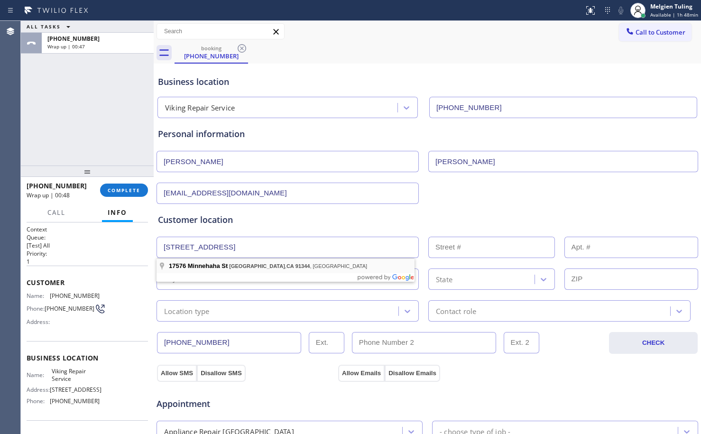
type input "17576 Minnehaha St"
type input "17576"
type input "[GEOGRAPHIC_DATA]"
type input "91344"
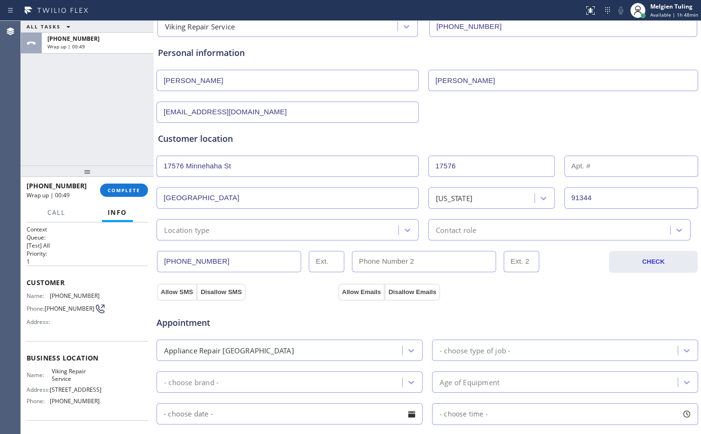
scroll to position [95, 0]
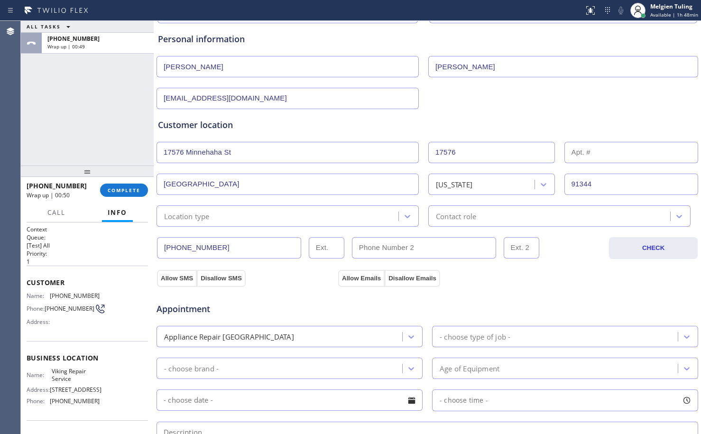
click at [247, 219] on div "Location type" at bounding box center [278, 216] width 239 height 17
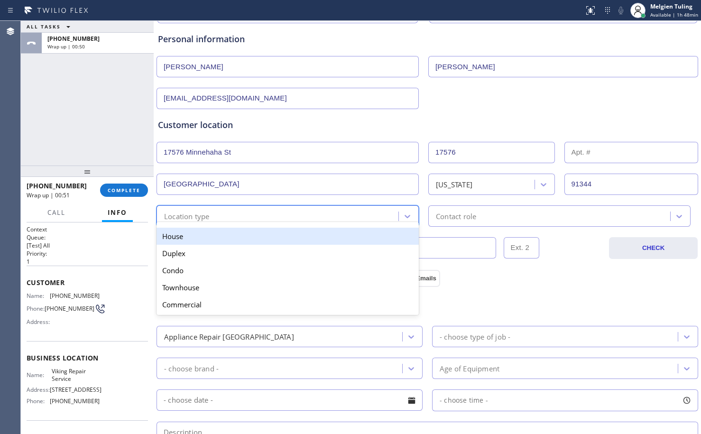
click at [223, 239] on div "House" at bounding box center [287, 236] width 262 height 17
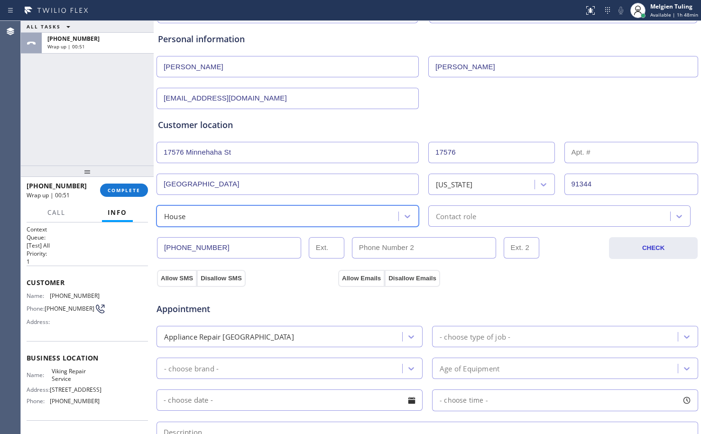
click at [443, 215] on div "Contact role" at bounding box center [456, 216] width 40 height 11
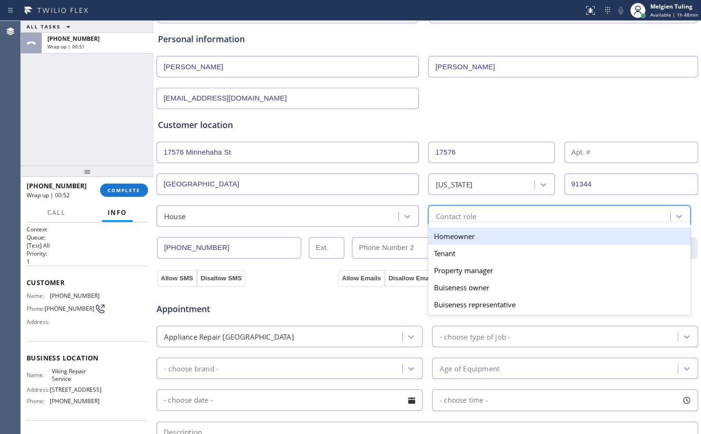
click at [439, 237] on div "Homeowner" at bounding box center [559, 236] width 262 height 17
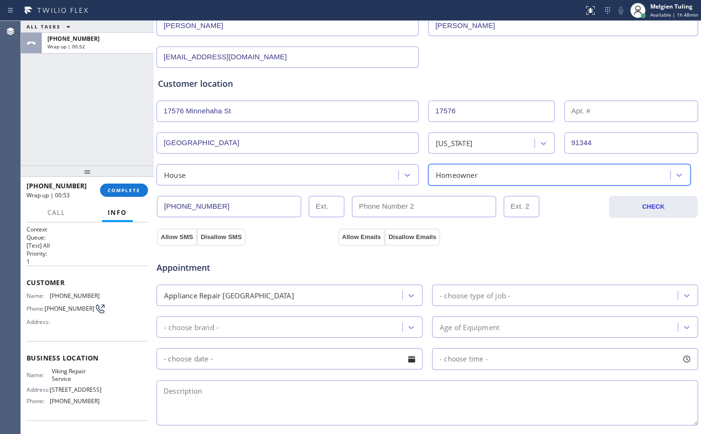
scroll to position [190, 0]
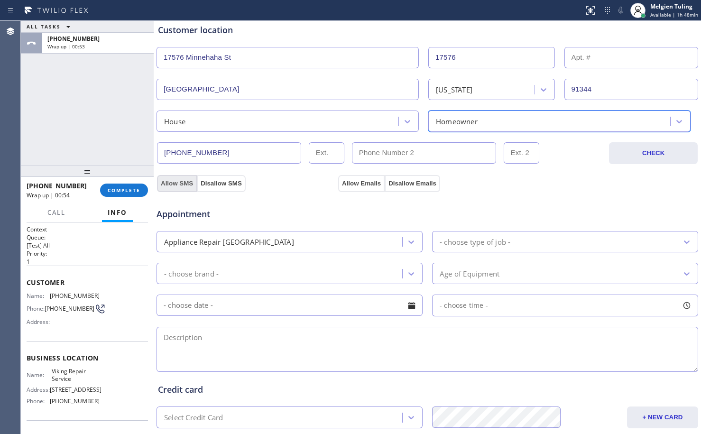
click at [172, 183] on button "Allow SMS" at bounding box center [177, 183] width 40 height 17
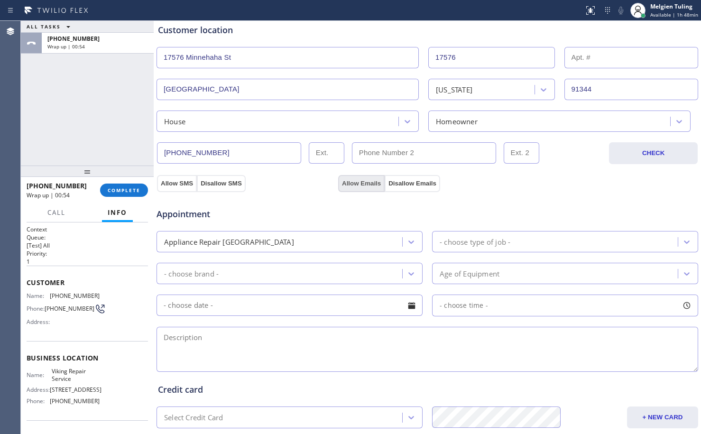
click at [349, 183] on button "Allow Emails" at bounding box center [361, 183] width 46 height 17
click at [249, 274] on div "- choose brand -" at bounding box center [280, 273] width 243 height 17
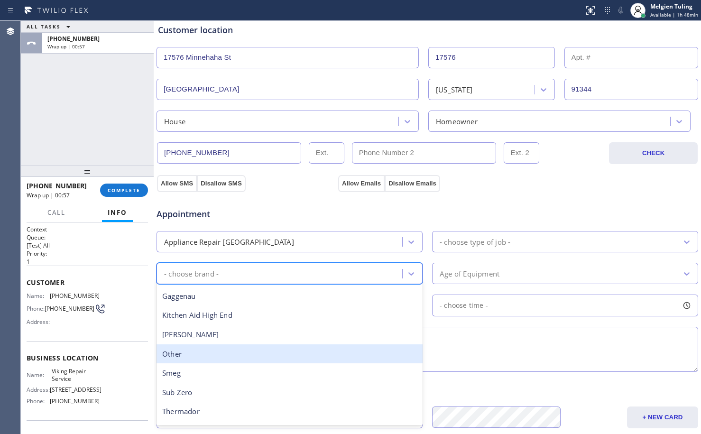
scroll to position [131, 0]
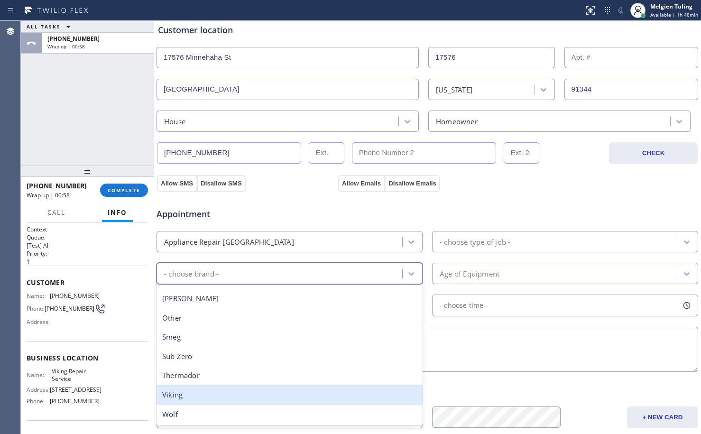
click at [231, 396] on div "Viking" at bounding box center [289, 394] width 266 height 19
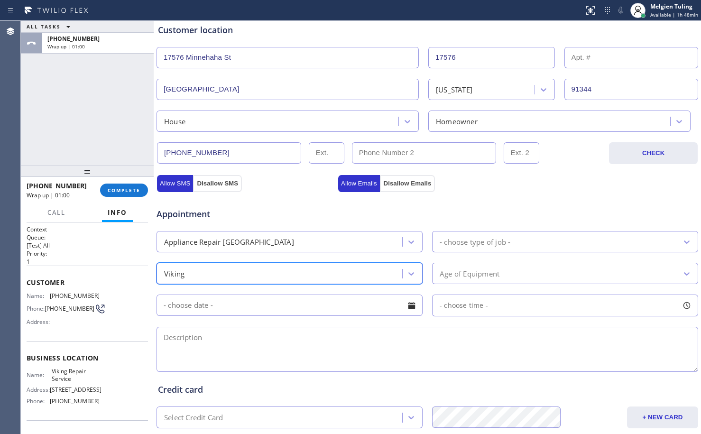
click at [471, 240] on div "- choose type of job -" at bounding box center [475, 241] width 71 height 11
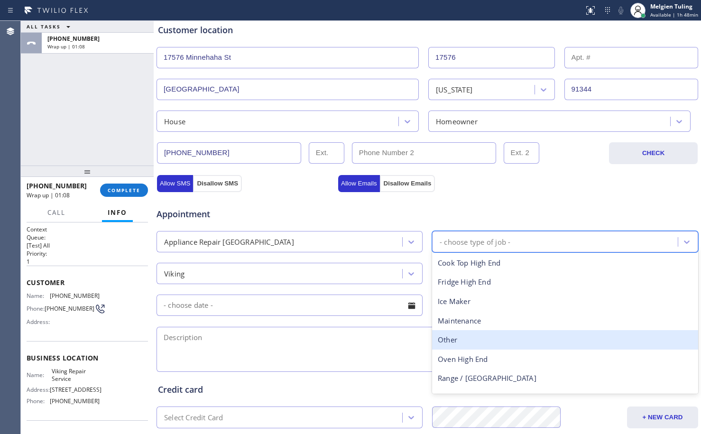
scroll to position [35, 0]
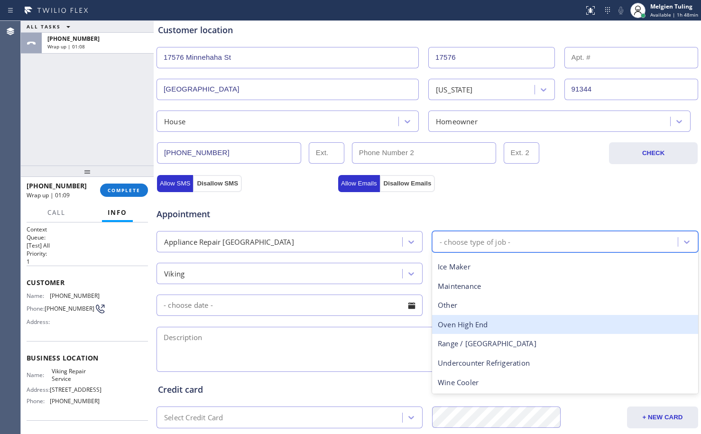
click at [453, 326] on div "Oven High End" at bounding box center [565, 324] width 266 height 19
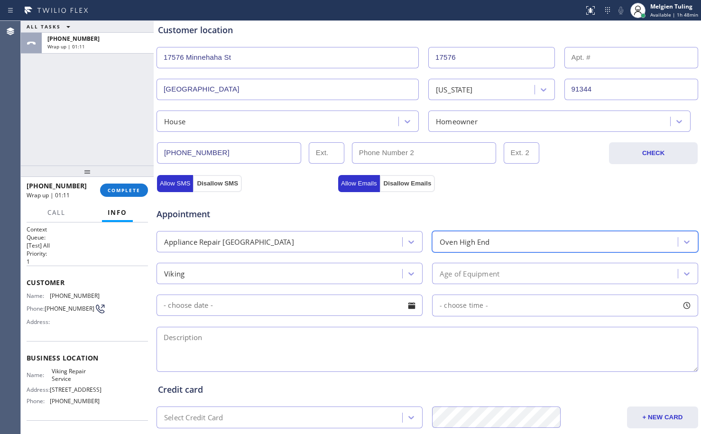
click at [310, 245] on div "Appliance Repair [GEOGRAPHIC_DATA]" at bounding box center [280, 241] width 243 height 17
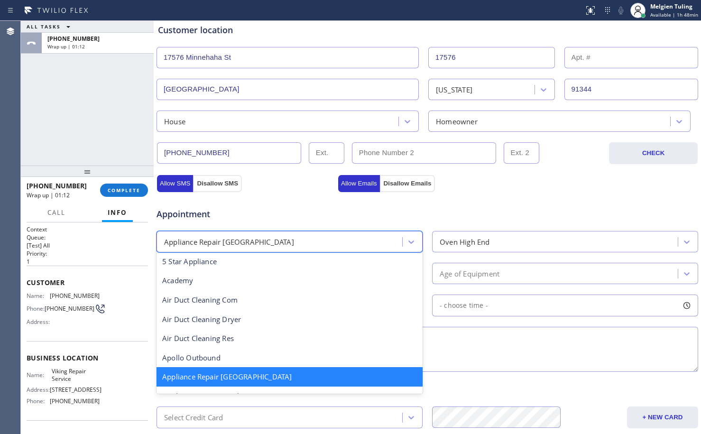
scroll to position [96, 0]
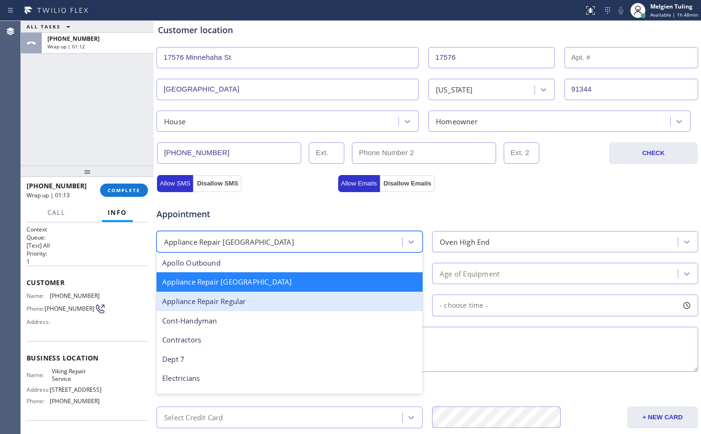
click at [235, 297] on div "Appliance Repair Regular" at bounding box center [289, 301] width 266 height 19
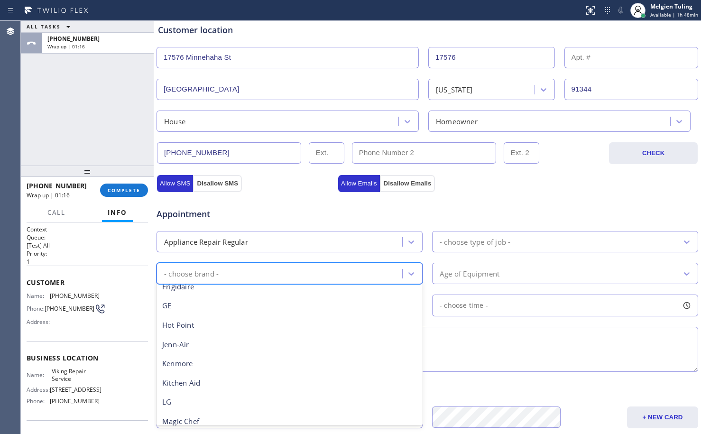
scroll to position [18, 0]
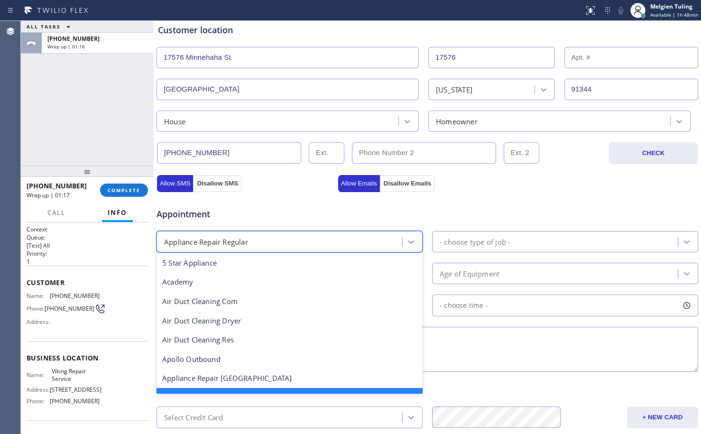
click at [238, 245] on div "Appliance Repair Regular" at bounding box center [206, 241] width 84 height 11
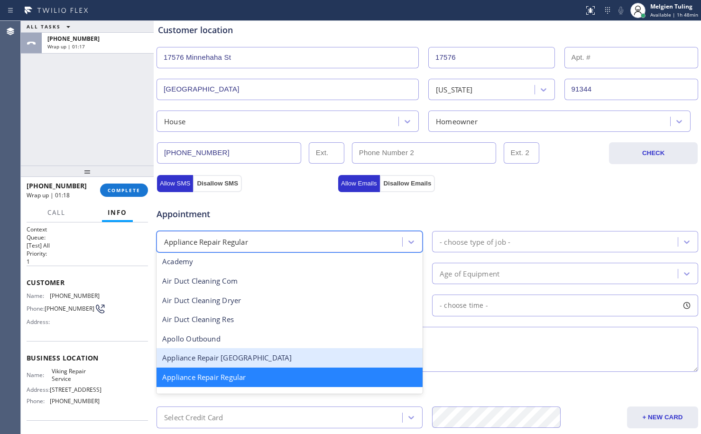
click at [226, 359] on div "Appliance Repair [GEOGRAPHIC_DATA]" at bounding box center [289, 357] width 266 height 19
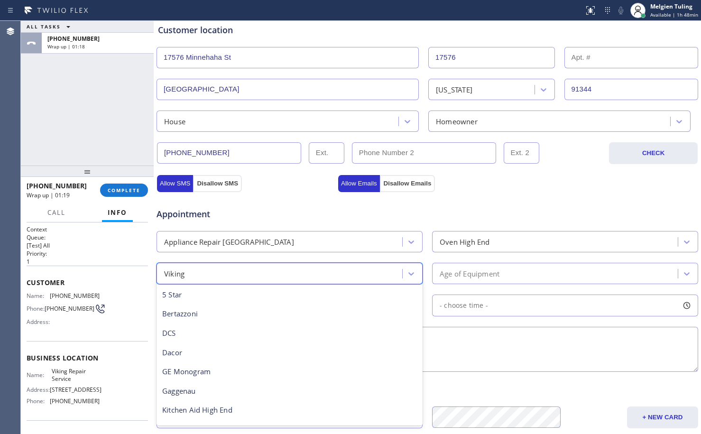
click at [233, 280] on div "Viking" at bounding box center [280, 273] width 243 height 17
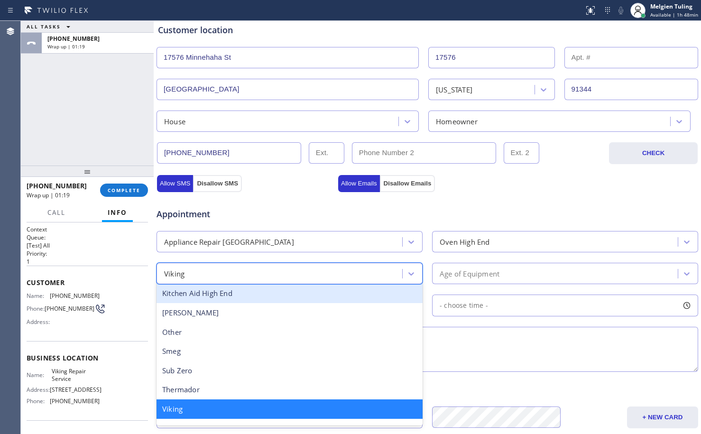
click at [515, 322] on div "Appointment Appliance Repair High End Oven High End option Viking, selected. op…" at bounding box center [427, 284] width 539 height 177
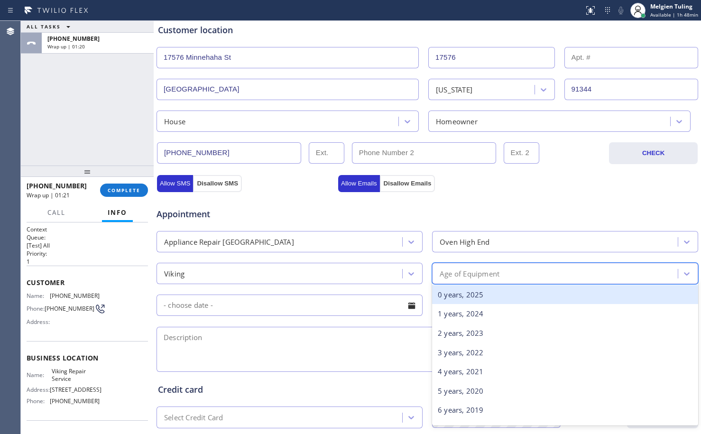
click at [464, 270] on div "Age of Equipment" at bounding box center [470, 273] width 60 height 11
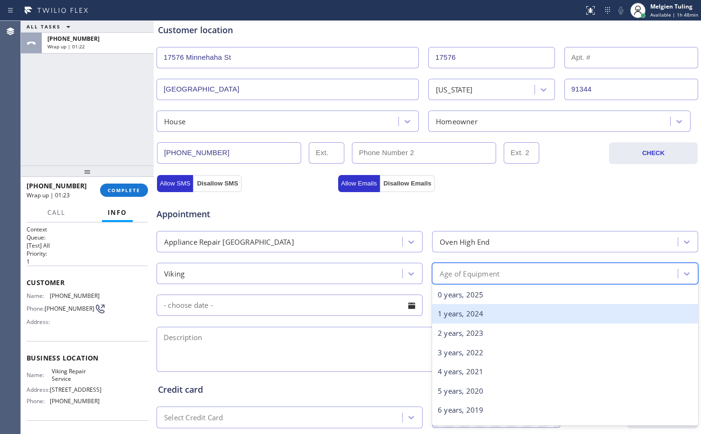
click at [446, 314] on div "1 years, 2024" at bounding box center [565, 313] width 266 height 19
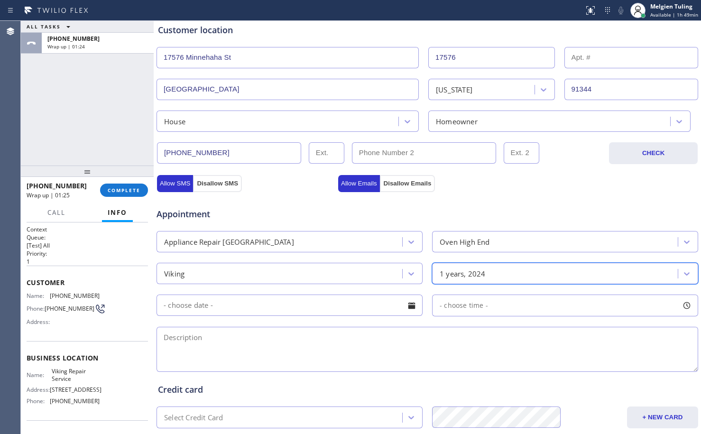
click at [490, 270] on div "1 years, 2024" at bounding box center [556, 273] width 243 height 17
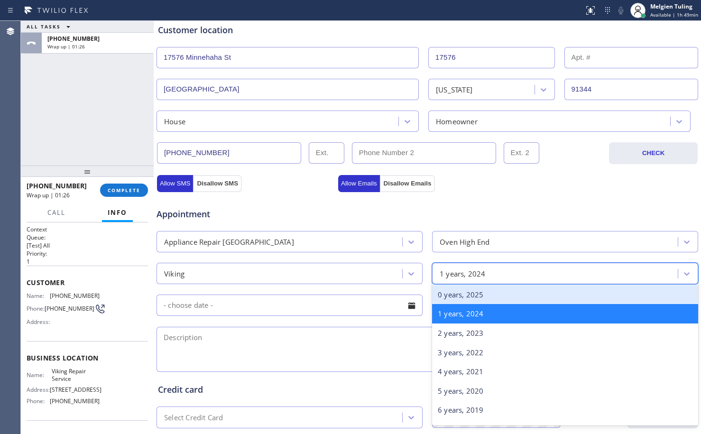
click at [472, 298] on div "0 years, 2025" at bounding box center [565, 294] width 266 height 19
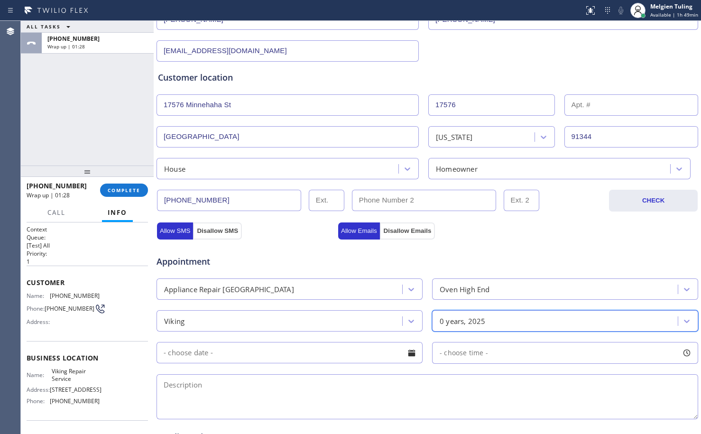
scroll to position [237, 0]
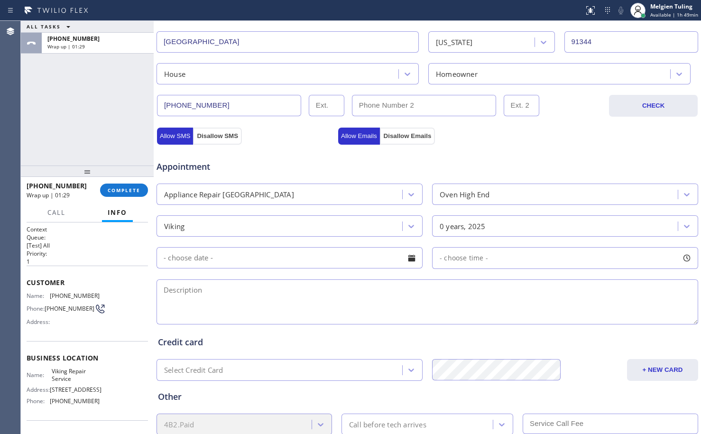
click at [300, 257] on input "text" at bounding box center [289, 257] width 266 height 21
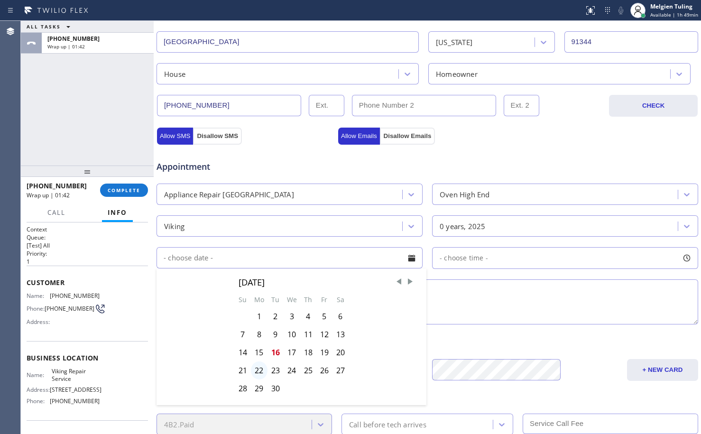
click at [256, 369] on div "22" at bounding box center [259, 370] width 17 height 18
type input "[DATE]"
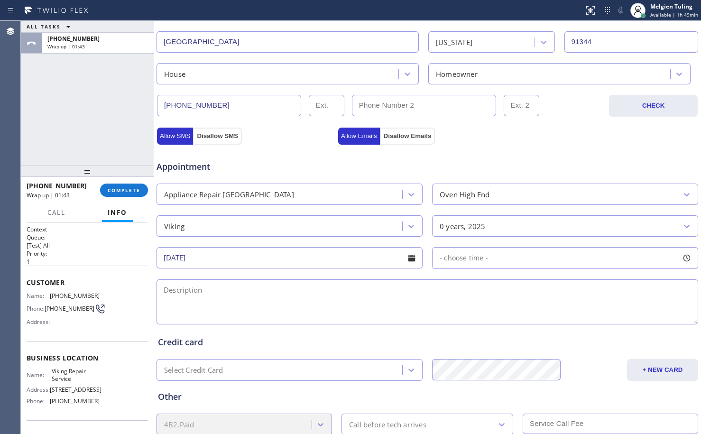
click at [448, 259] on span "- choose time -" at bounding box center [464, 257] width 48 height 9
drag, startPoint x: 435, startPoint y: 313, endPoint x: 516, endPoint y: 320, distance: 80.8
click at [516, 320] on div at bounding box center [518, 316] width 11 height 20
drag, startPoint x: 440, startPoint y: 312, endPoint x: 452, endPoint y: 312, distance: 12.3
click at [442, 312] on div at bounding box center [441, 316] width 11 height 20
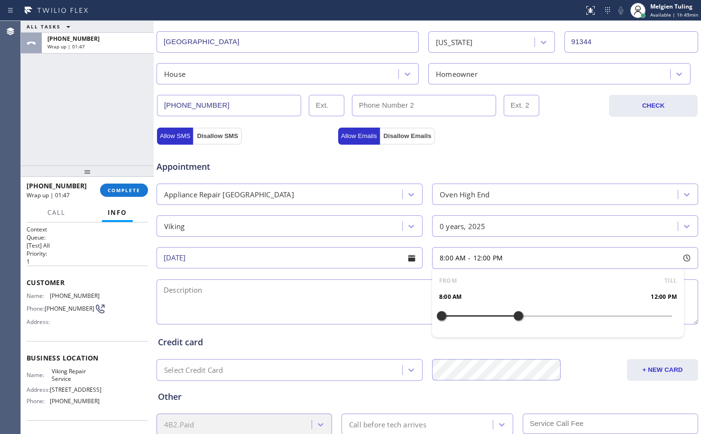
click at [452, 312] on div "FROM TILL 8:00 AM 12:00 PM" at bounding box center [558, 303] width 252 height 68
click at [440, 312] on div at bounding box center [441, 316] width 11 height 20
drag, startPoint x: 439, startPoint y: 315, endPoint x: 446, endPoint y: 316, distance: 7.1
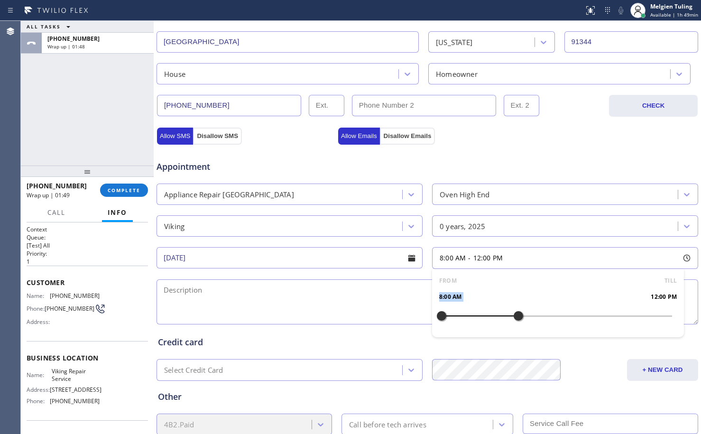
click at [446, 316] on div at bounding box center [441, 316] width 11 height 20
drag, startPoint x: 446, startPoint y: 316, endPoint x: 454, endPoint y: 316, distance: 7.6
click at [455, 316] on div at bounding box center [460, 316] width 11 height 20
click at [388, 310] on textarea at bounding box center [426, 301] width 541 height 45
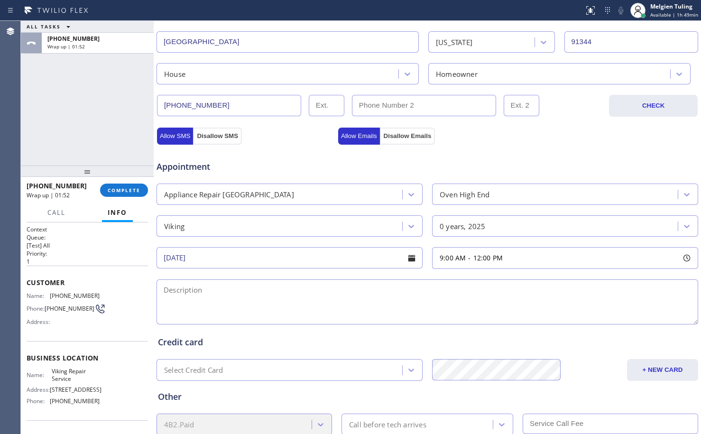
click at [260, 288] on textarea at bounding box center [426, 301] width 541 height 45
click at [206, 289] on textarea "9-12 |$69 |viking |oven |" at bounding box center [426, 301] width 541 height 45
click at [258, 289] on textarea "9-12 |$69 |Viking |oven |" at bounding box center [426, 301] width 541 height 45
click at [421, 288] on textarea "9-12 |$69 |Viking |oven |broiler wont turn off | don't know how old" at bounding box center [426, 301] width 541 height 45
paste textarea "[STREET_ADDRESS]"
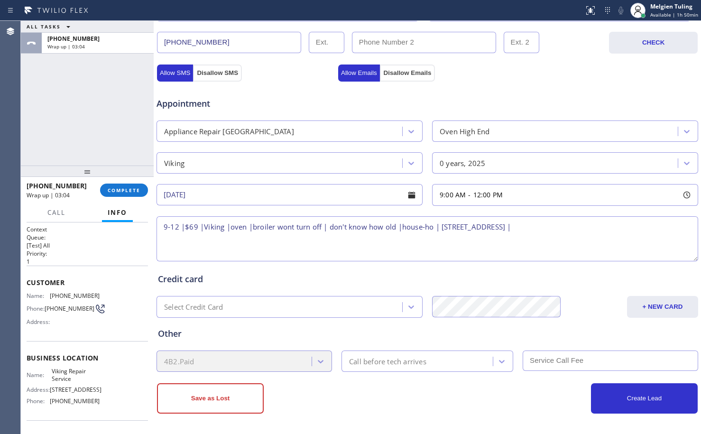
scroll to position [301, 0]
click at [69, 374] on span "Viking Repair Service" at bounding box center [75, 374] width 47 height 15
copy span "Viking Repair Service"
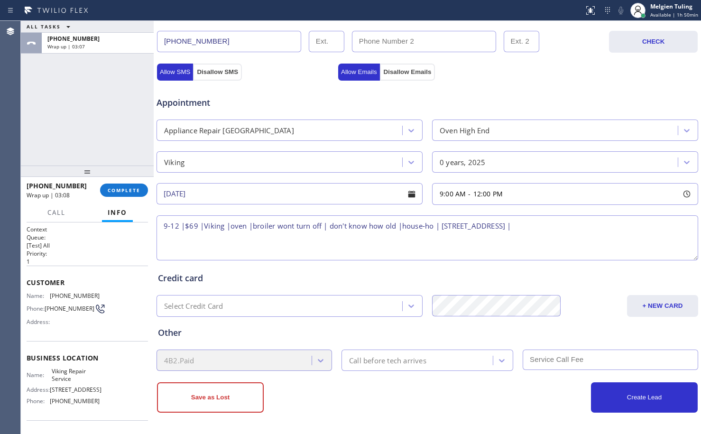
click at [617, 227] on textarea "9-12 |$69 |Viking |oven |broiler wont turn off | don't know how old |house-ho |…" at bounding box center [426, 237] width 541 height 45
paste textarea "Viking Repair Service"
type textarea "9-12 |$69 |Viking |oven |broiler wont turn off | don't know how old |house-ho |…"
click at [542, 357] on input "text" at bounding box center [610, 359] width 175 height 20
type input "69"
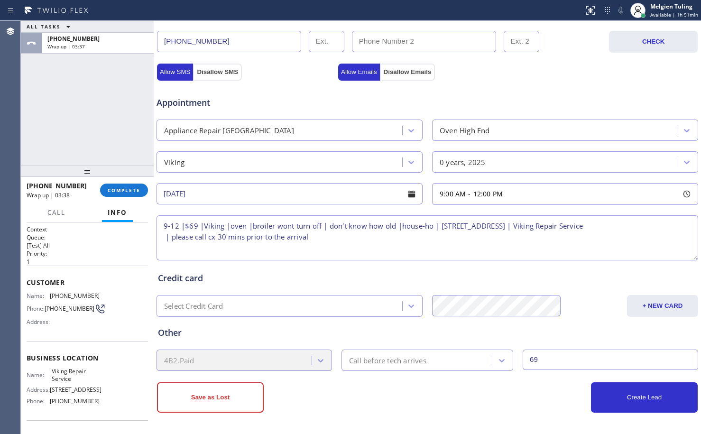
click at [373, 363] on div "Call before tech arrives" at bounding box center [387, 360] width 77 height 11
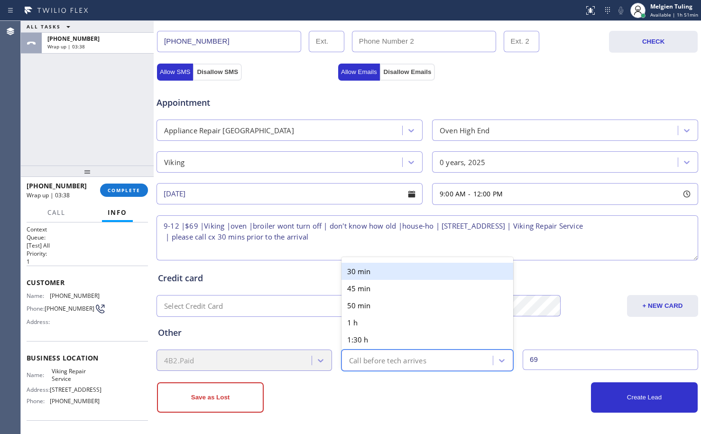
click at [352, 272] on div "30 min" at bounding box center [427, 271] width 172 height 17
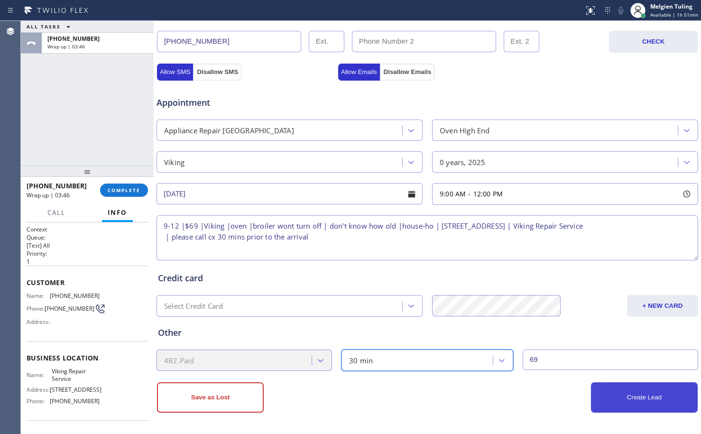
click at [622, 396] on button "Create Lead" at bounding box center [644, 397] width 107 height 30
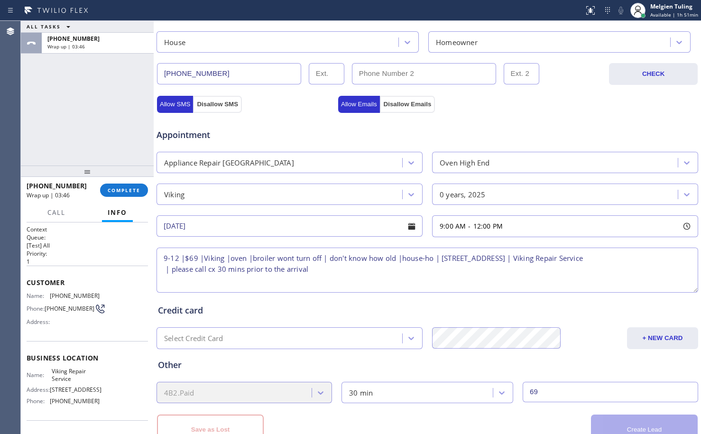
scroll to position [333, 0]
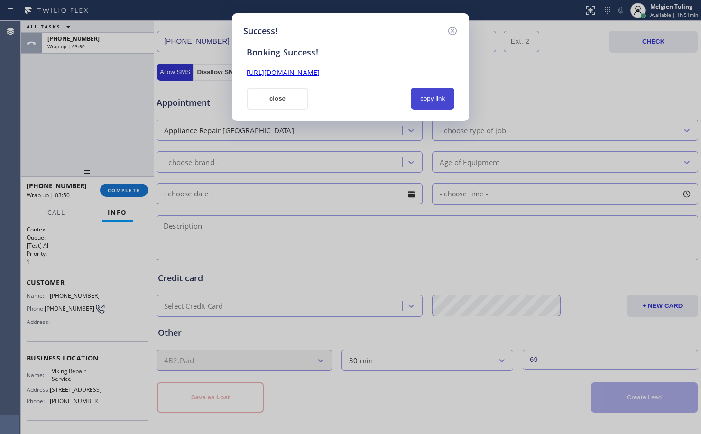
click at [422, 101] on button "copy link" at bounding box center [433, 99] width 44 height 22
click at [320, 73] on link "[URL][DOMAIN_NAME]" at bounding box center [283, 72] width 73 height 9
click at [274, 95] on button "close" at bounding box center [278, 99] width 62 height 22
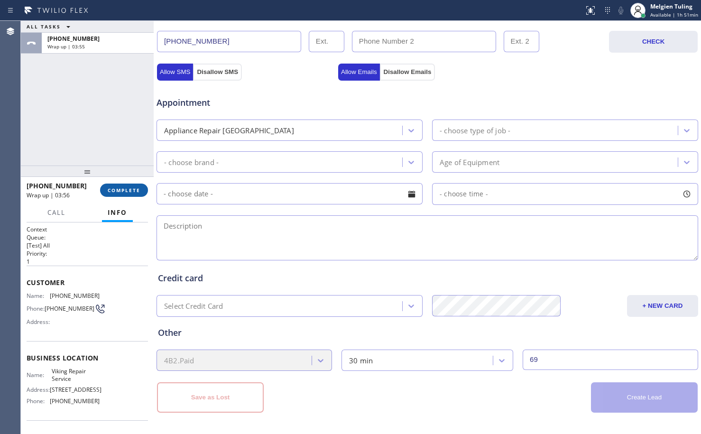
click at [111, 191] on span "COMPLETE" at bounding box center [124, 190] width 33 height 7
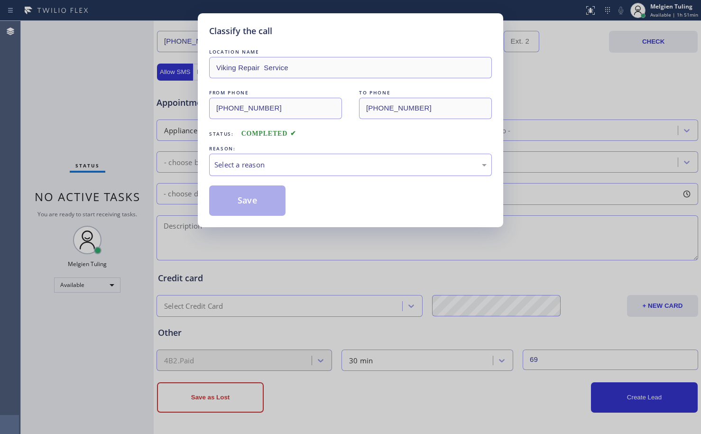
click at [225, 162] on div "Select a reason" at bounding box center [350, 164] width 272 height 11
click at [254, 200] on button "Save" at bounding box center [247, 200] width 76 height 30
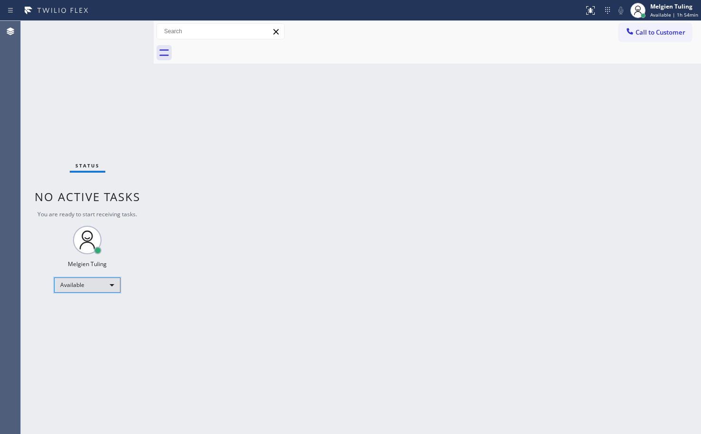
click at [115, 284] on div "Available" at bounding box center [87, 284] width 66 height 15
click at [85, 335] on li "Break" at bounding box center [87, 333] width 64 height 11
